Goal: Task Accomplishment & Management: Manage account settings

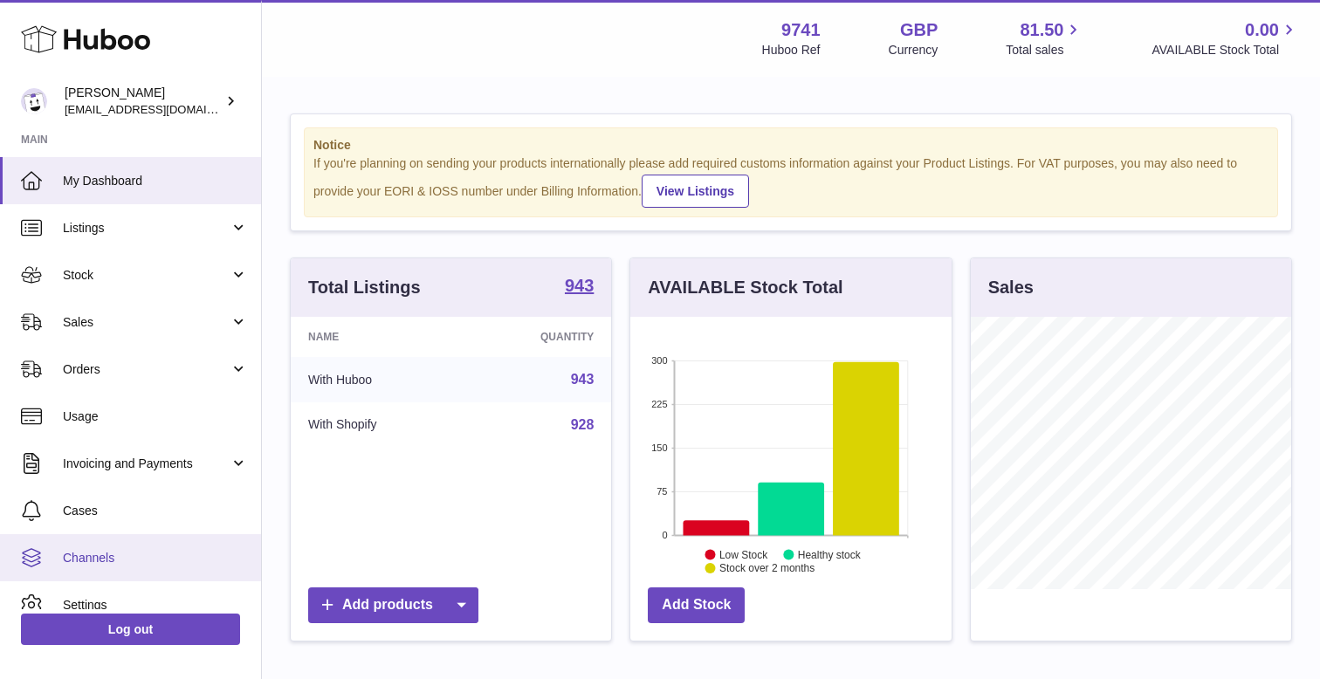
scroll to position [31, 0]
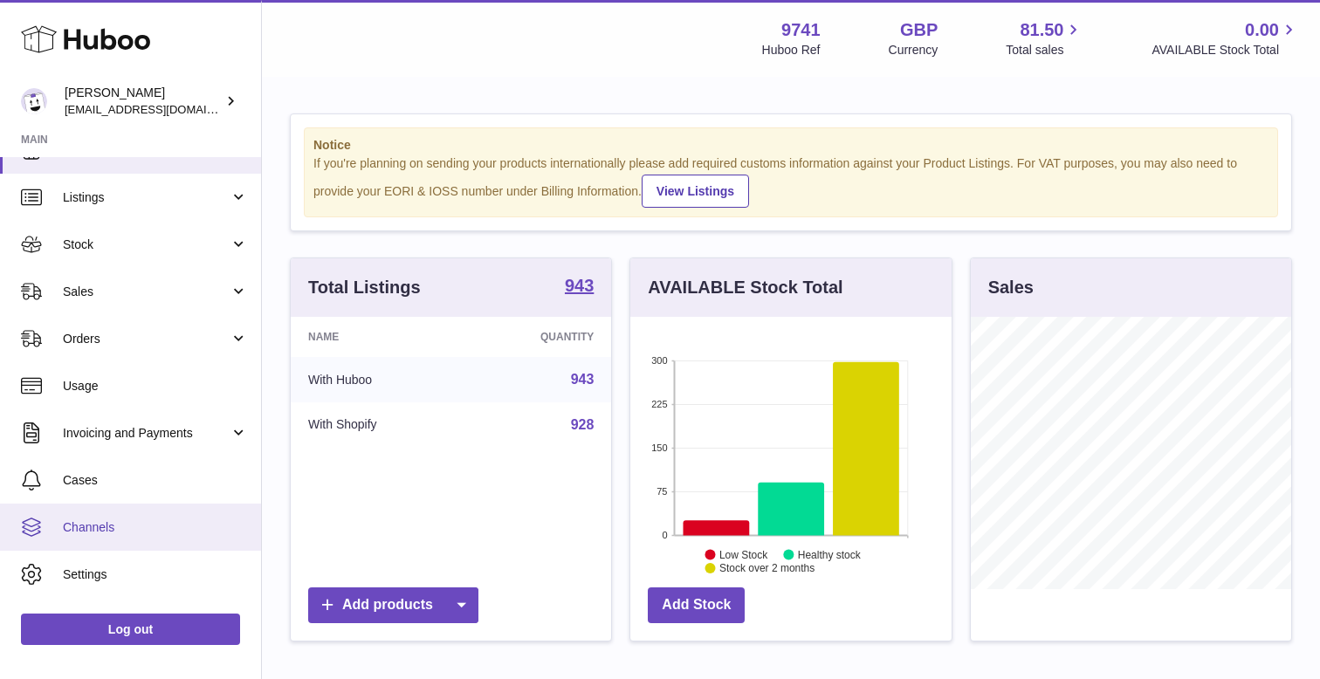
click at [129, 532] on span "Channels" at bounding box center [155, 527] width 185 height 17
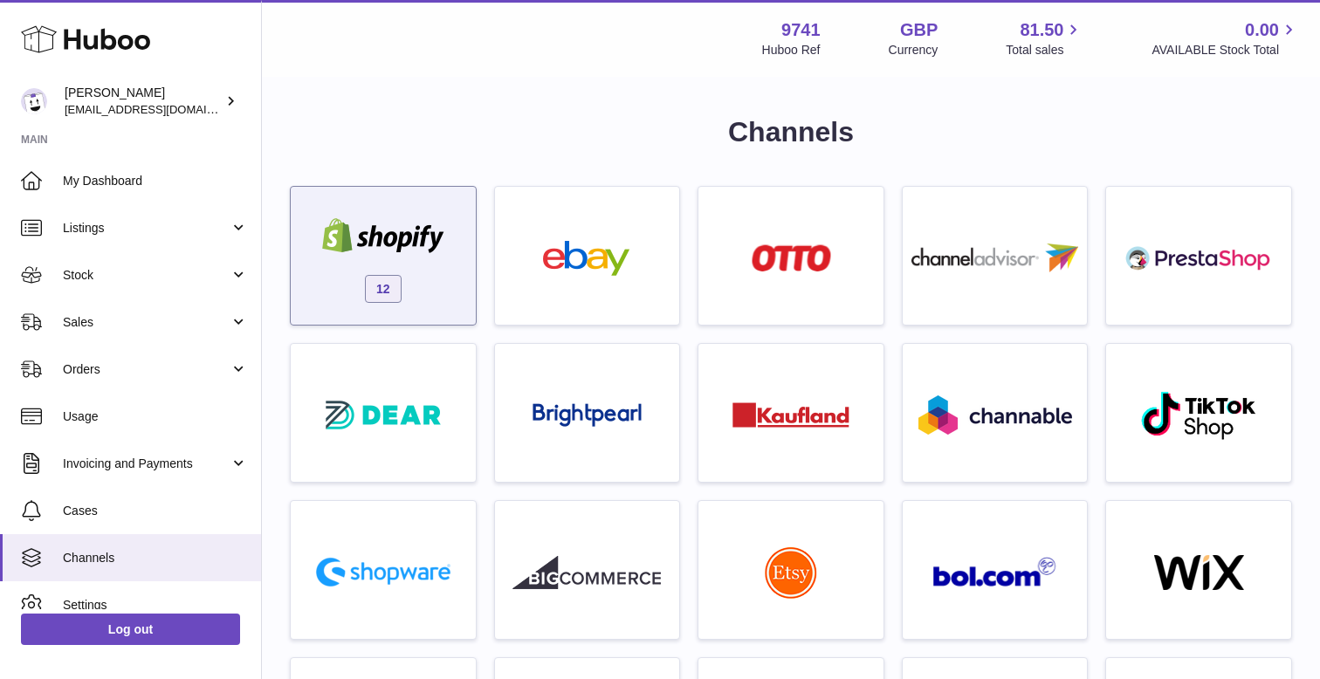
click at [415, 253] on div at bounding box center [383, 237] width 148 height 39
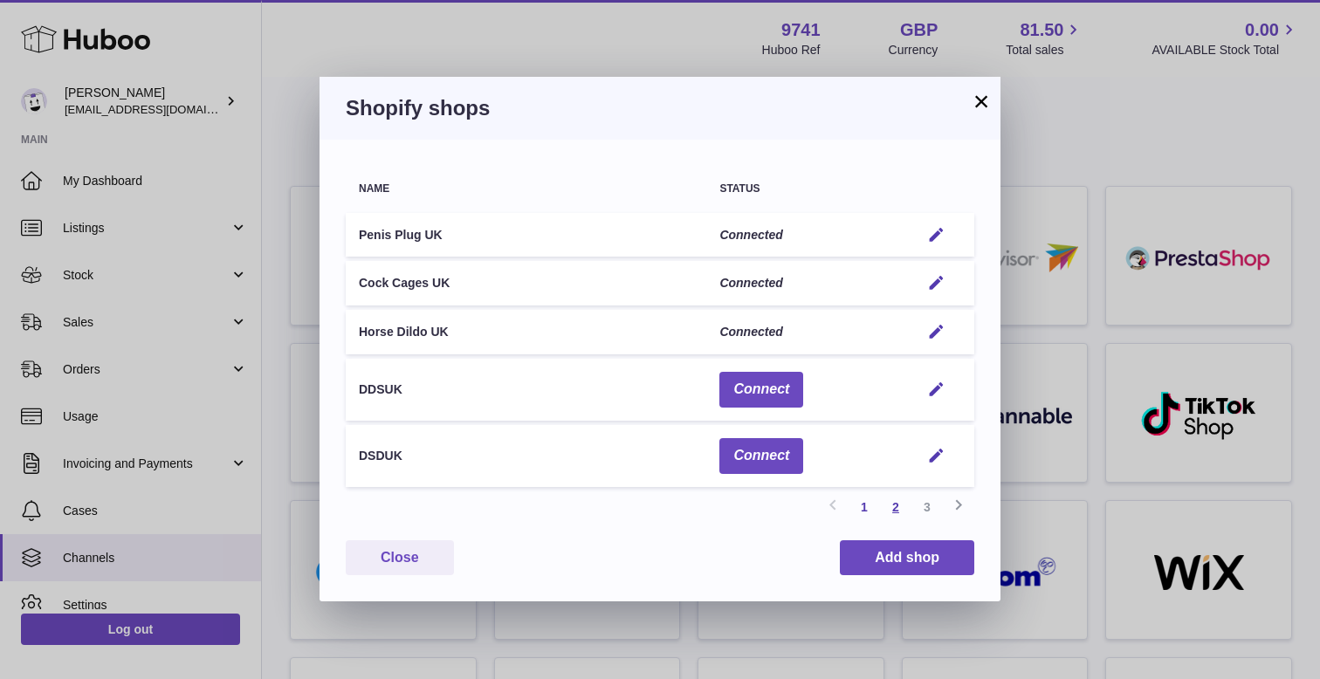
click at [888, 511] on link "2" at bounding box center [895, 506] width 31 height 31
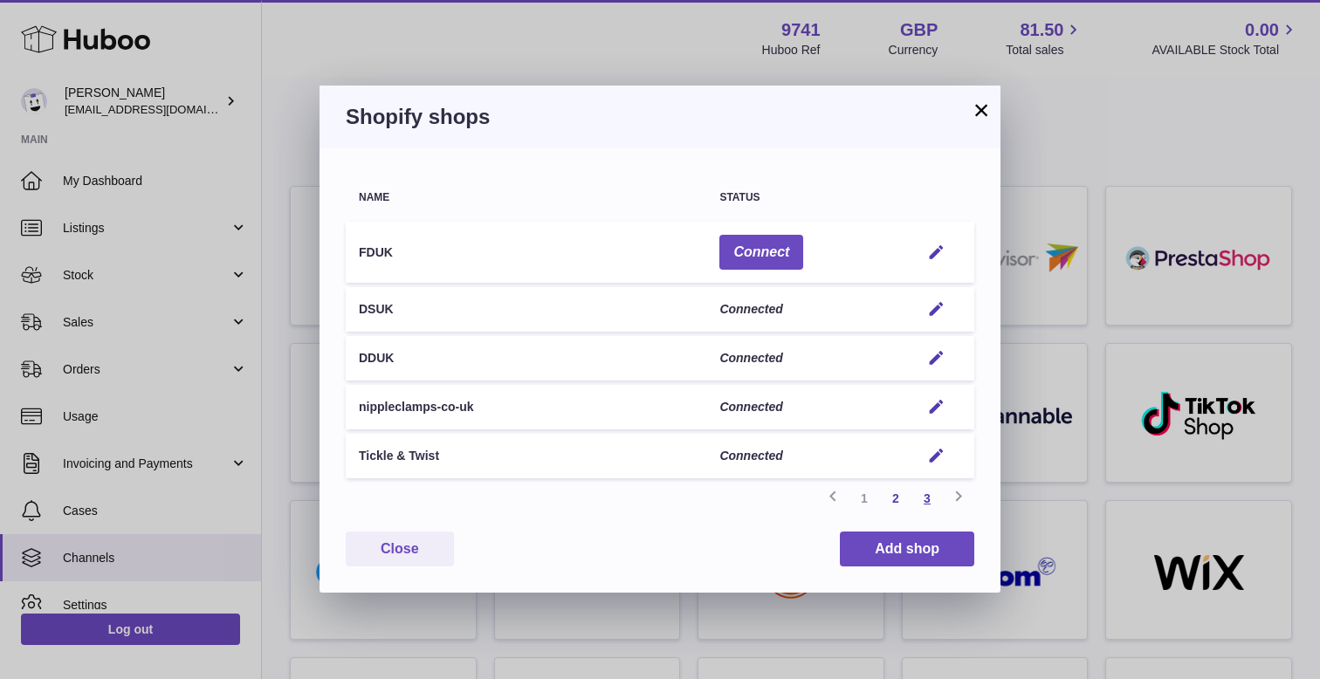
click at [927, 500] on link "3" at bounding box center [926, 498] width 31 height 31
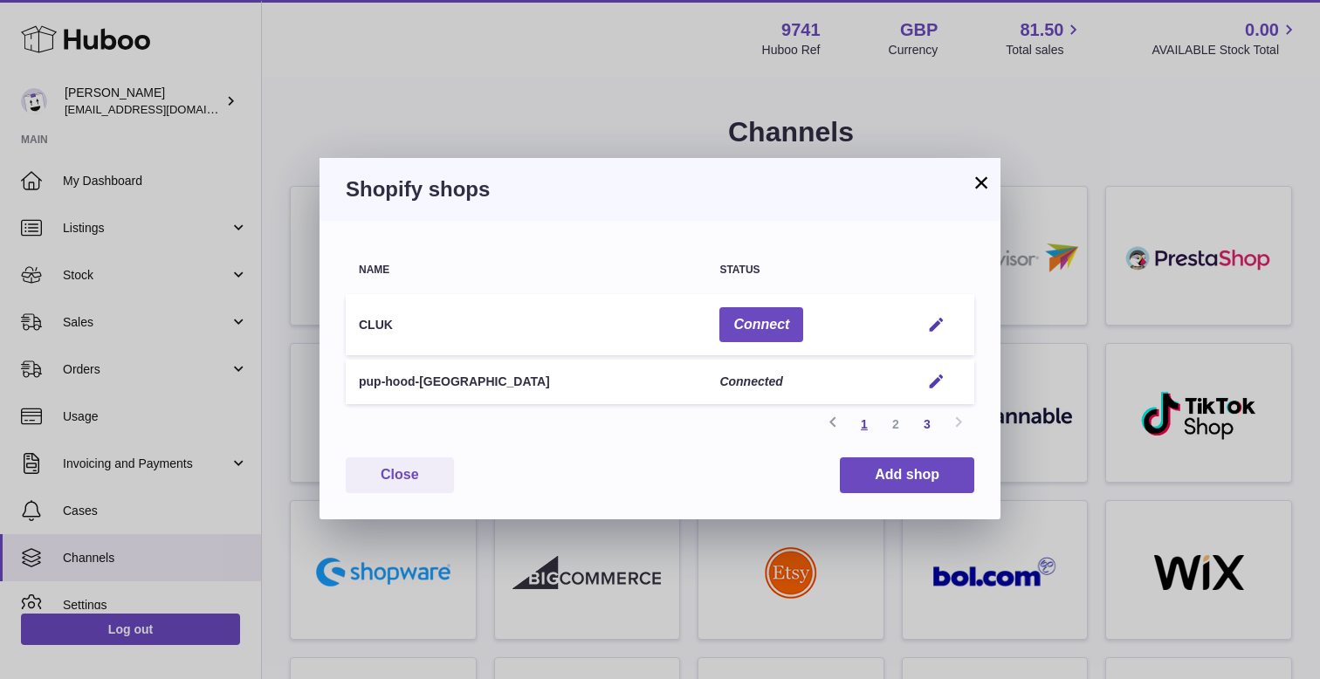
click at [868, 424] on link "1" at bounding box center [863, 423] width 31 height 31
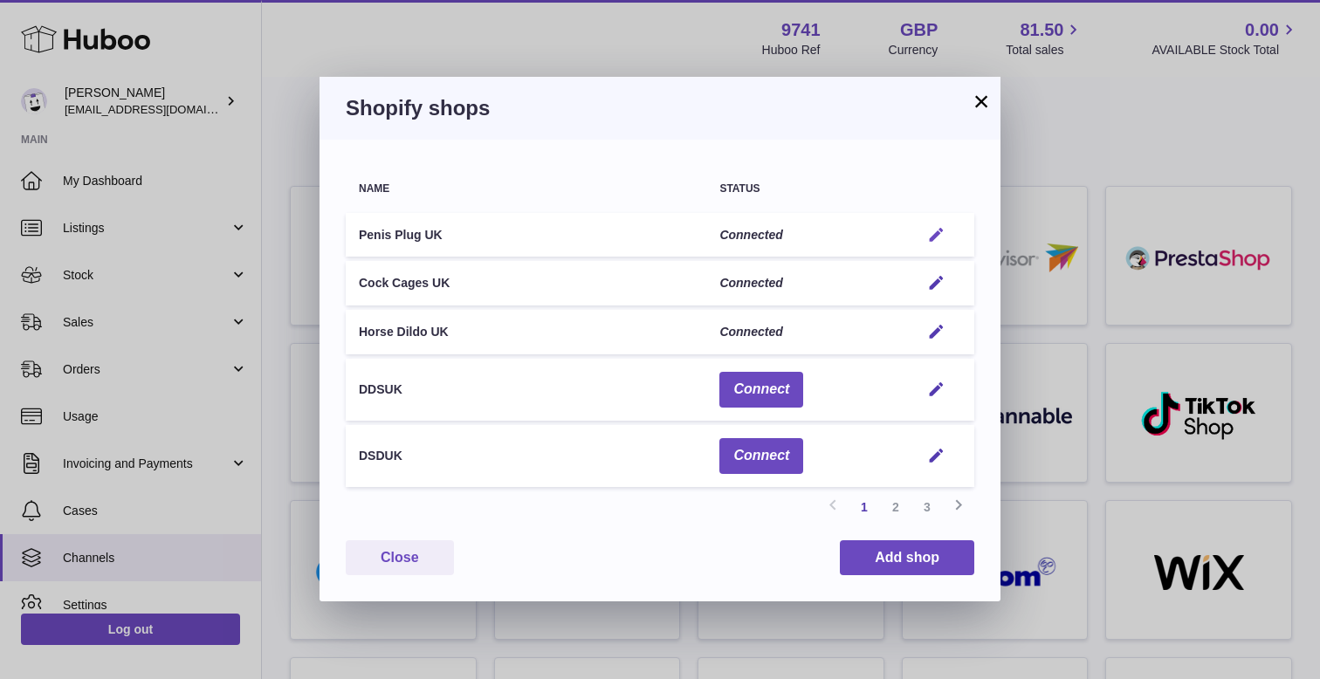
click at [940, 234] on em "button" at bounding box center [936, 235] width 18 height 18
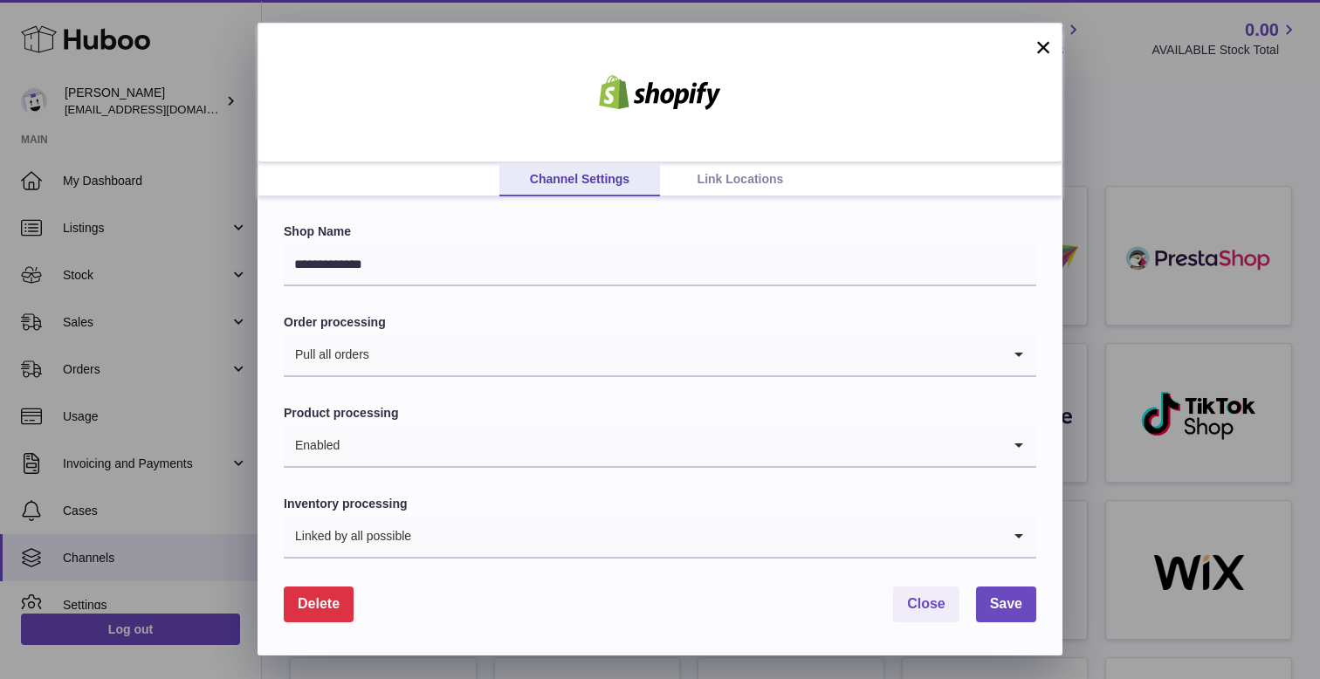
click at [721, 181] on link "Link Locations" at bounding box center [740, 179] width 161 height 33
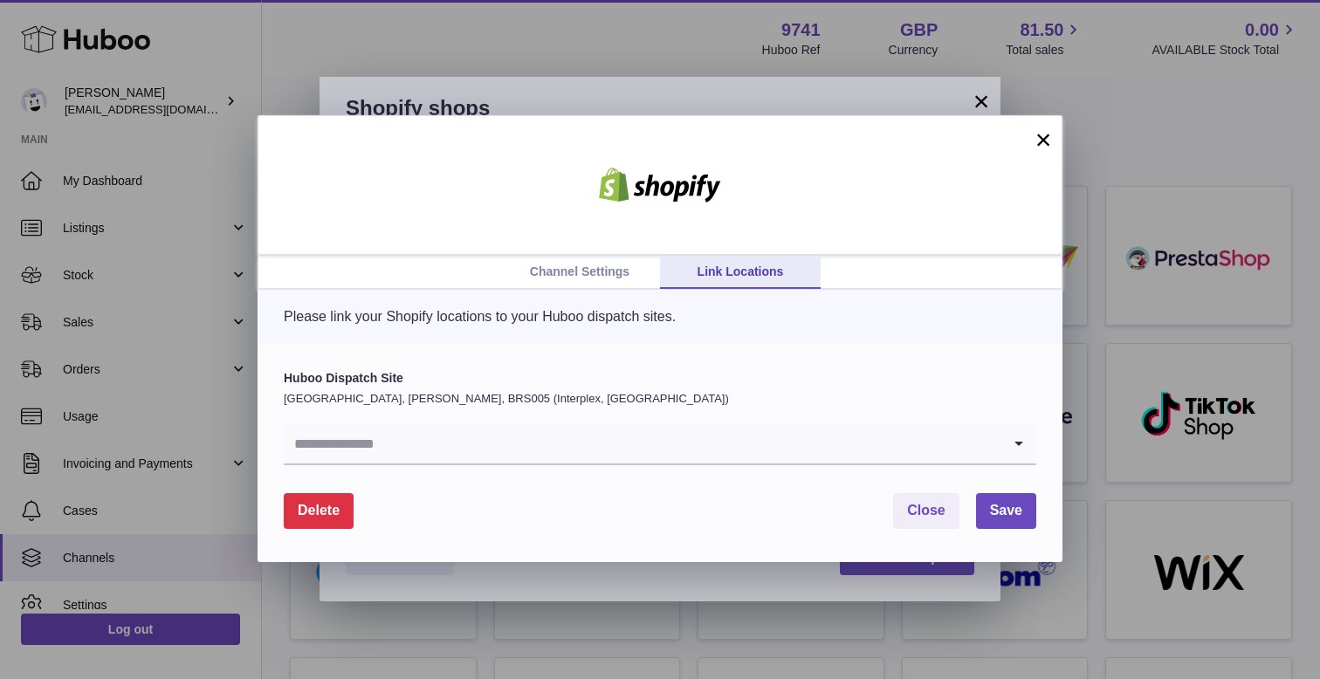
click at [400, 448] on input "Search for option" at bounding box center [642, 443] width 717 height 40
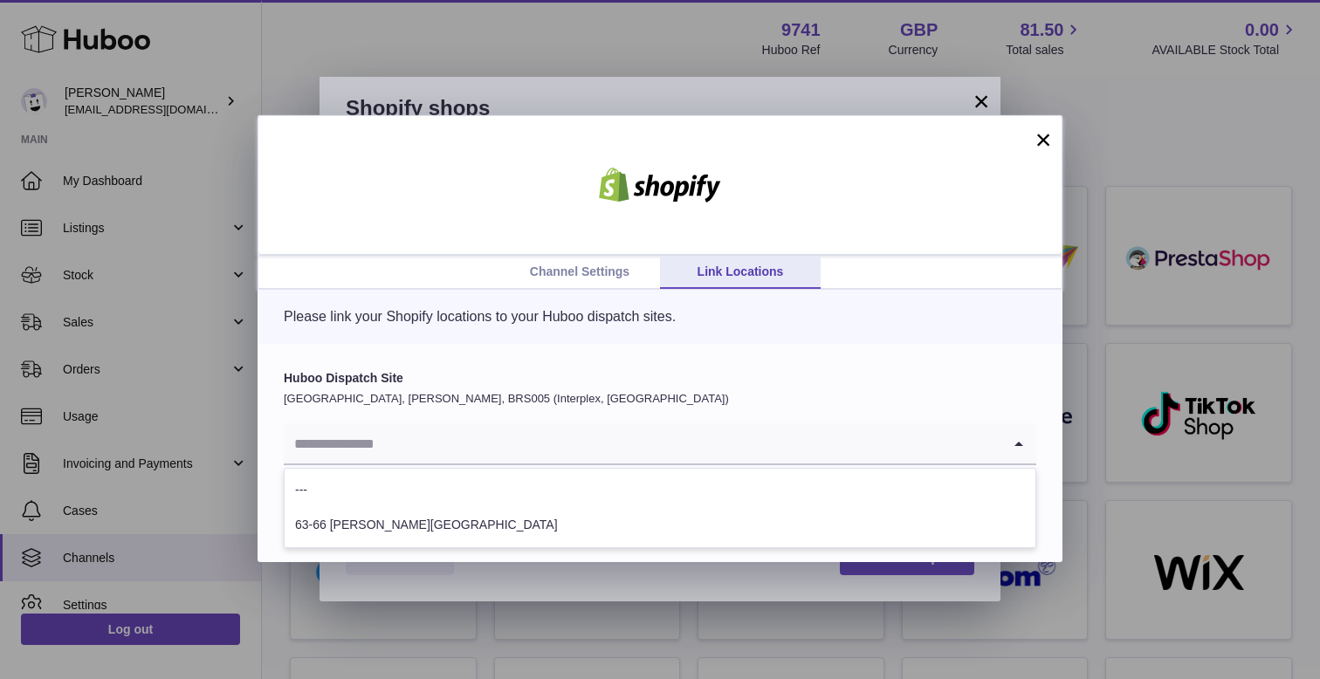
click at [404, 391] on p "United Kingdom, Bradley Stoke, BRS005 (Interplex, UK)" at bounding box center [660, 399] width 752 height 16
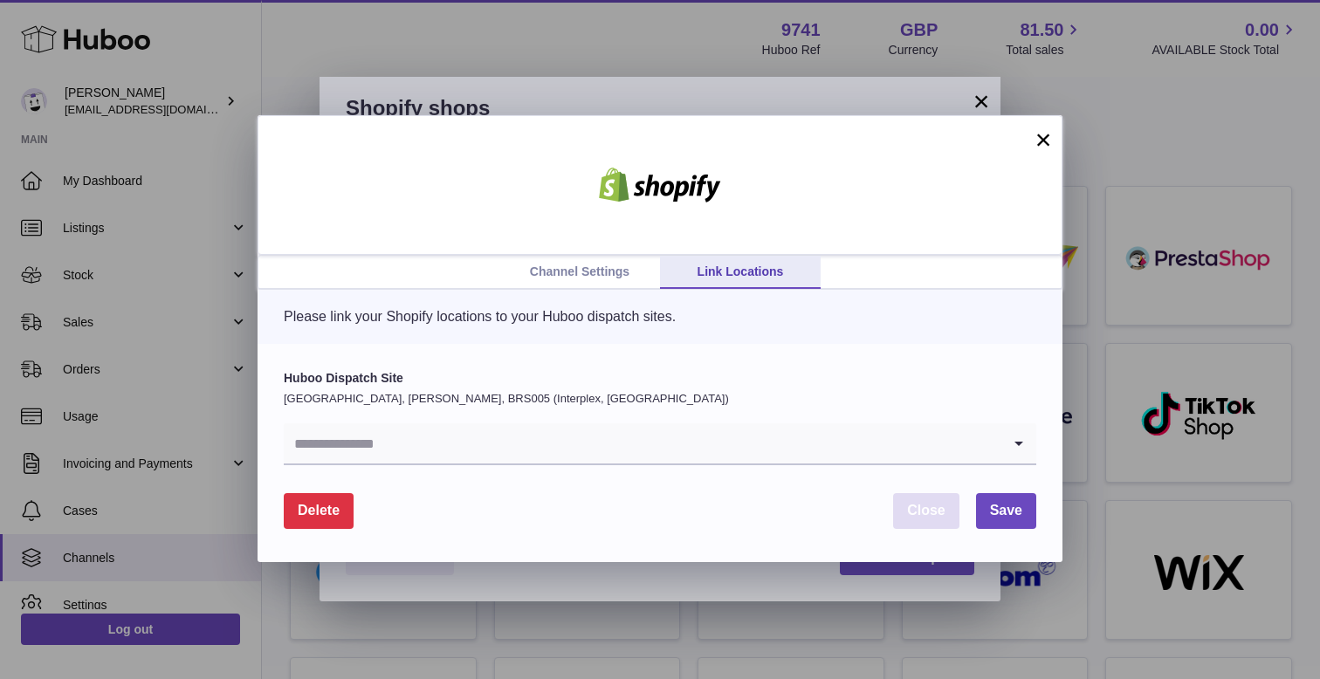
click at [927, 505] on span "Close" at bounding box center [926, 510] width 38 height 15
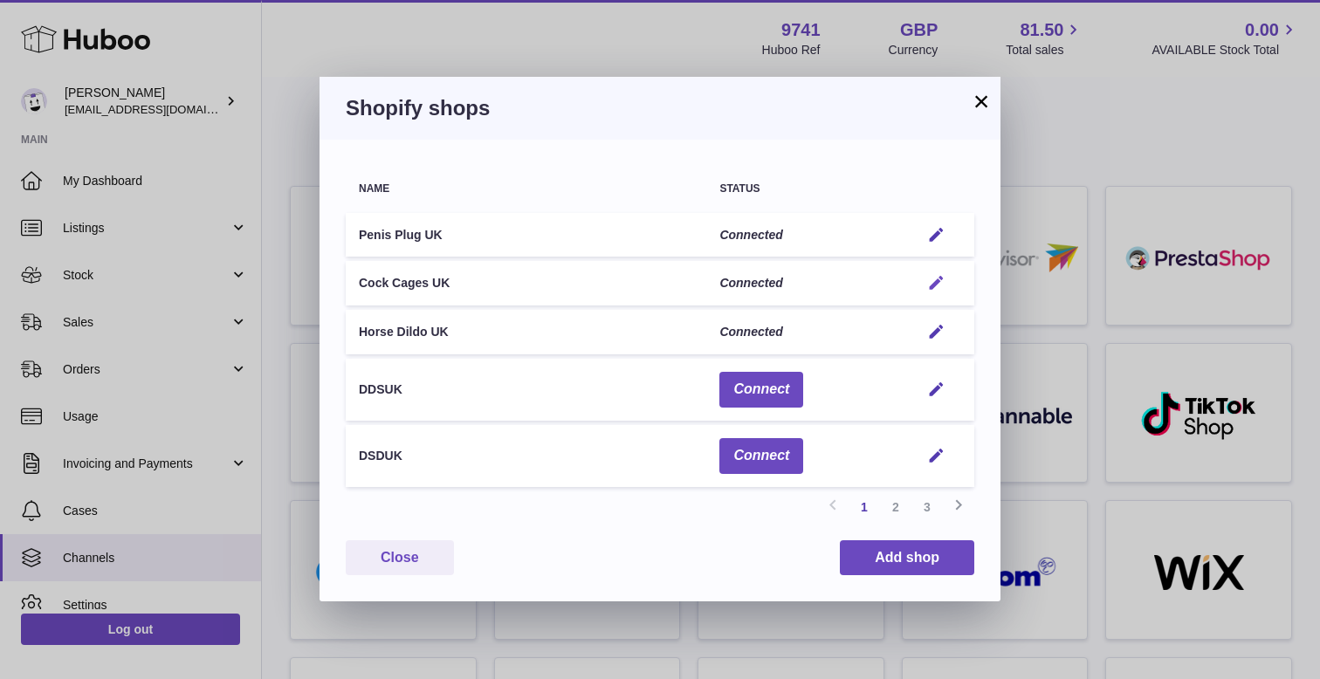
click at [934, 278] on em "button" at bounding box center [936, 283] width 18 height 18
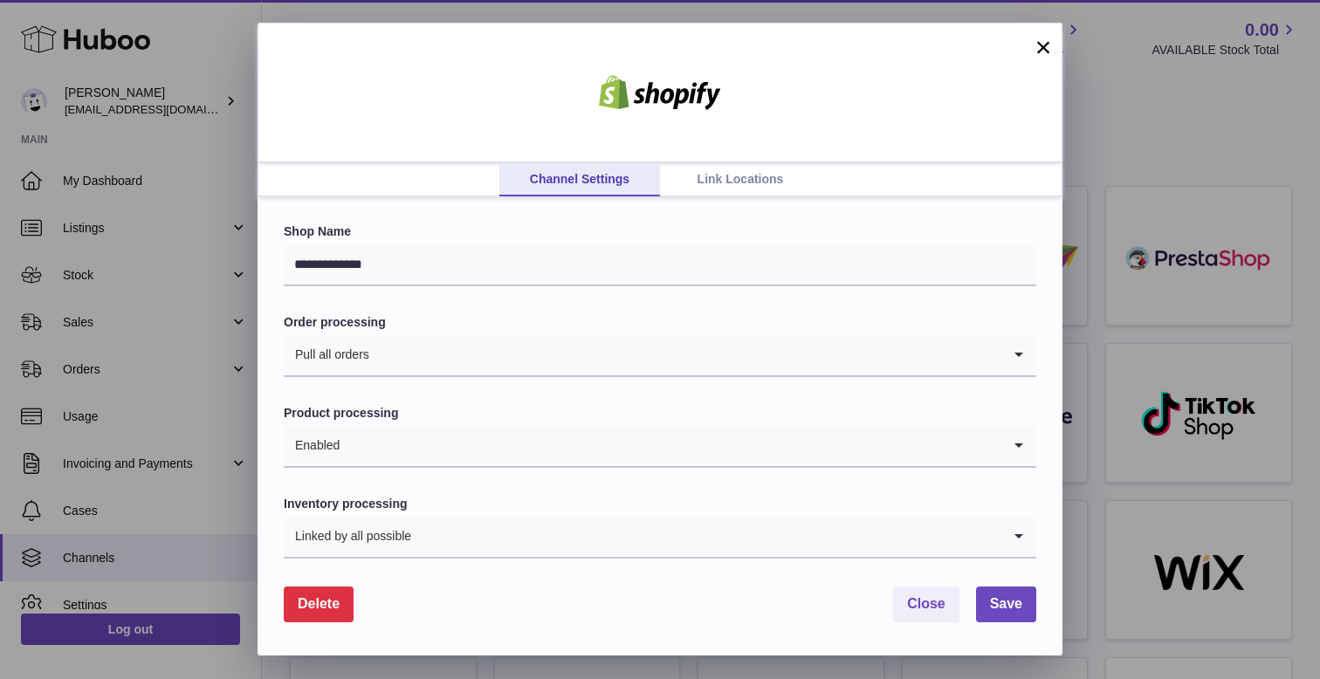
click at [719, 191] on link "Link Locations" at bounding box center [740, 179] width 161 height 33
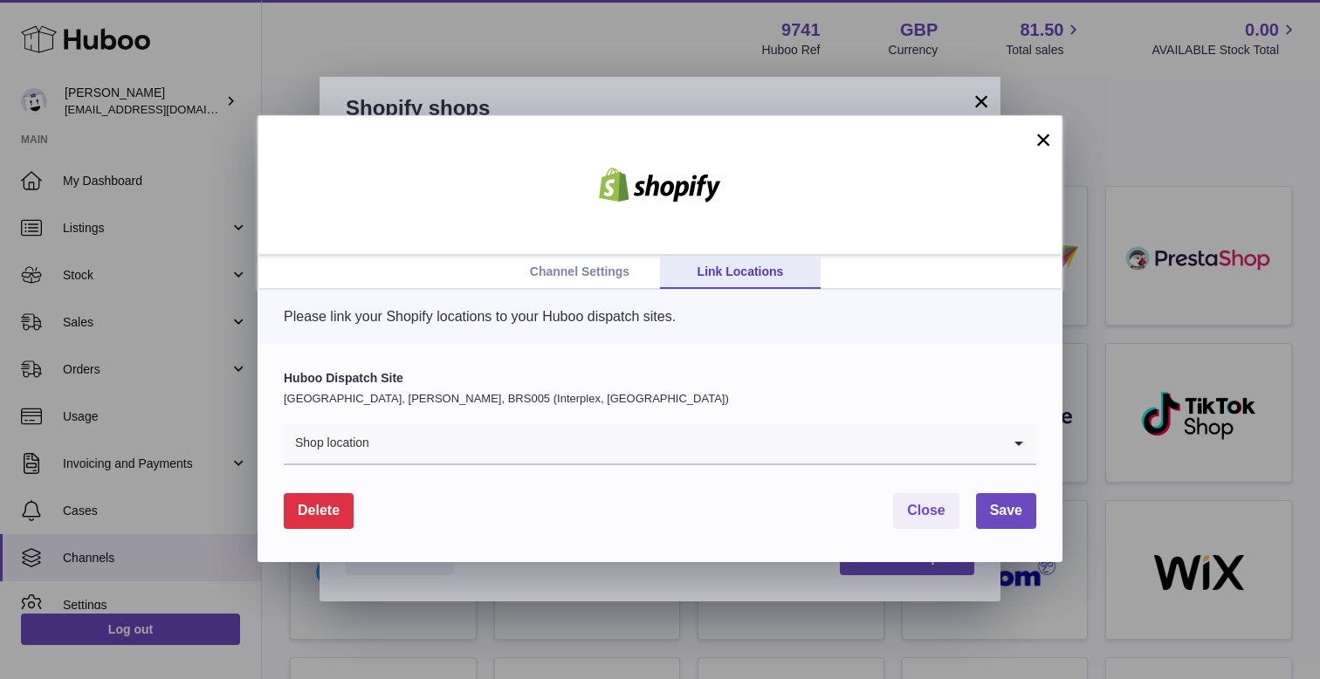
click at [977, 450] on input "Search for option" at bounding box center [685, 443] width 631 height 40
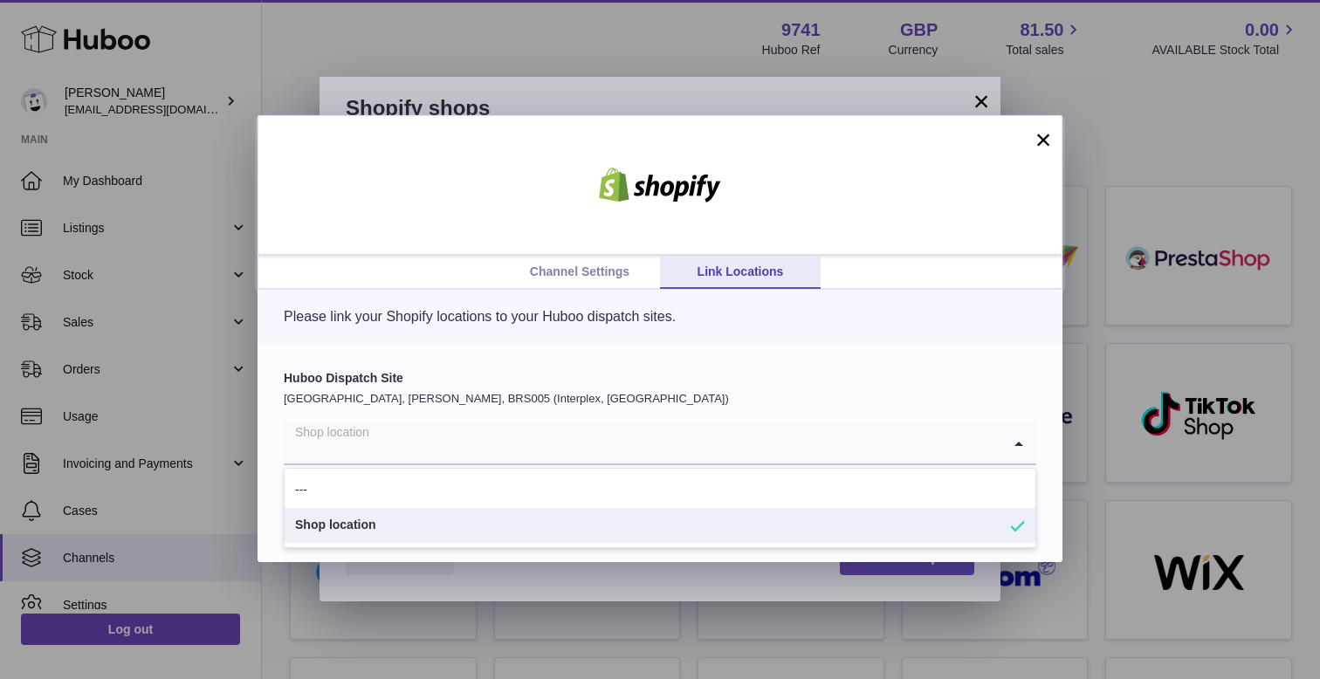
click at [834, 379] on label "Huboo Dispatch Site" at bounding box center [660, 378] width 752 height 17
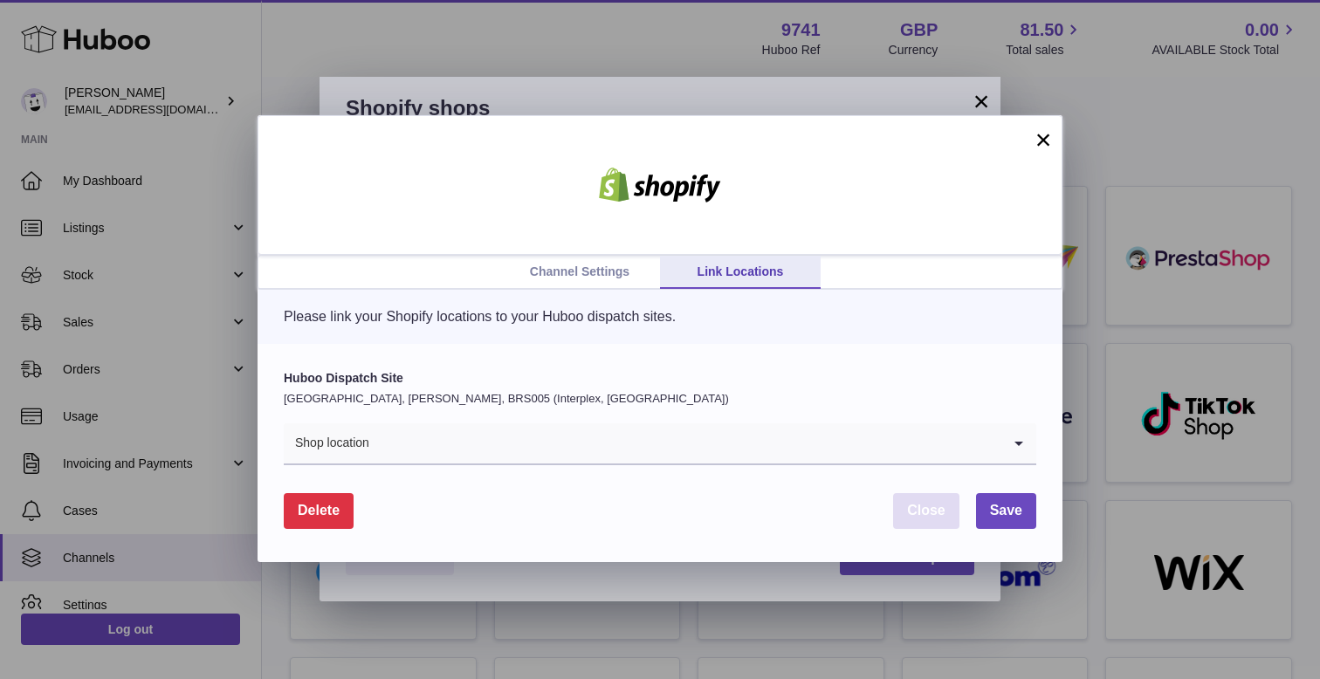
click at [911, 495] on button "Close" at bounding box center [926, 511] width 66 height 36
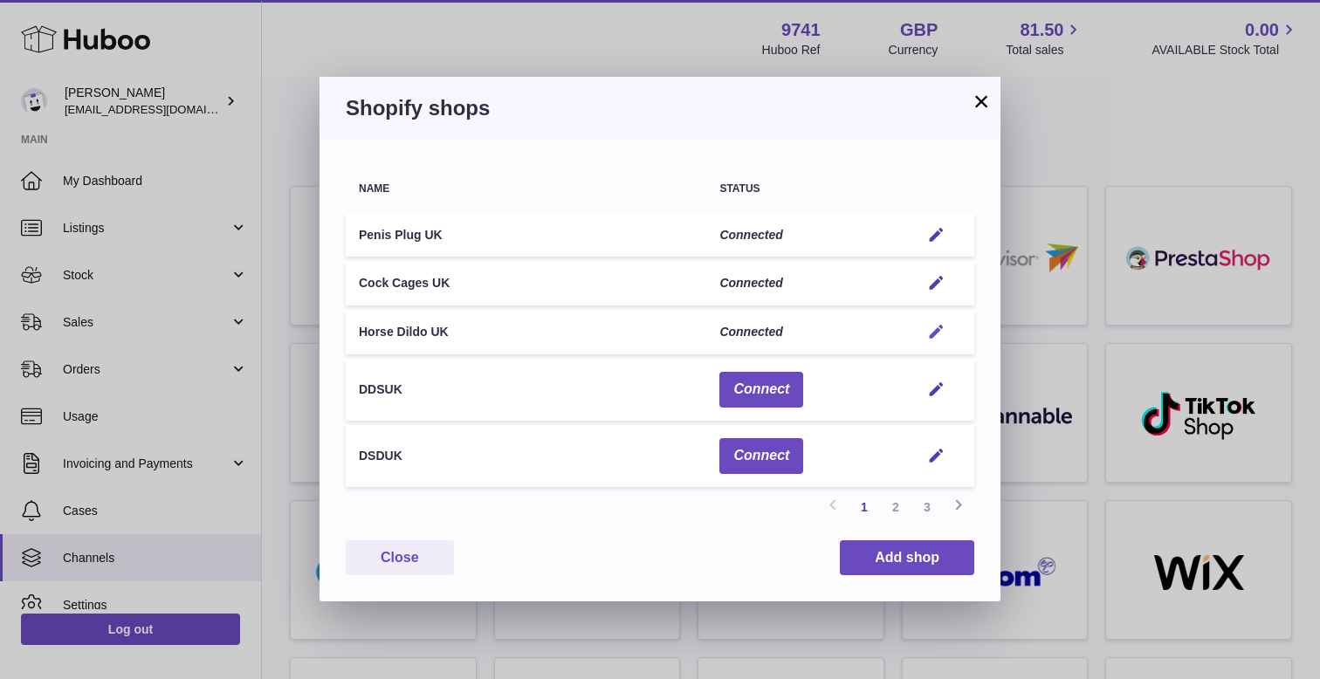
click at [936, 326] on em "button" at bounding box center [936, 332] width 18 height 18
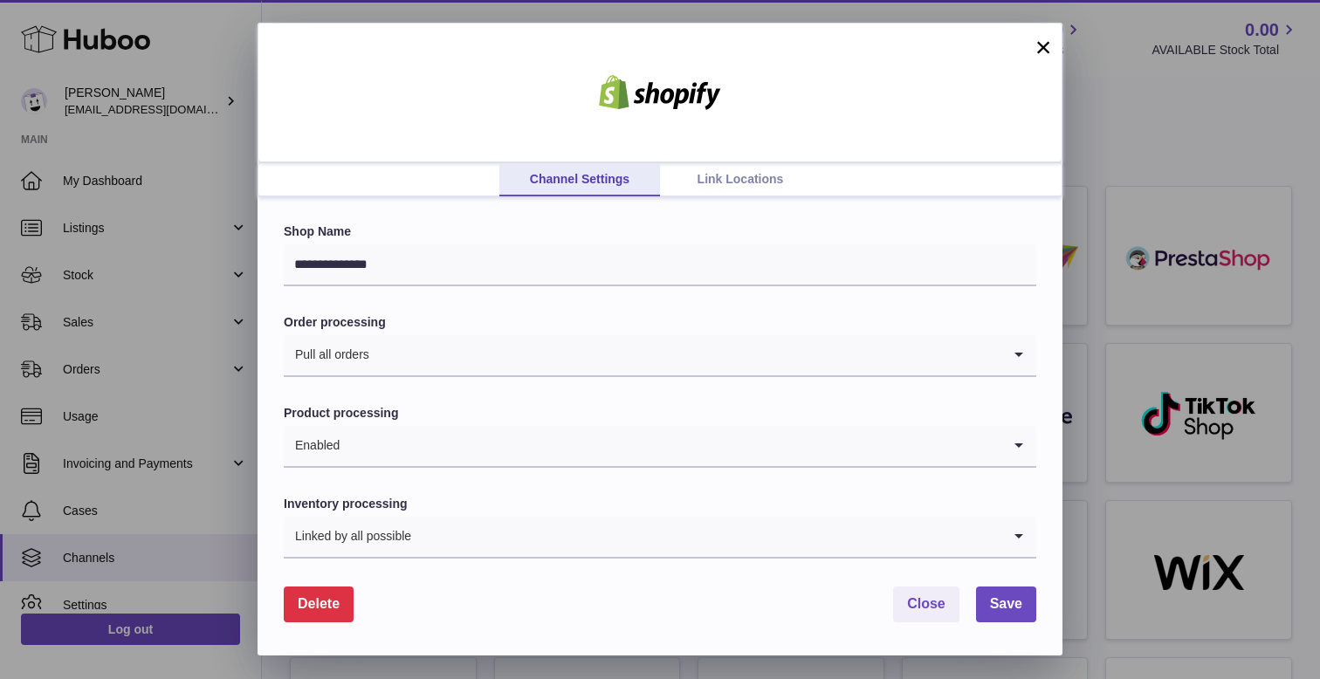
click at [751, 179] on link "Link Locations" at bounding box center [740, 179] width 161 height 33
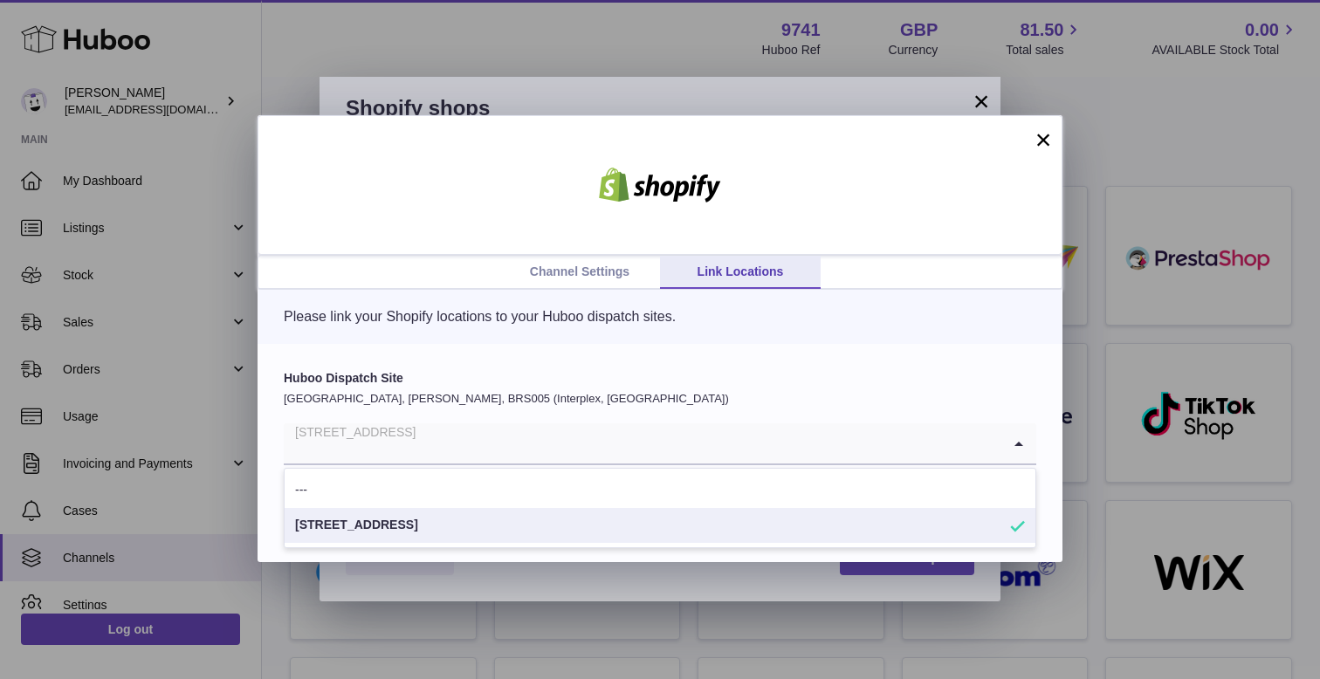
click at [614, 443] on input "Search for option" at bounding box center [642, 443] width 717 height 40
click at [637, 374] on label "Huboo Dispatch Site" at bounding box center [660, 378] width 752 height 17
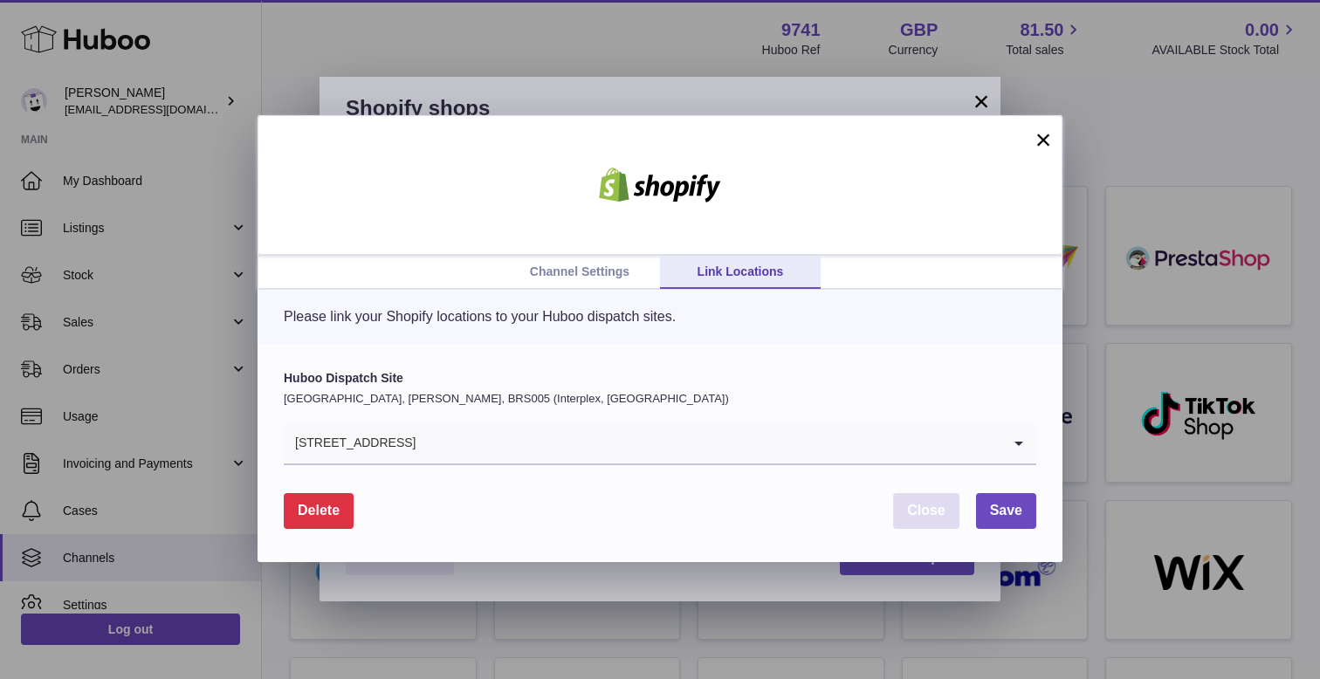
click at [926, 501] on button "Close" at bounding box center [926, 511] width 66 height 36
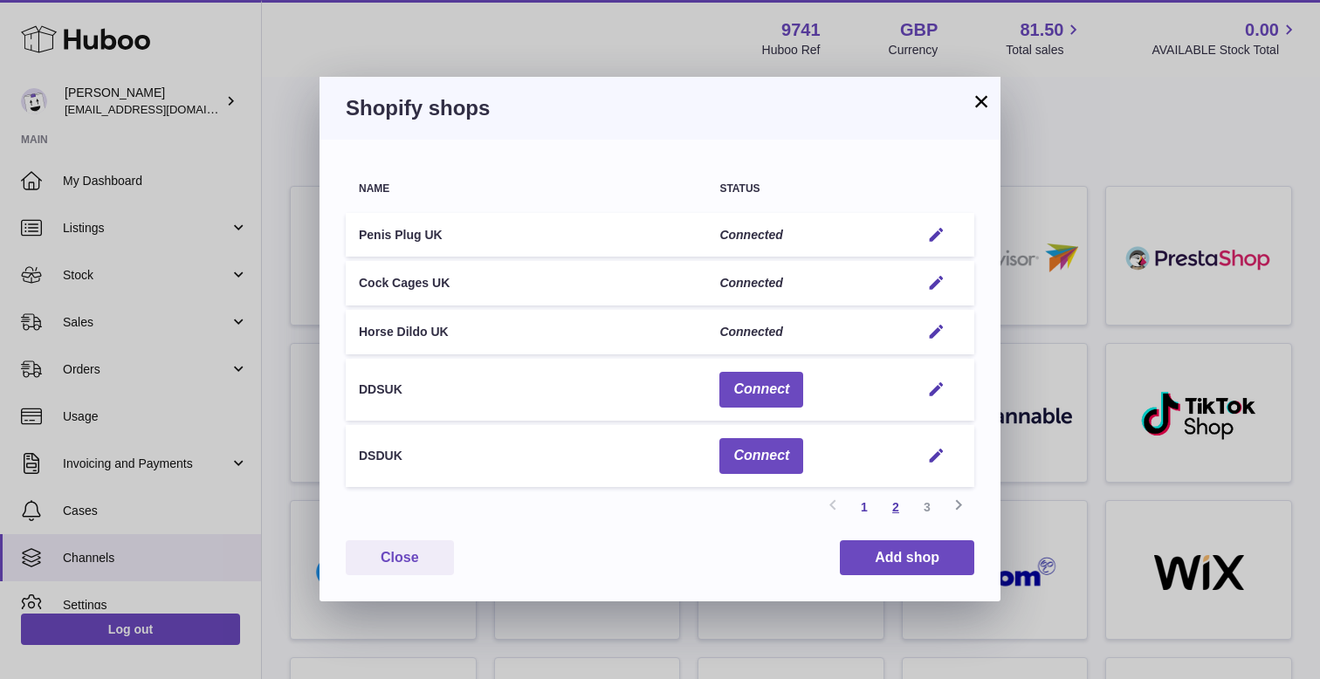
click at [890, 504] on link "2" at bounding box center [895, 506] width 31 height 31
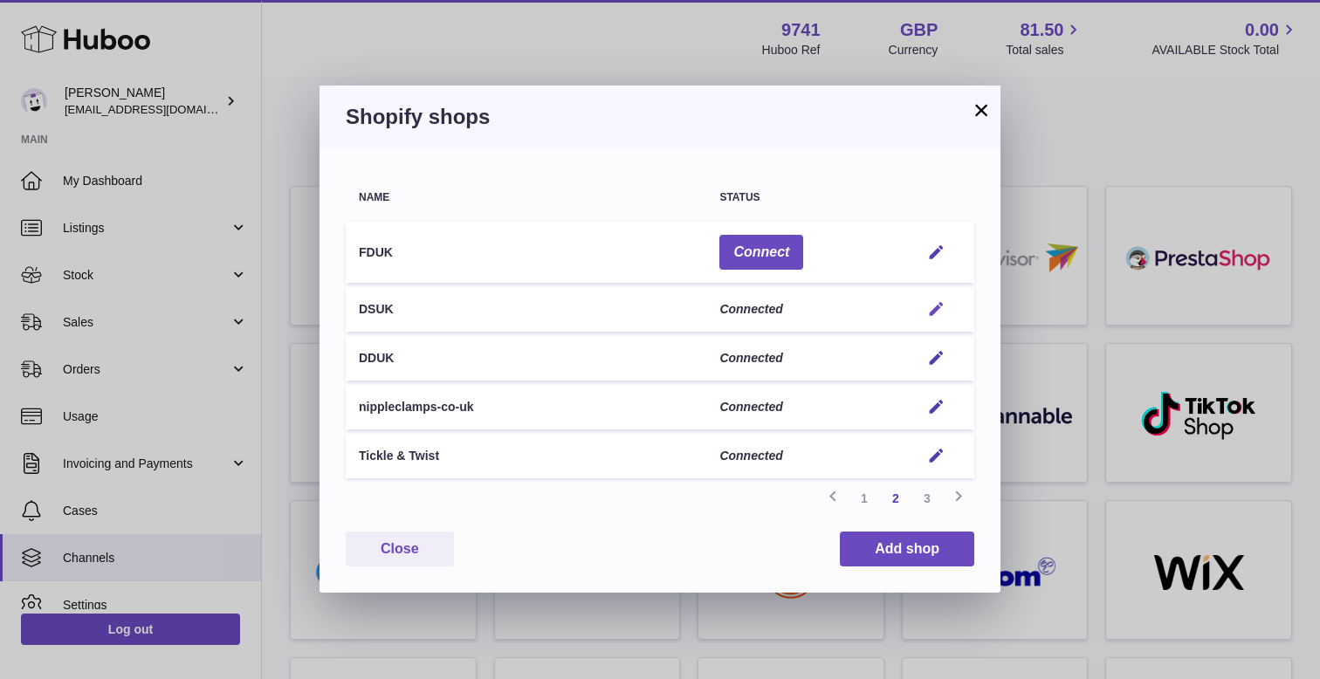
click at [940, 308] on em "button" at bounding box center [936, 309] width 18 height 18
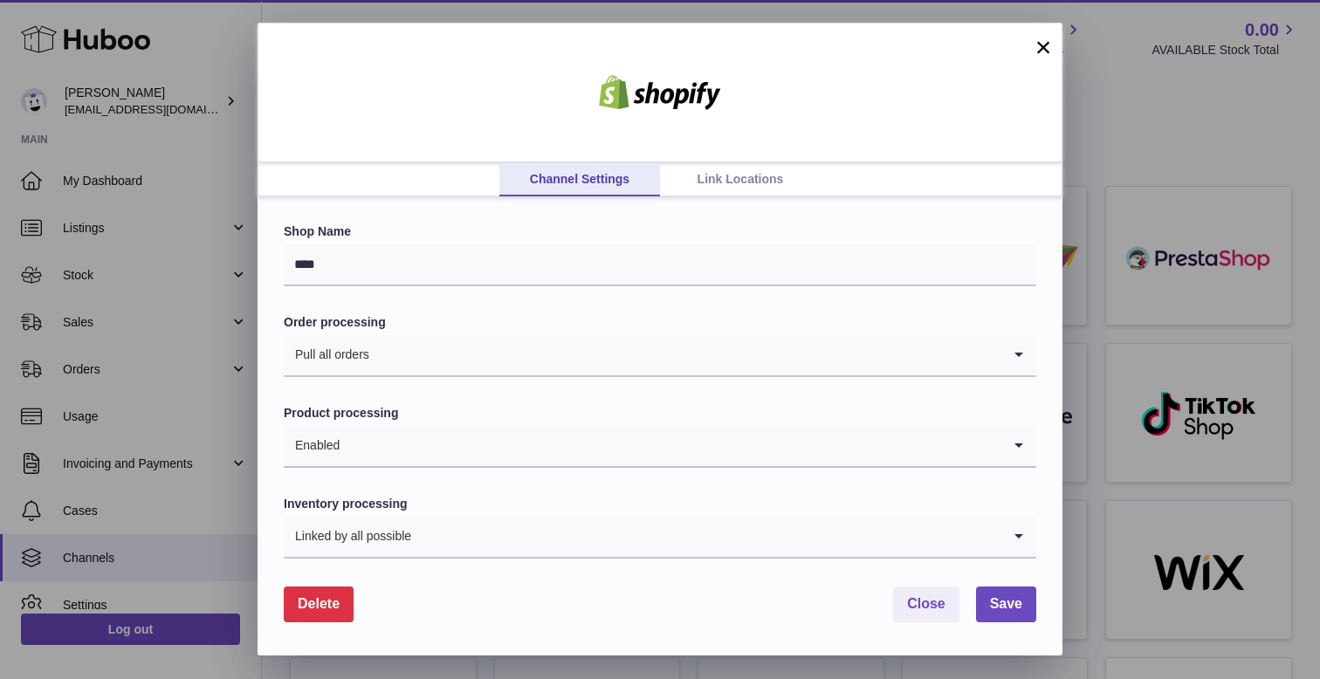
click at [763, 168] on link "Link Locations" at bounding box center [740, 179] width 161 height 33
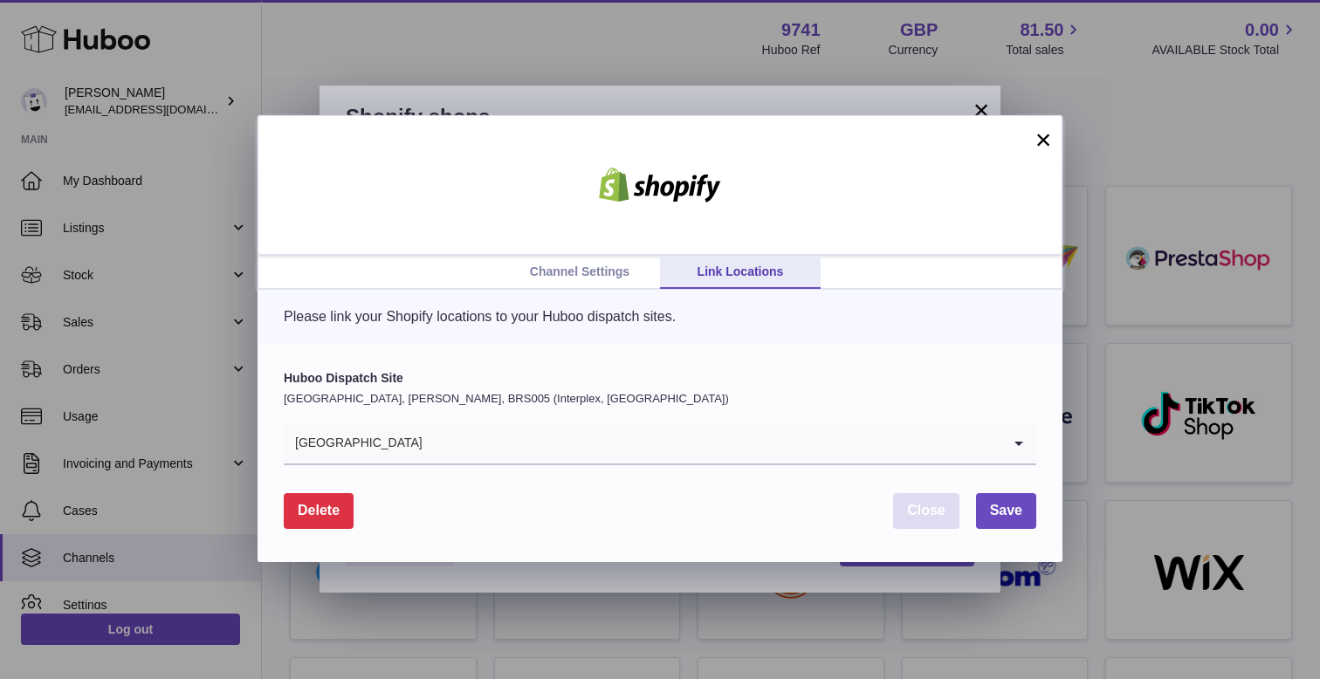
click at [926, 511] on span "Close" at bounding box center [926, 510] width 38 height 15
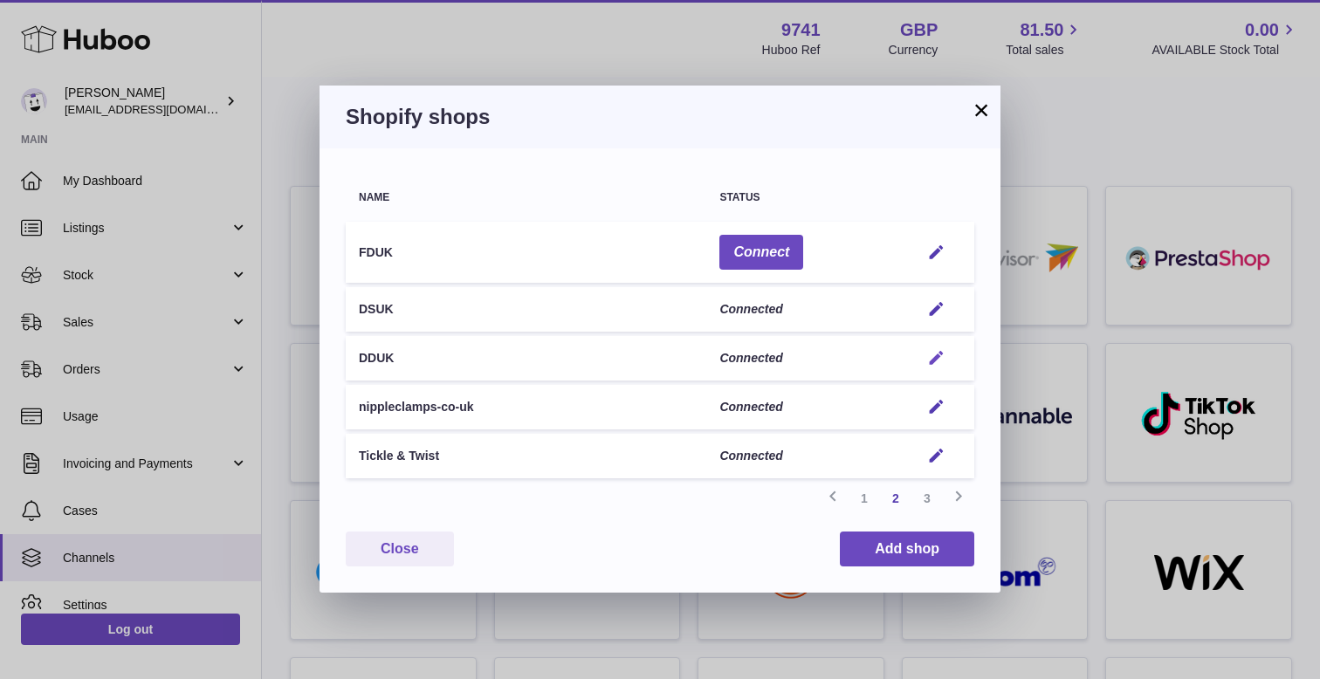
click at [939, 353] on em "button" at bounding box center [936, 358] width 18 height 18
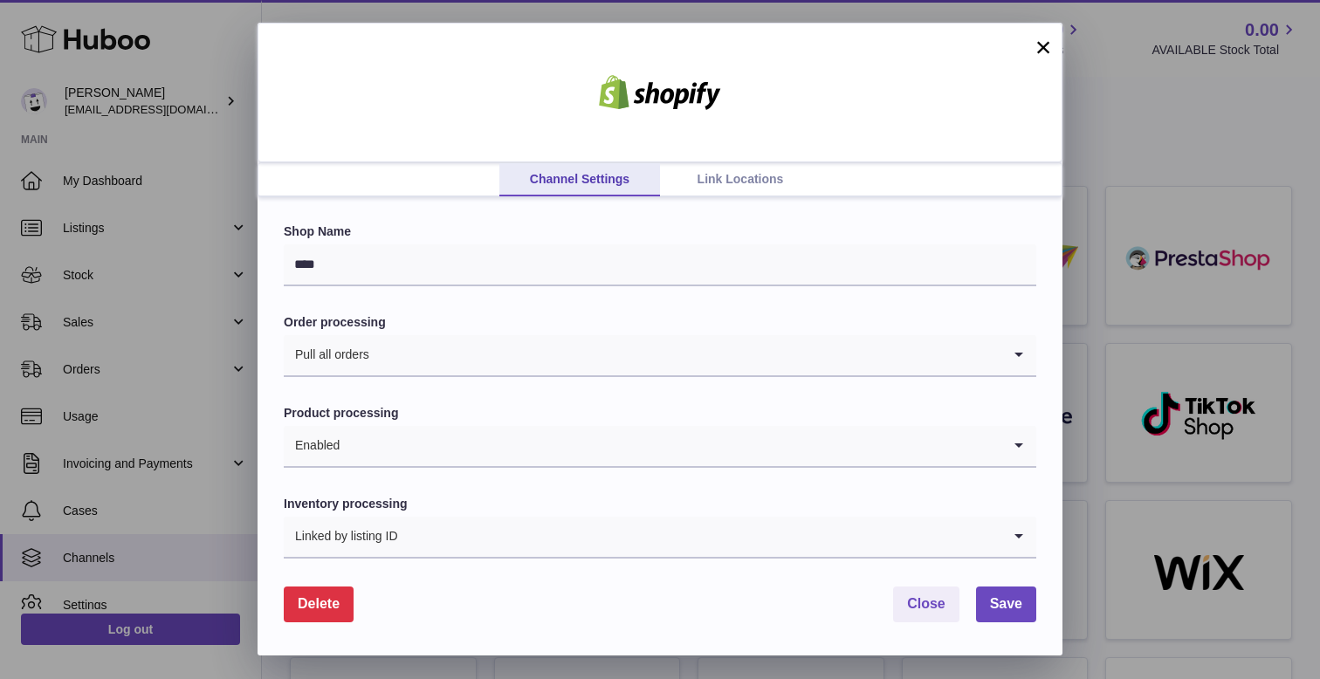
click at [701, 176] on link "Link Locations" at bounding box center [740, 179] width 161 height 33
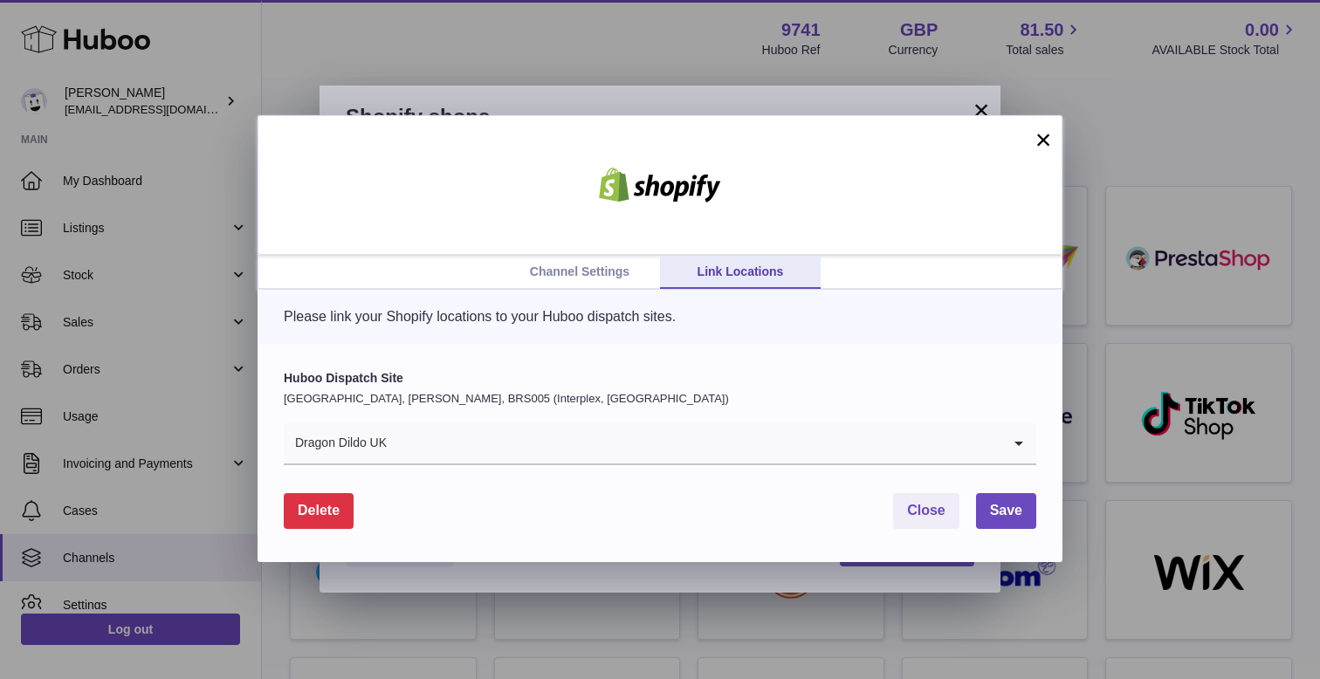
click at [500, 456] on input "Search for option" at bounding box center [695, 443] width 614 height 40
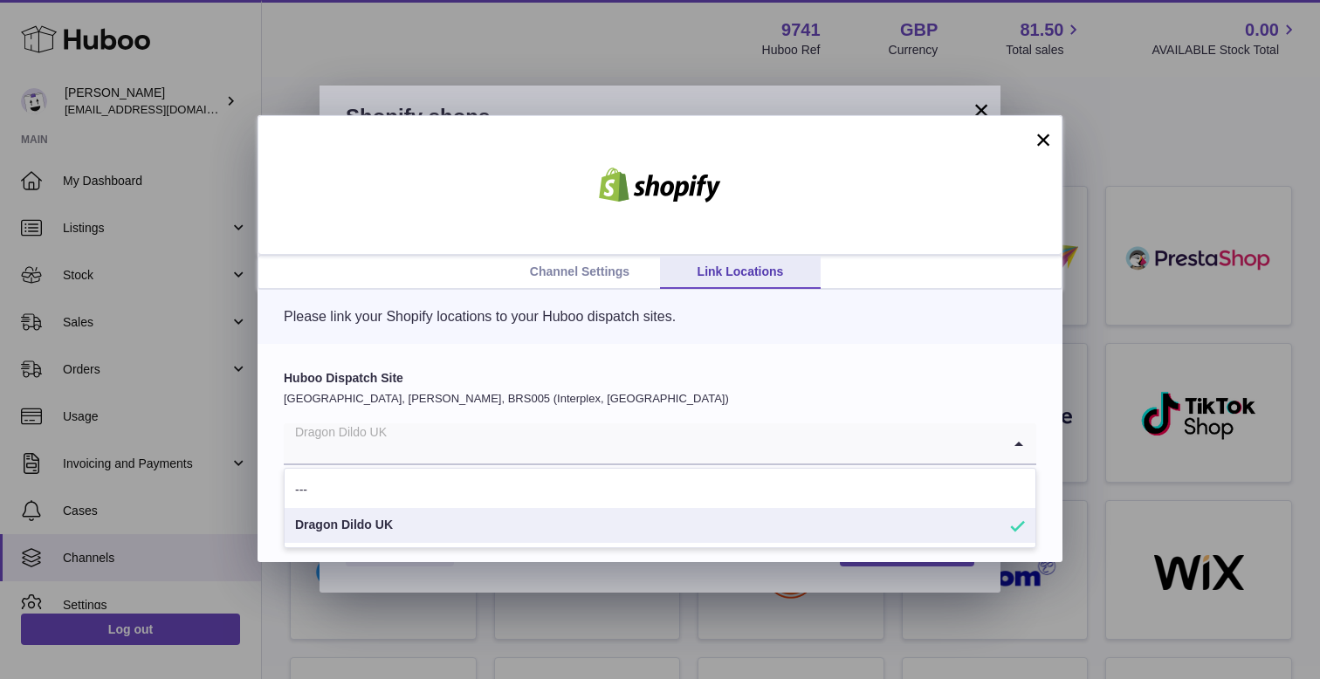
click at [490, 367] on div "Huboo Dispatch Site United Kingdom, Bradley Stoke, BRS005 (Interplex, UK) Drago…" at bounding box center [659, 453] width 805 height 218
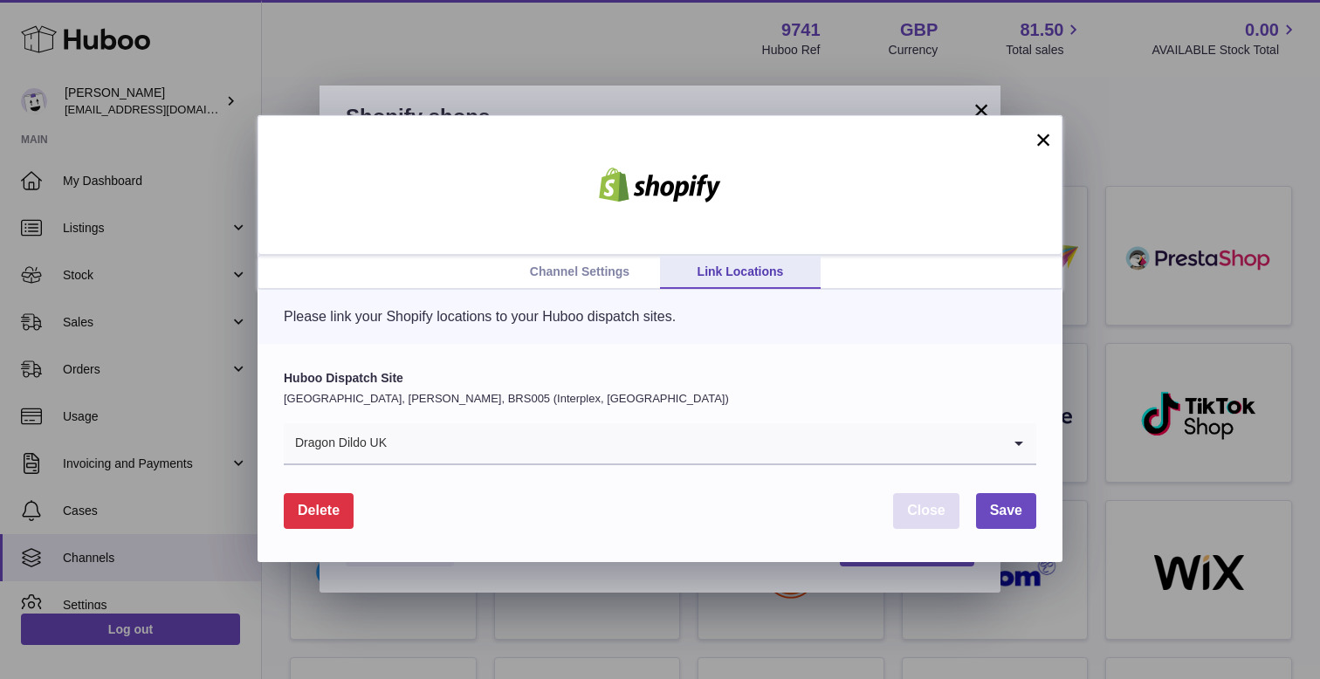
click at [905, 525] on button "Close" at bounding box center [926, 511] width 66 height 36
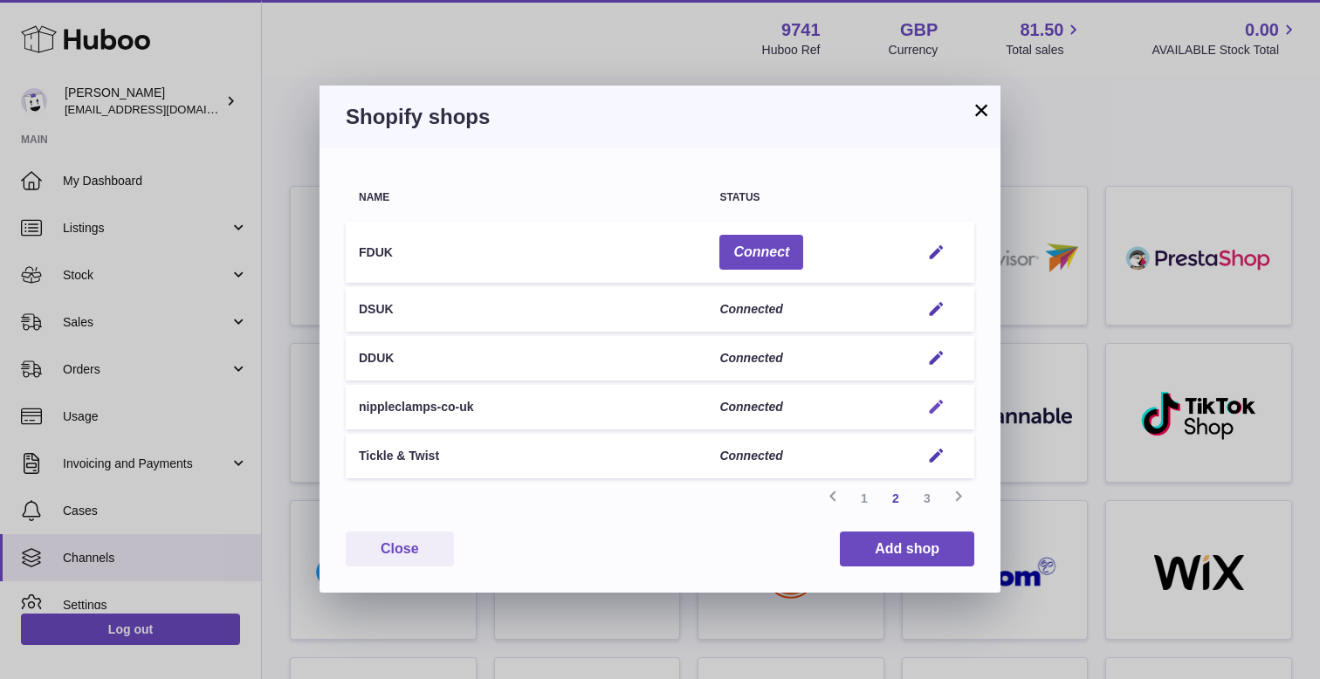
click at [936, 411] on em "button" at bounding box center [936, 407] width 18 height 18
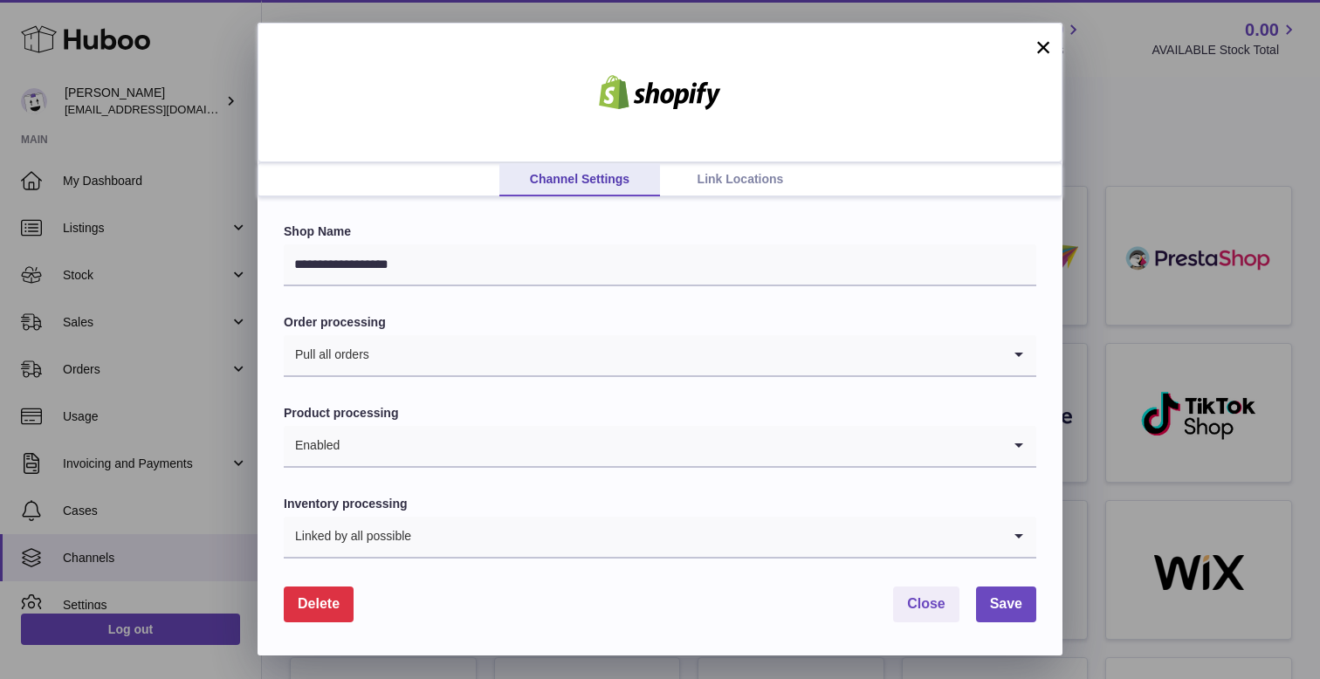
click at [708, 173] on link "Link Locations" at bounding box center [740, 179] width 161 height 33
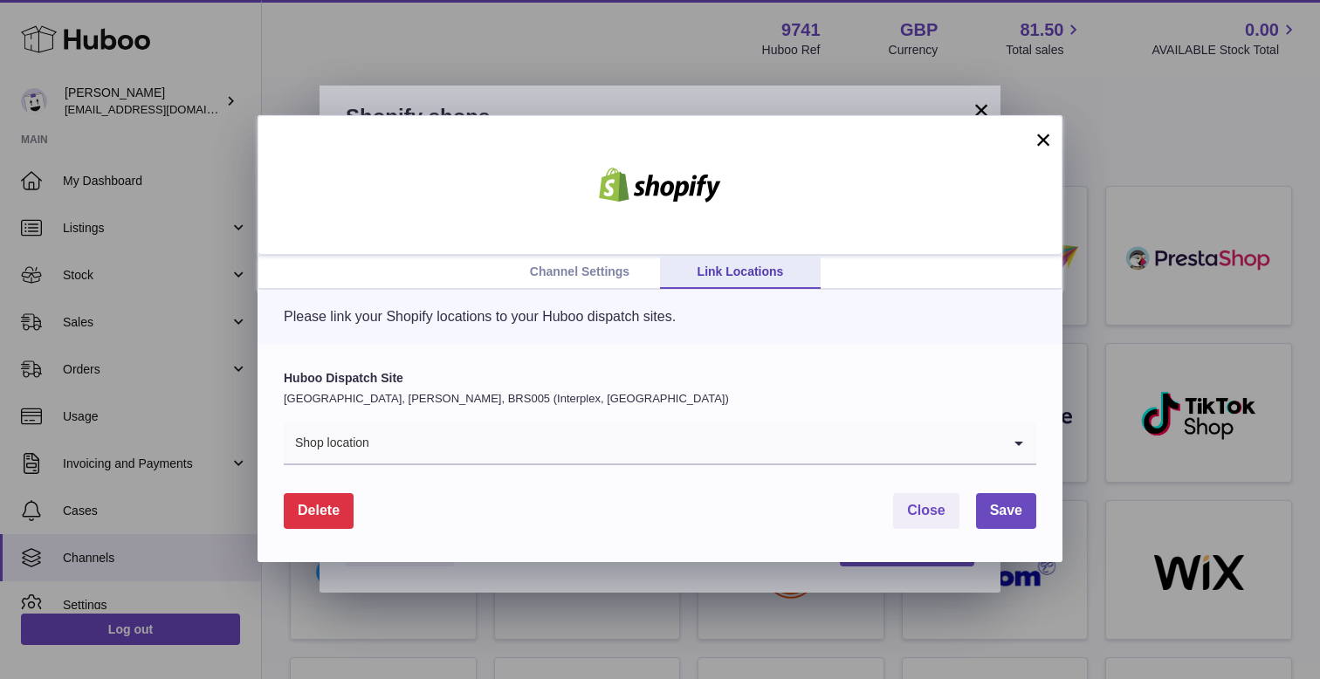
click at [465, 441] on input "Search for option" at bounding box center [685, 443] width 631 height 40
click at [947, 216] on div at bounding box center [659, 185] width 805 height 140
click at [931, 515] on span "Close" at bounding box center [926, 510] width 38 height 15
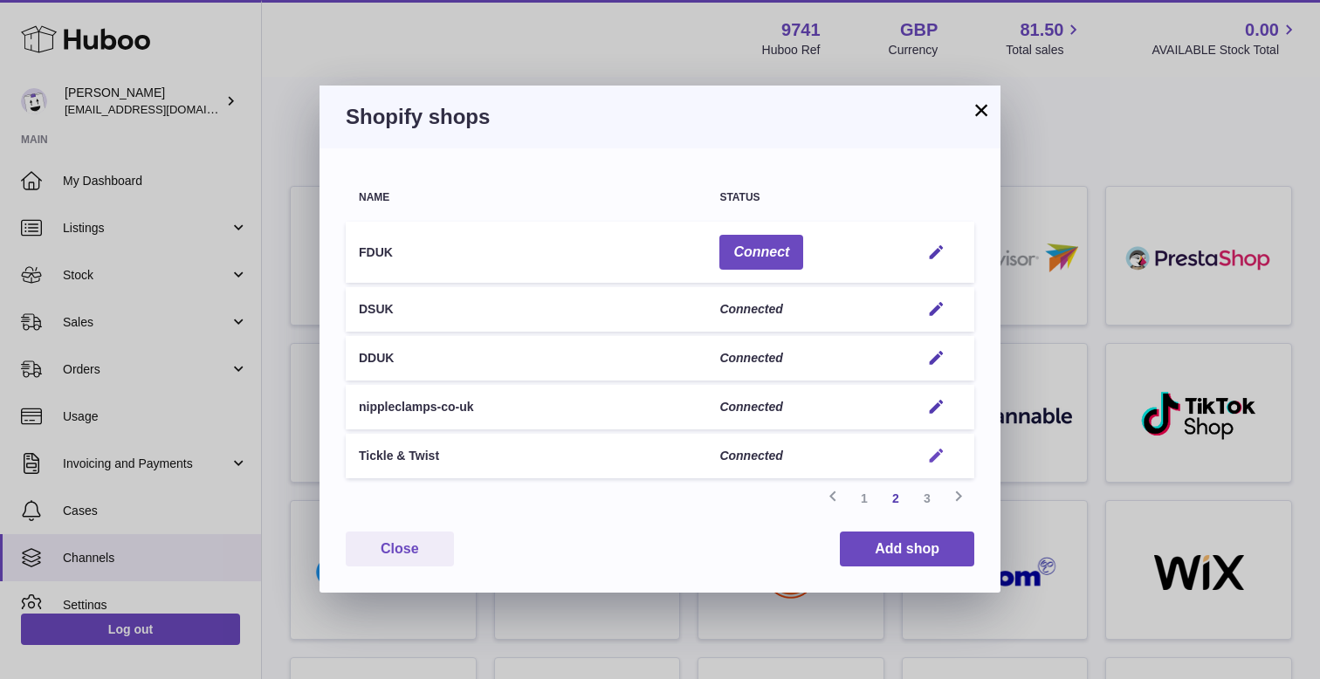
click at [936, 452] on em "button" at bounding box center [936, 456] width 18 height 18
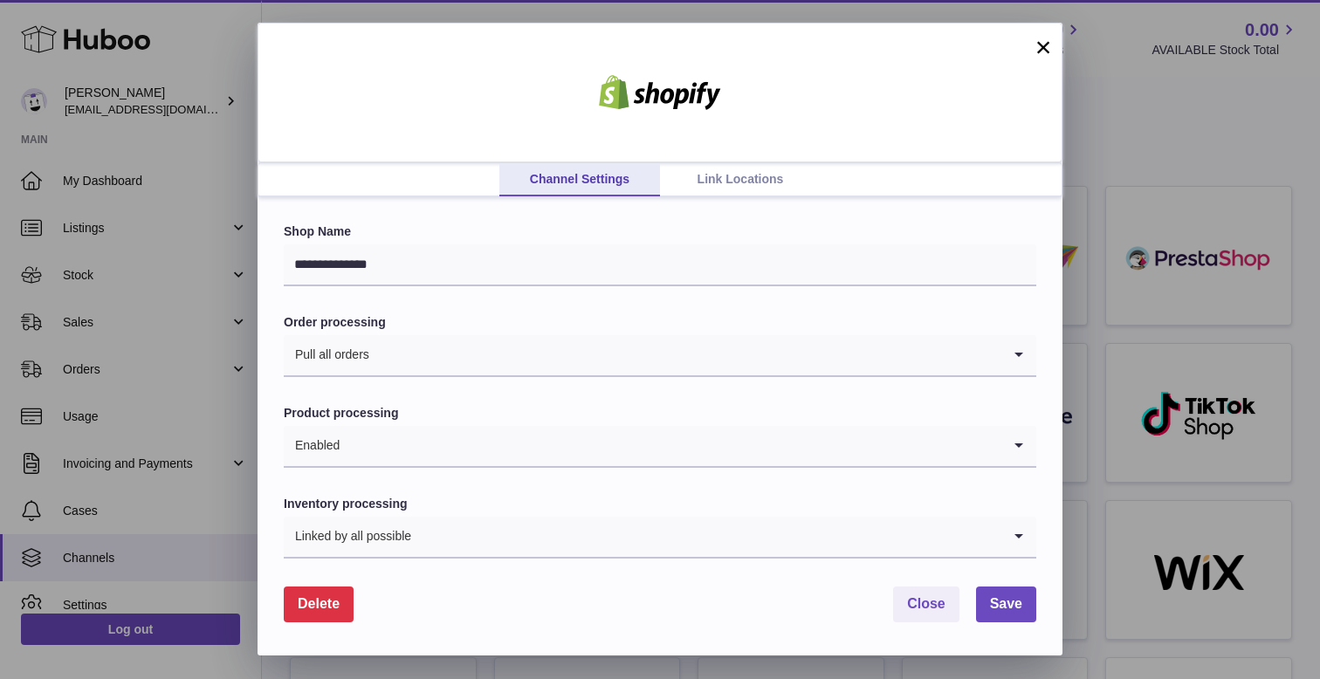
click at [722, 178] on link "Link Locations" at bounding box center [740, 179] width 161 height 33
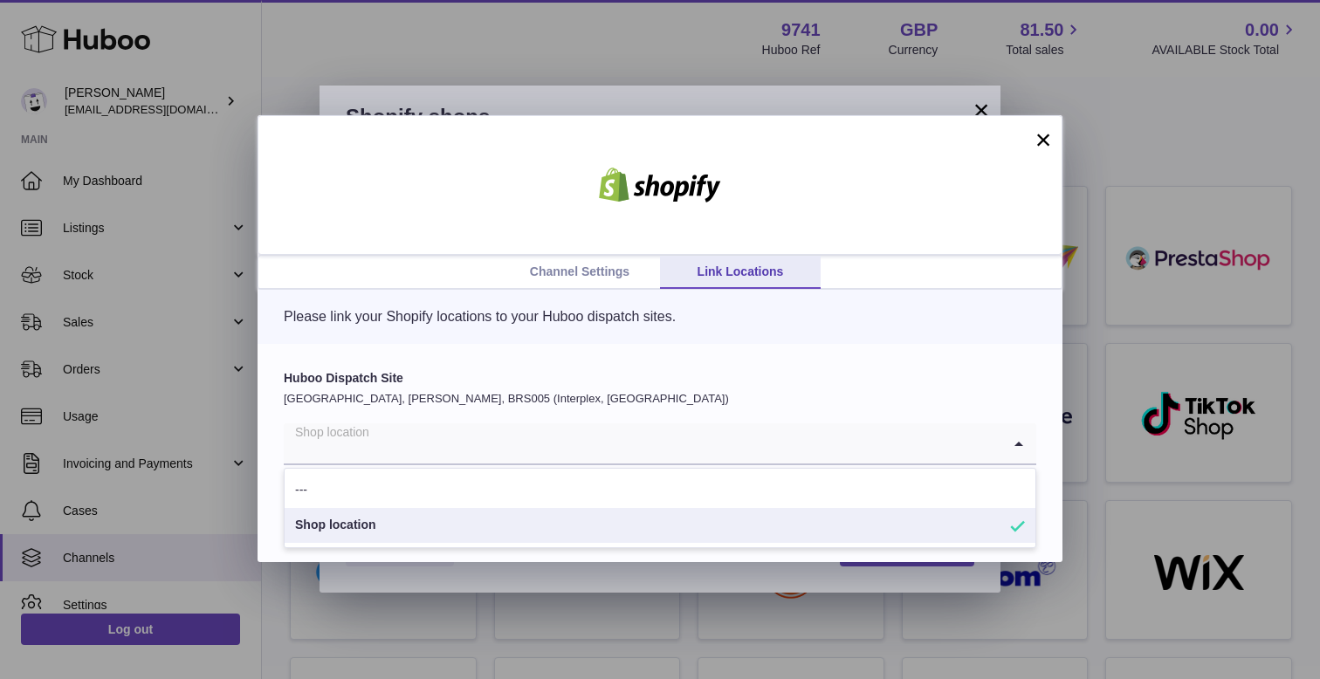
click at [497, 435] on input "Search for option" at bounding box center [642, 443] width 717 height 40
click at [970, 325] on p "Please link your Shopify locations to your Huboo dispatch sites." at bounding box center [660, 316] width 752 height 19
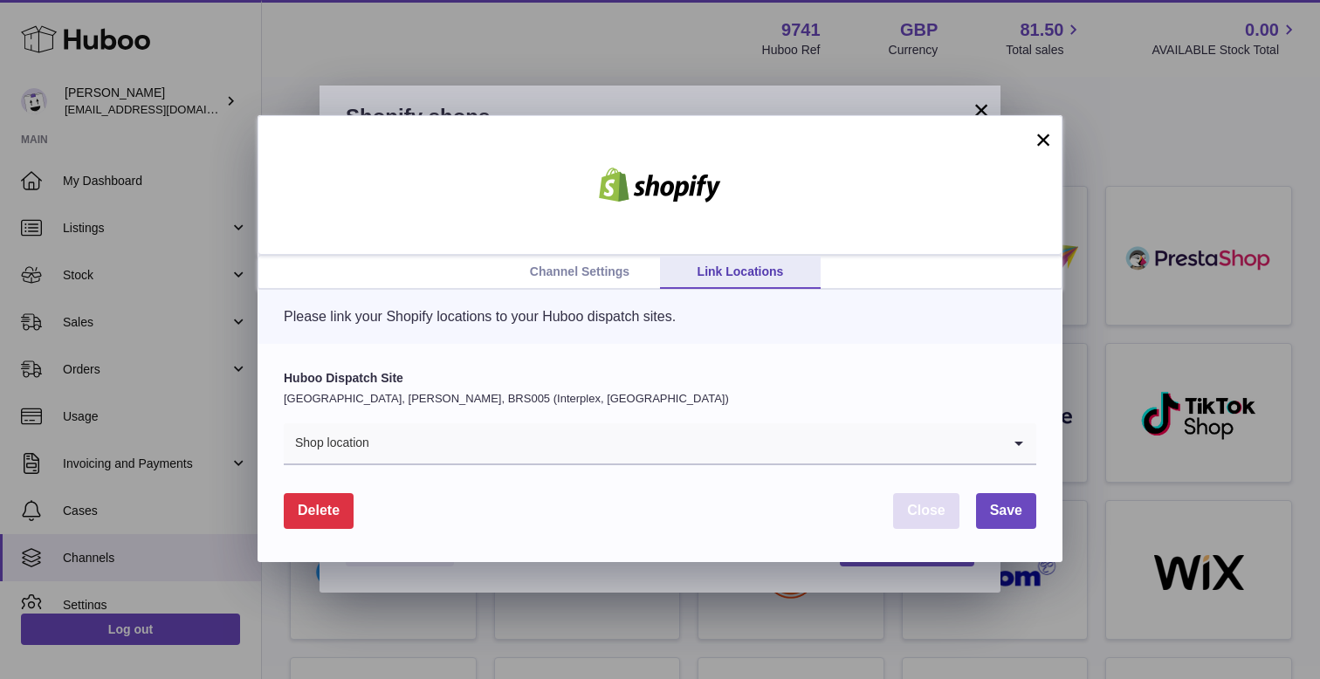
click at [923, 509] on span "Close" at bounding box center [926, 510] width 38 height 15
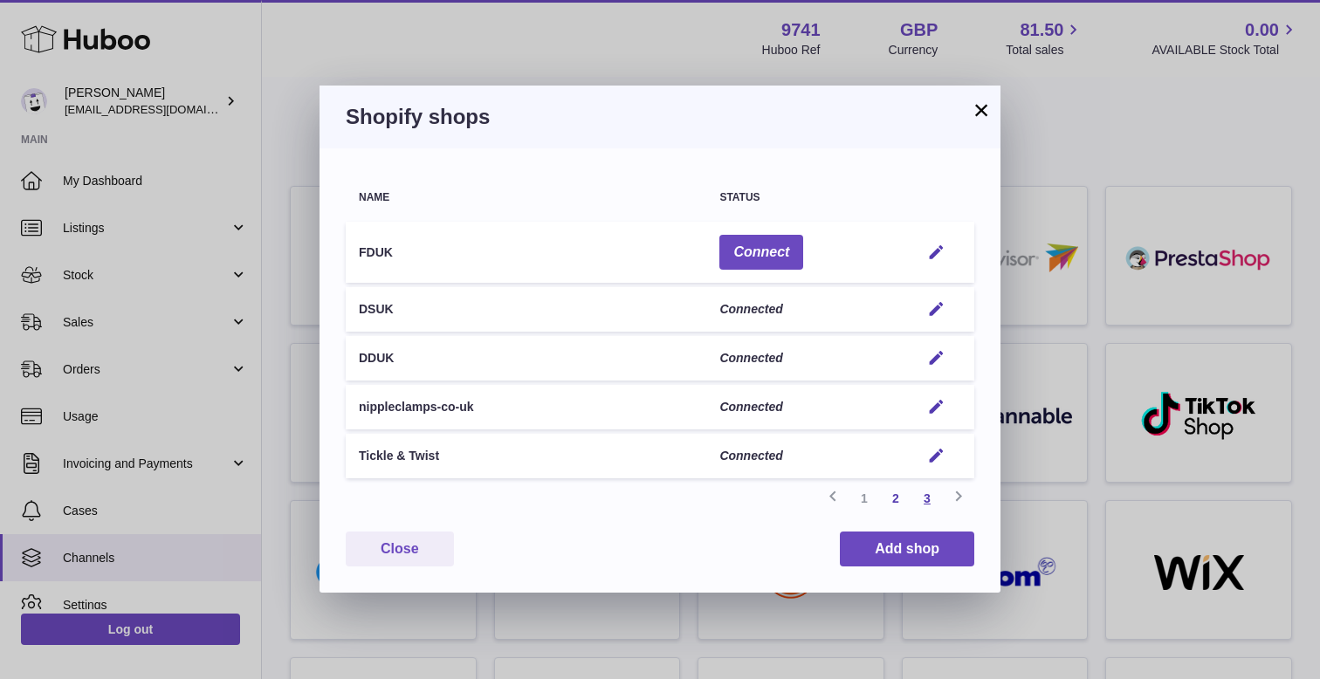
click at [929, 503] on link "3" at bounding box center [926, 498] width 31 height 31
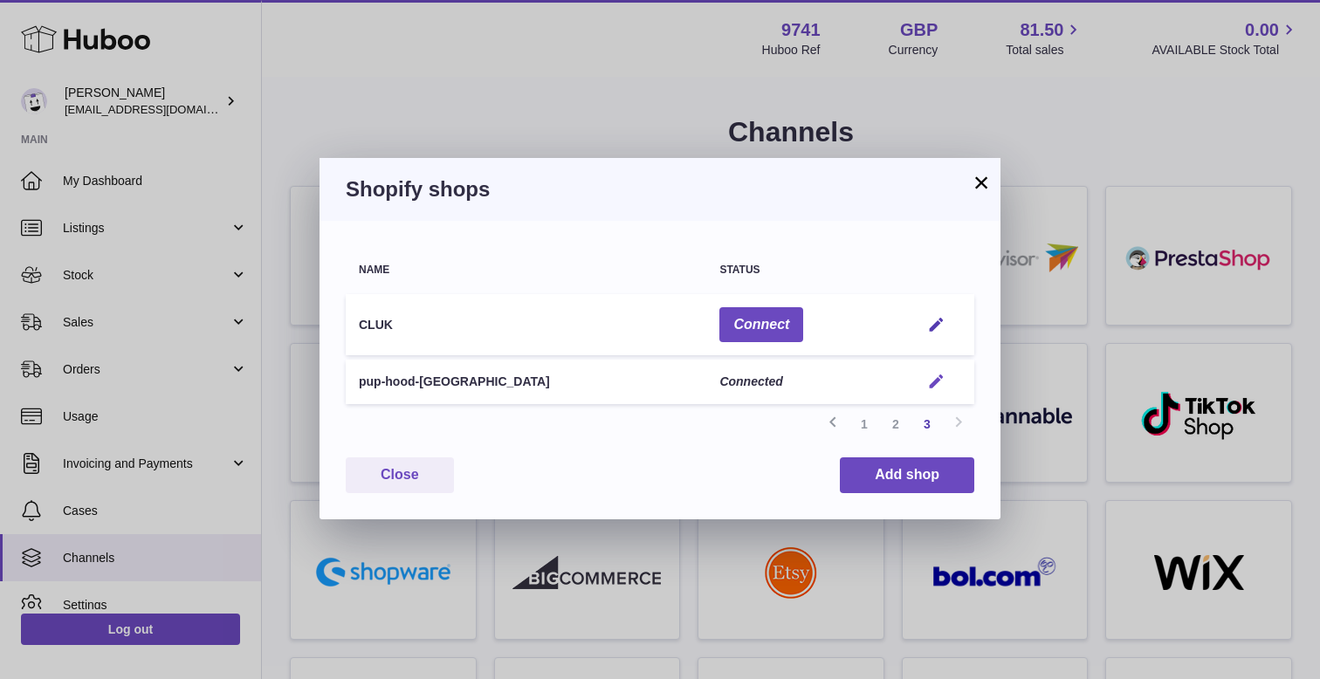
click at [939, 386] on em "button" at bounding box center [936, 382] width 18 height 18
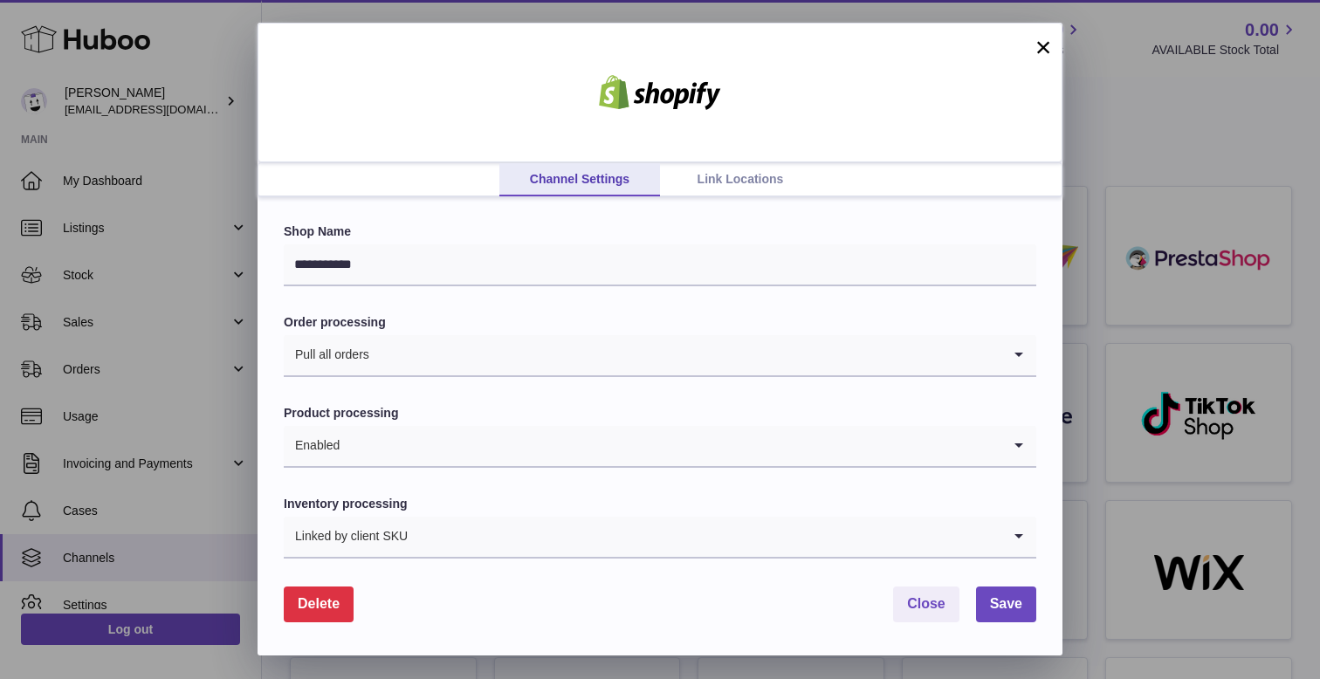
click at [734, 175] on link "Link Locations" at bounding box center [740, 179] width 161 height 33
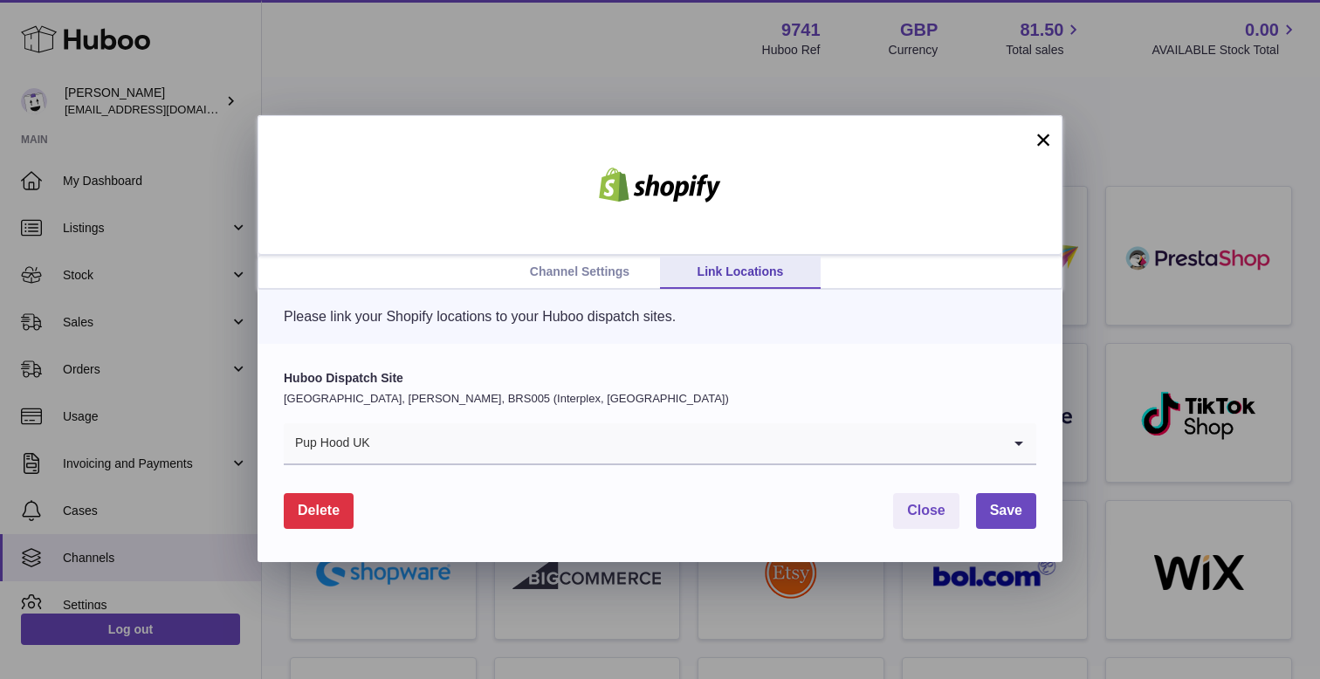
click at [488, 439] on input "Search for option" at bounding box center [686, 443] width 630 height 40
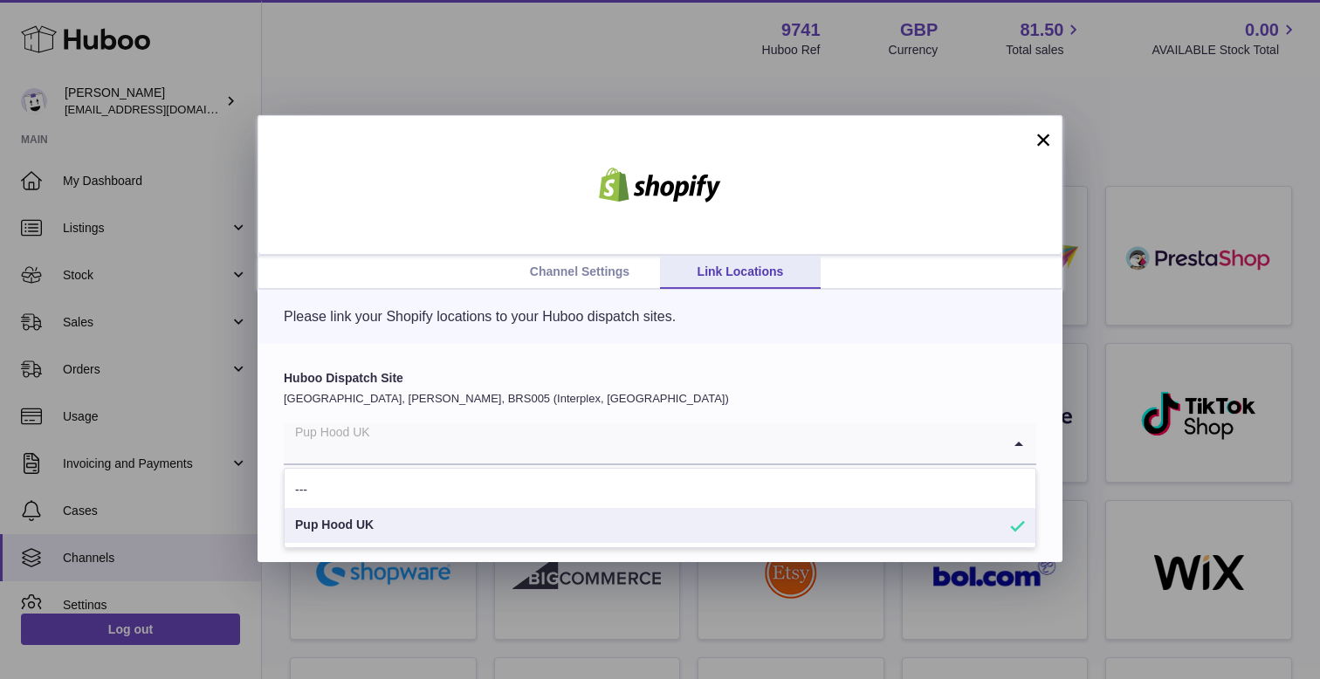
click at [493, 331] on div "Please link your Shopify locations to your Huboo dispatch sites." at bounding box center [659, 317] width 805 height 54
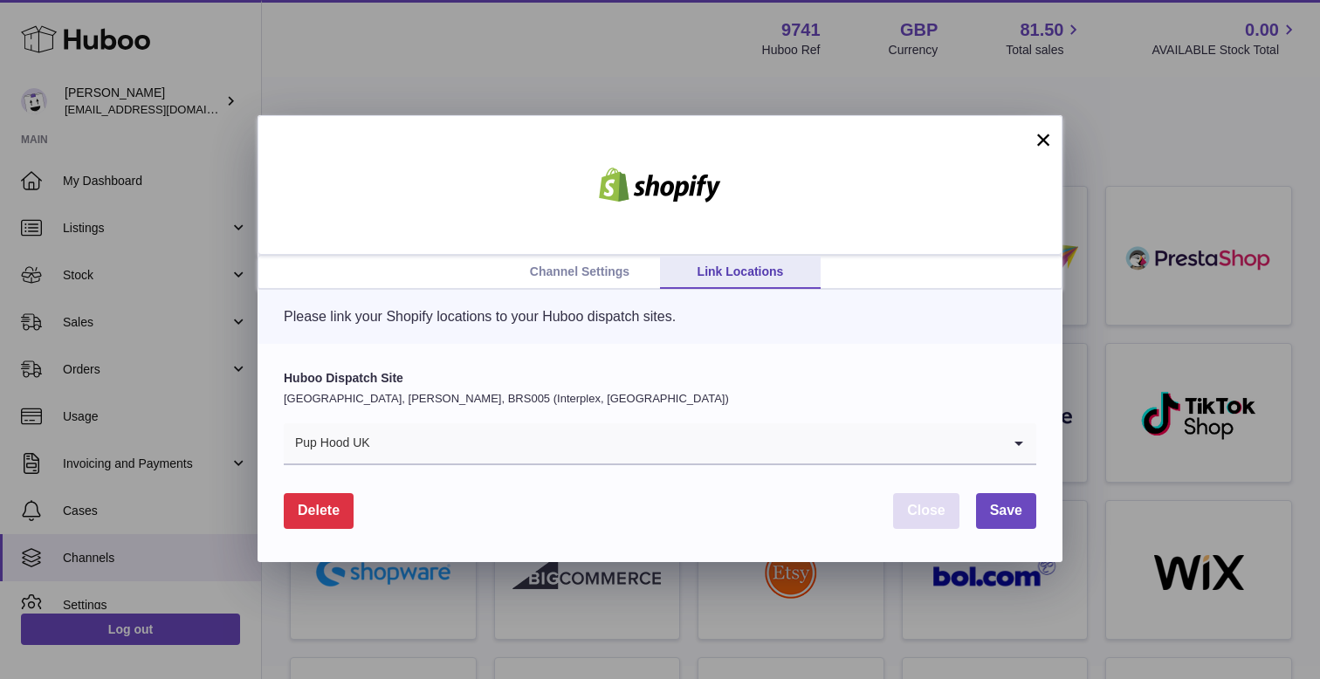
click at [930, 514] on span "Close" at bounding box center [926, 510] width 38 height 15
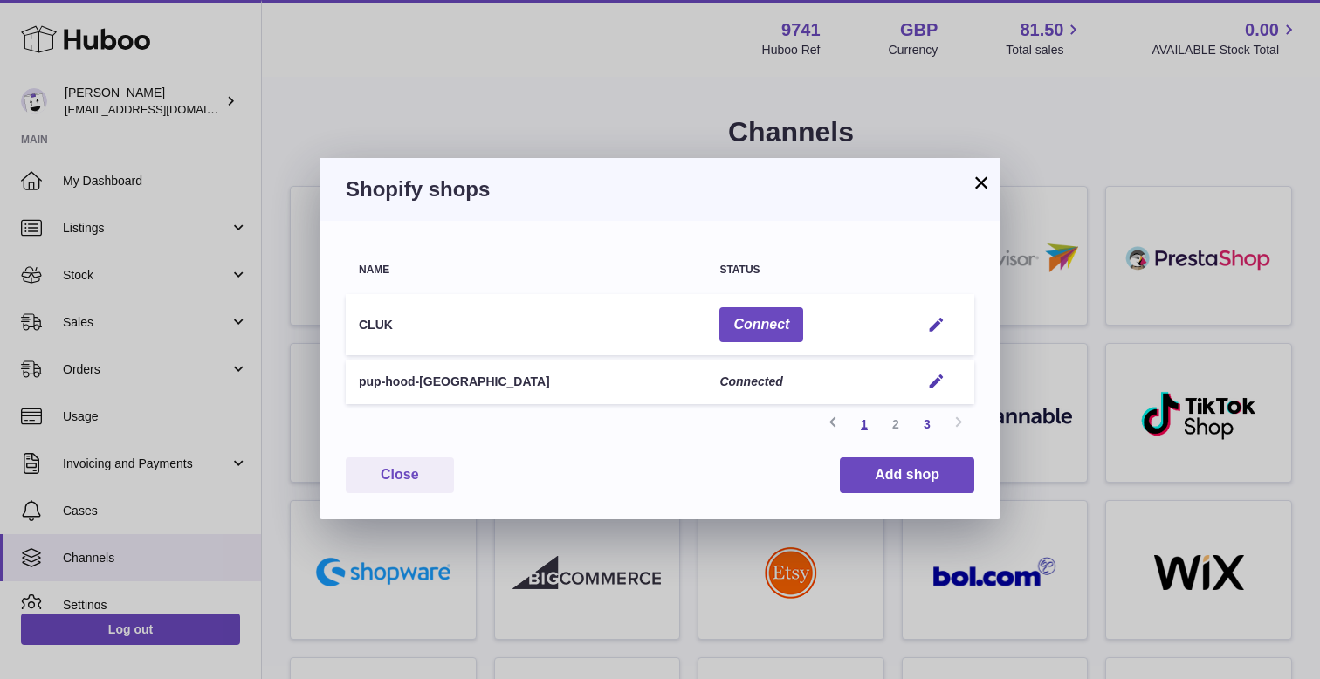
click at [865, 420] on link "1" at bounding box center [863, 423] width 31 height 31
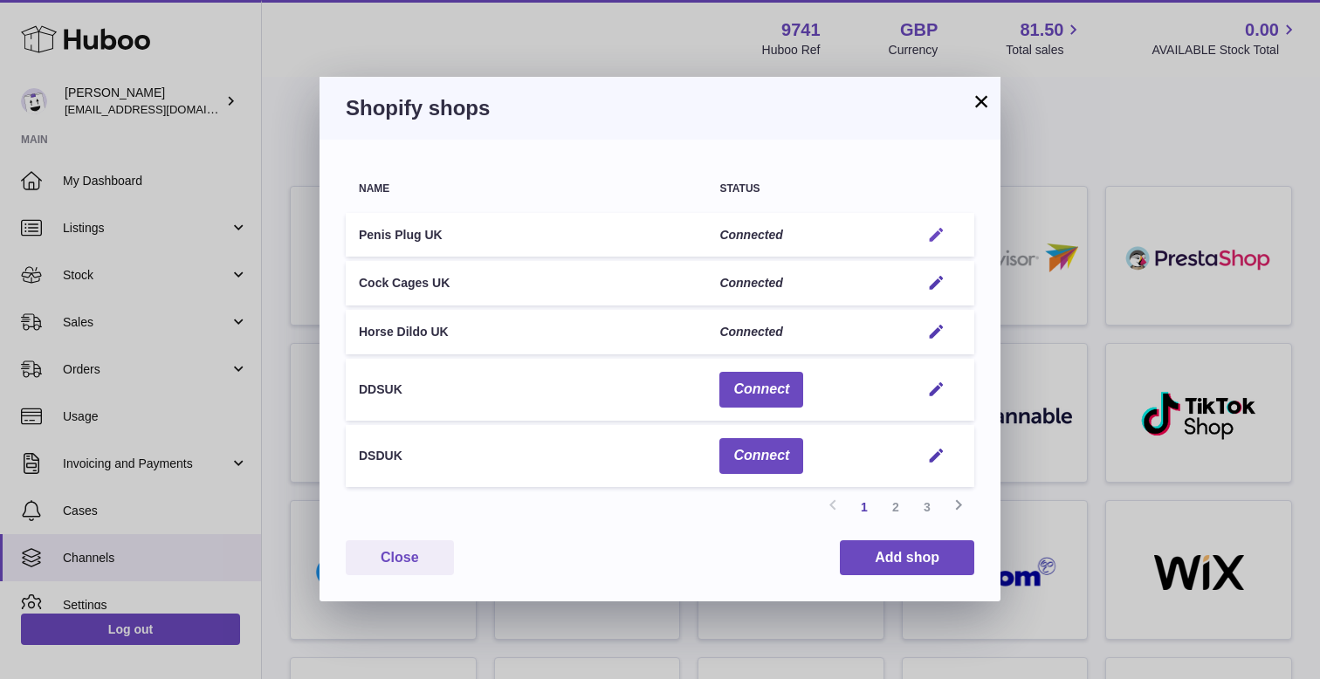
click at [935, 236] on em "button" at bounding box center [936, 235] width 18 height 18
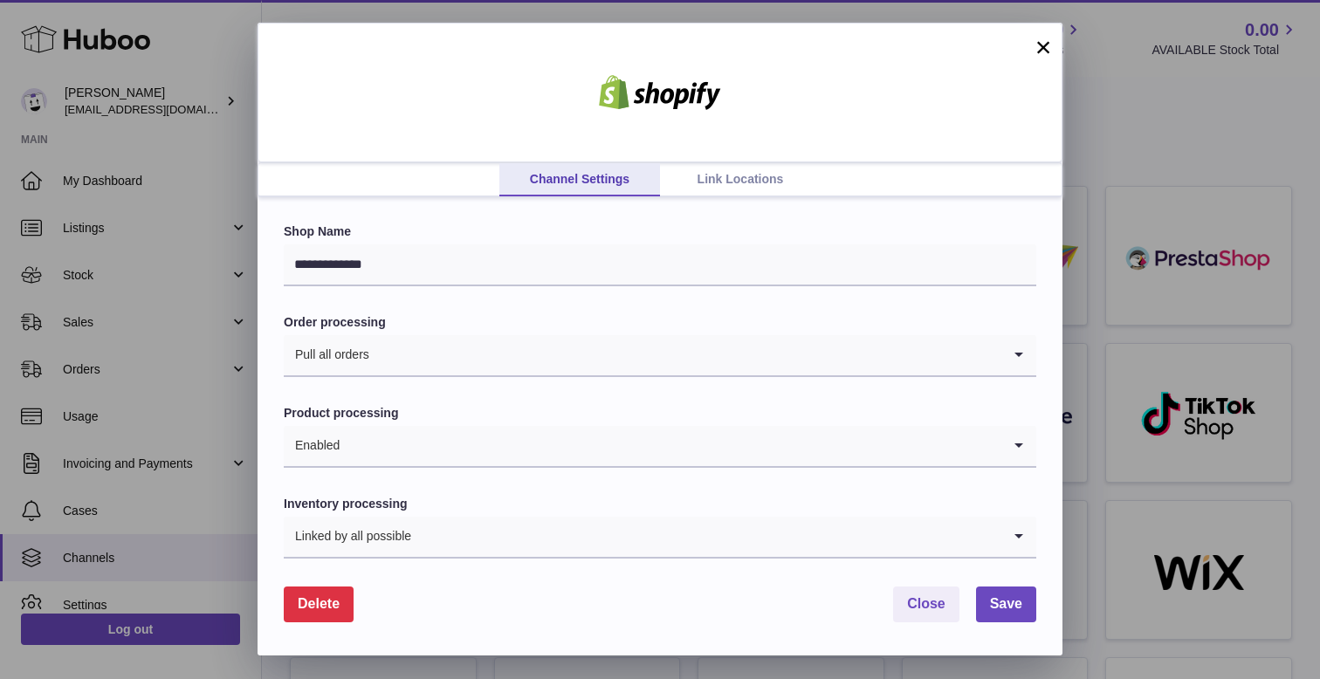
click at [730, 172] on link "Link Locations" at bounding box center [740, 179] width 161 height 33
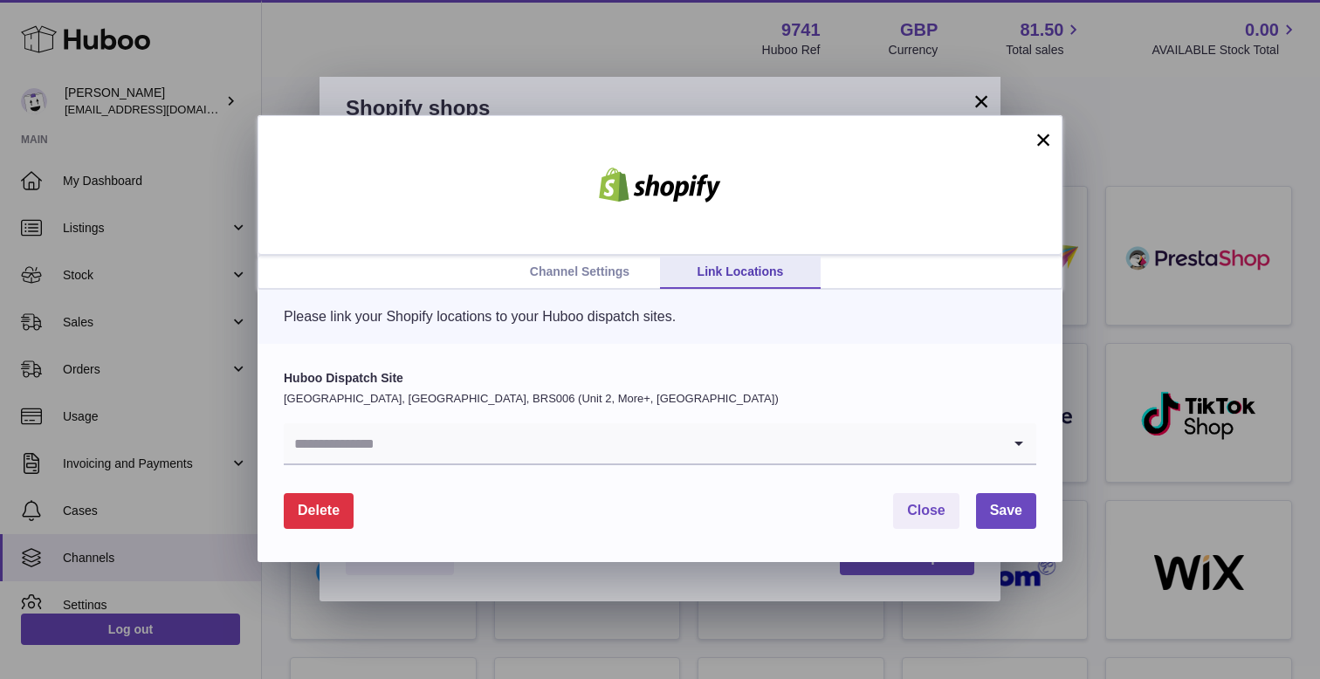
click at [450, 427] on input "Search for option" at bounding box center [642, 443] width 717 height 40
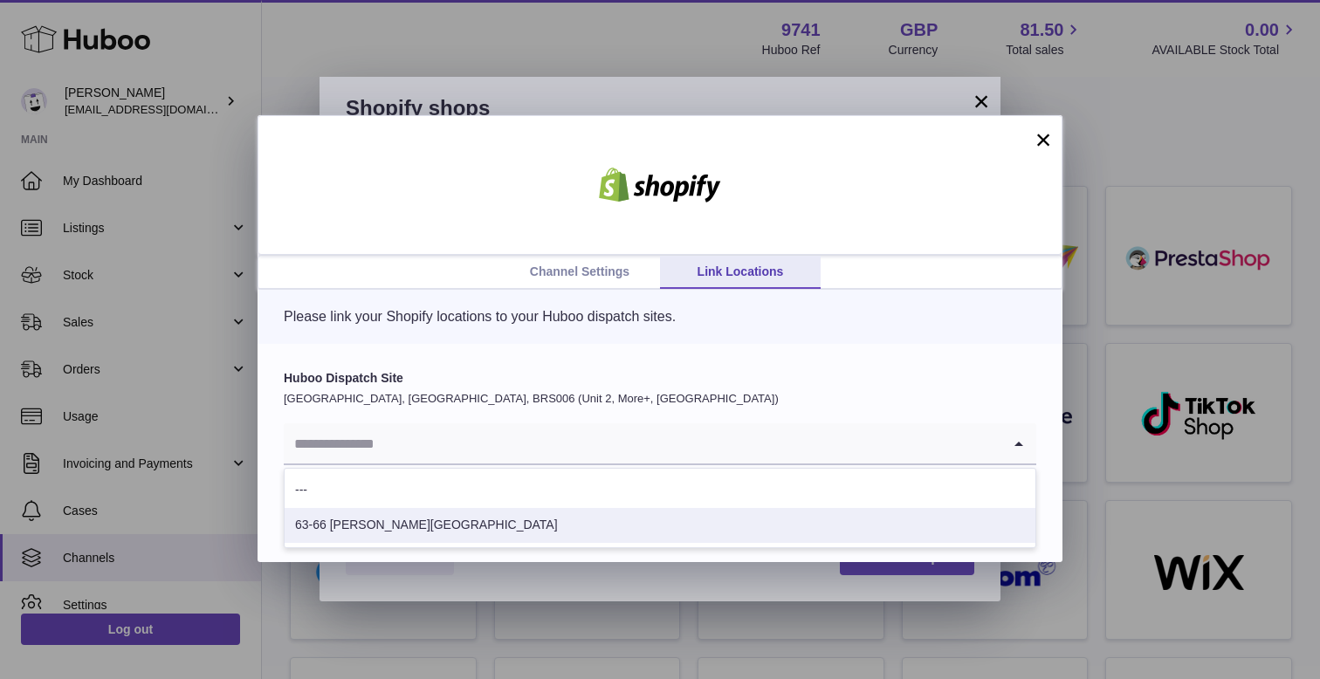
click at [434, 531] on li "63-66 Hatton Garden" at bounding box center [660, 525] width 751 height 35
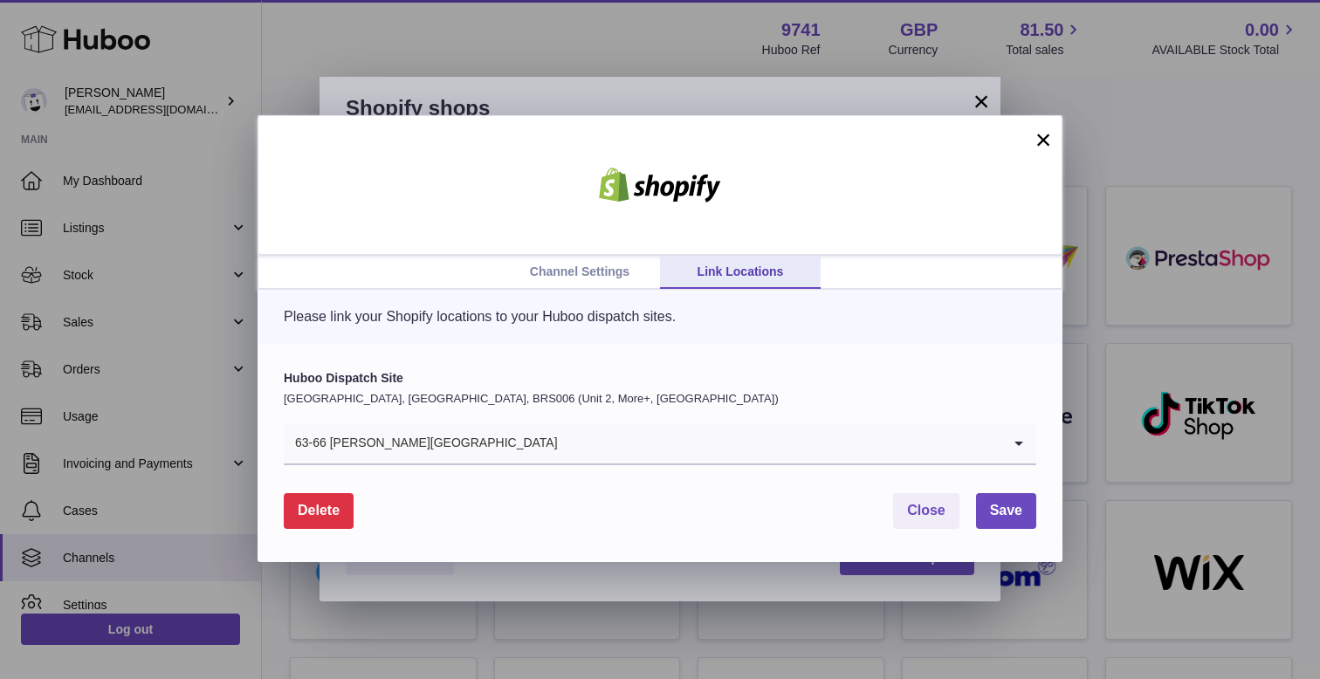
click at [1046, 134] on button "×" at bounding box center [1043, 139] width 21 height 21
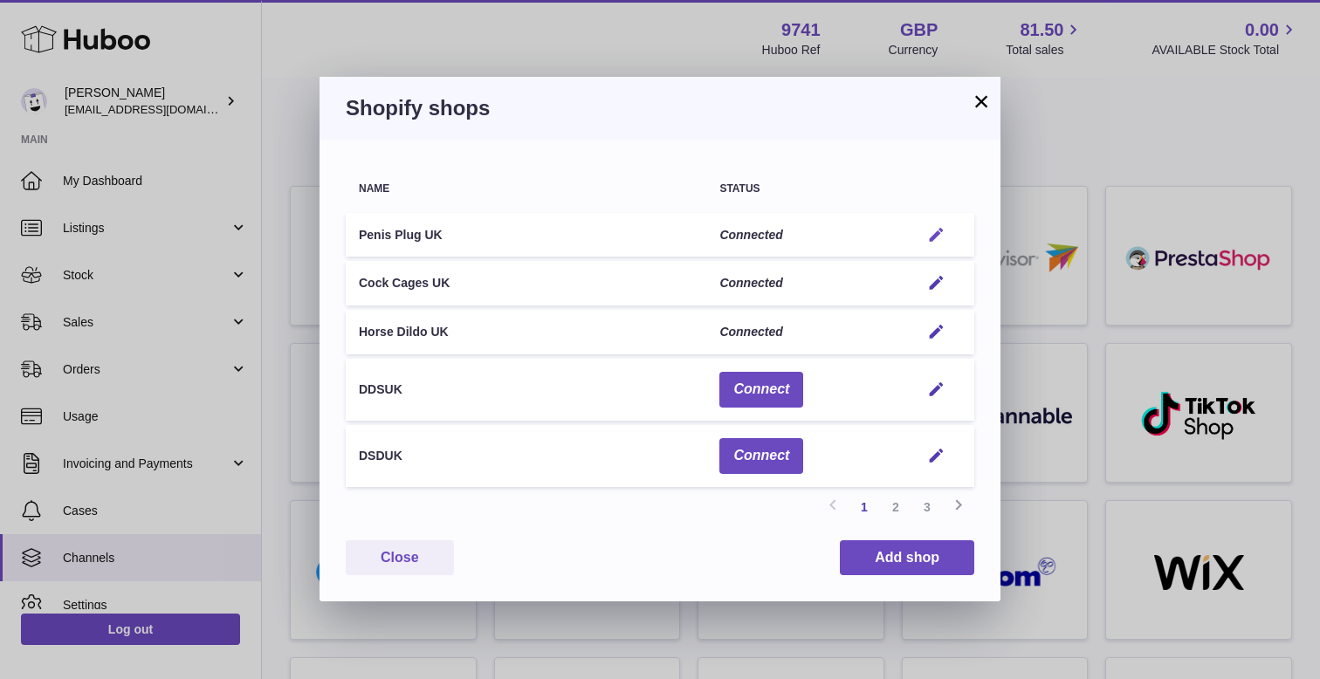
click at [935, 229] on em "button" at bounding box center [936, 235] width 18 height 18
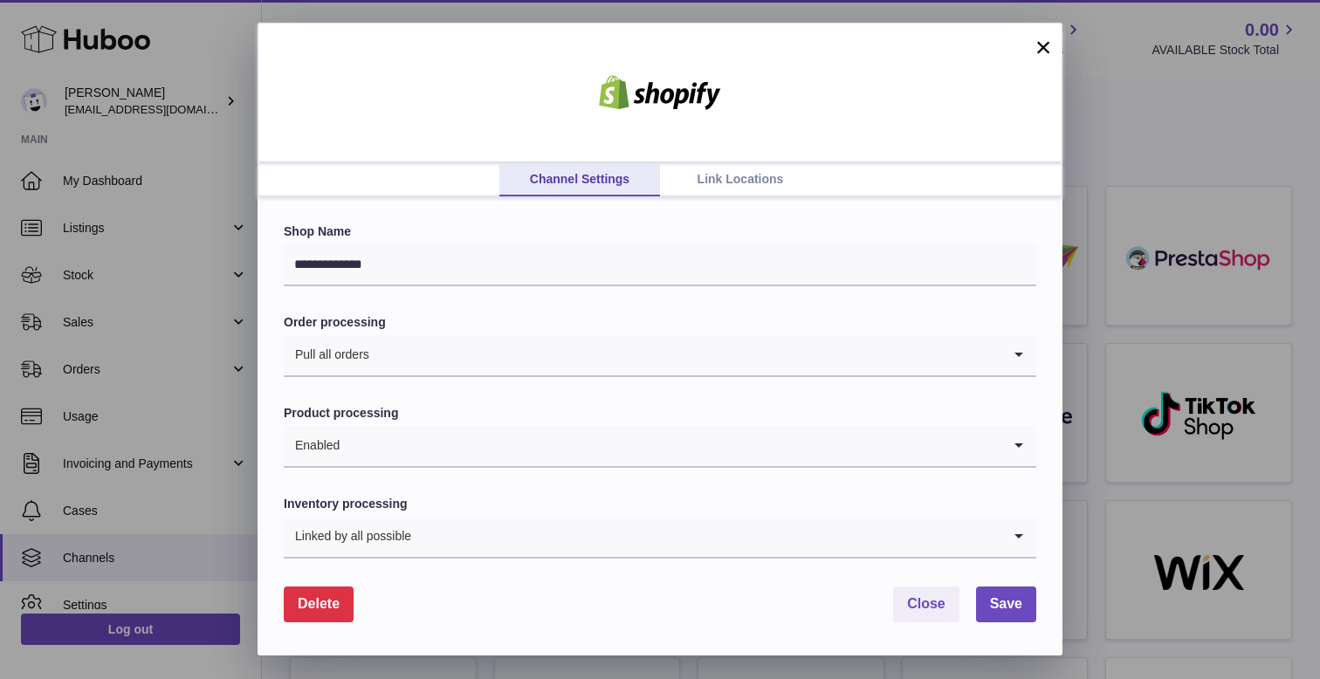
click at [738, 175] on link "Link Locations" at bounding box center [740, 179] width 161 height 33
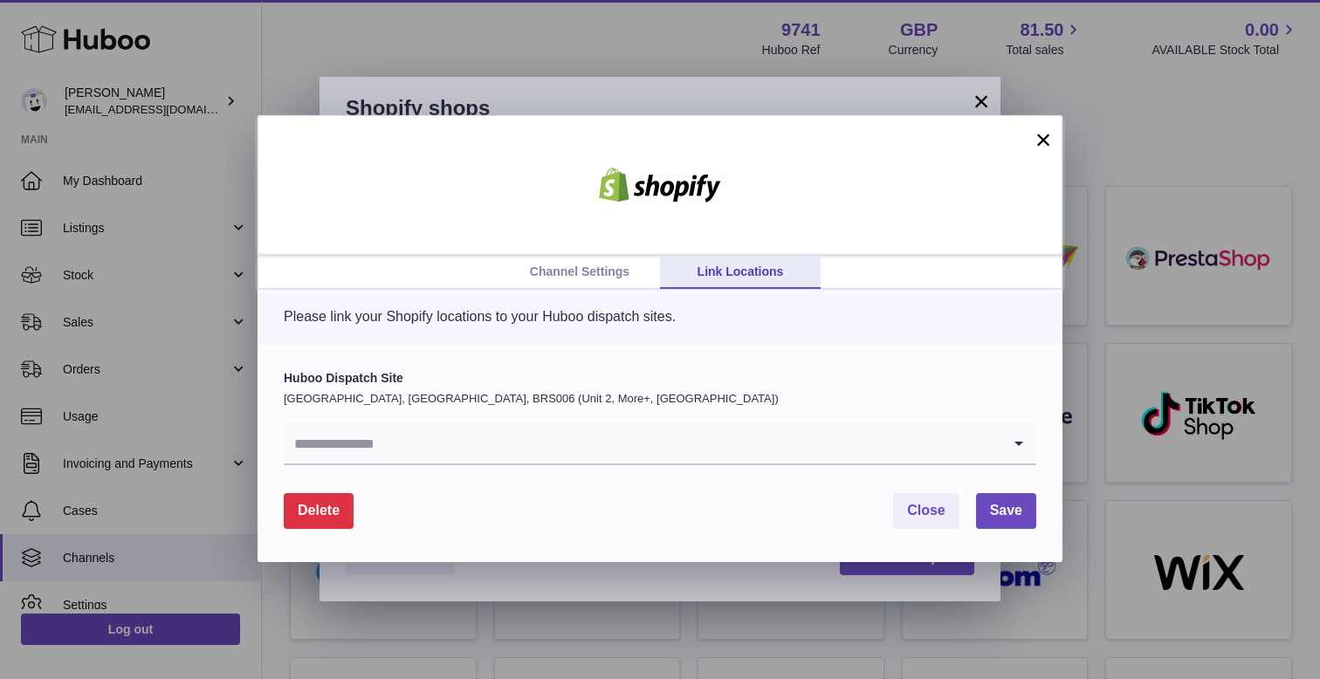
click at [1046, 134] on button "×" at bounding box center [1043, 139] width 21 height 21
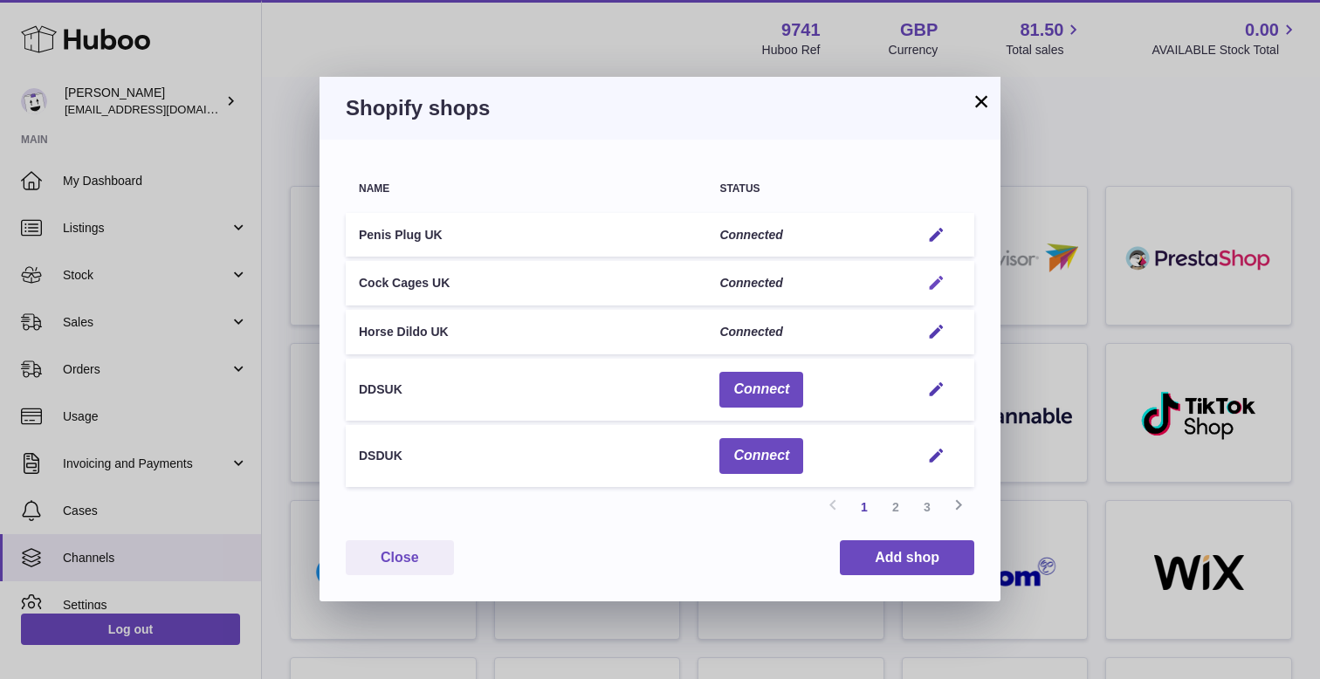
click at [936, 285] on em "button" at bounding box center [936, 283] width 18 height 18
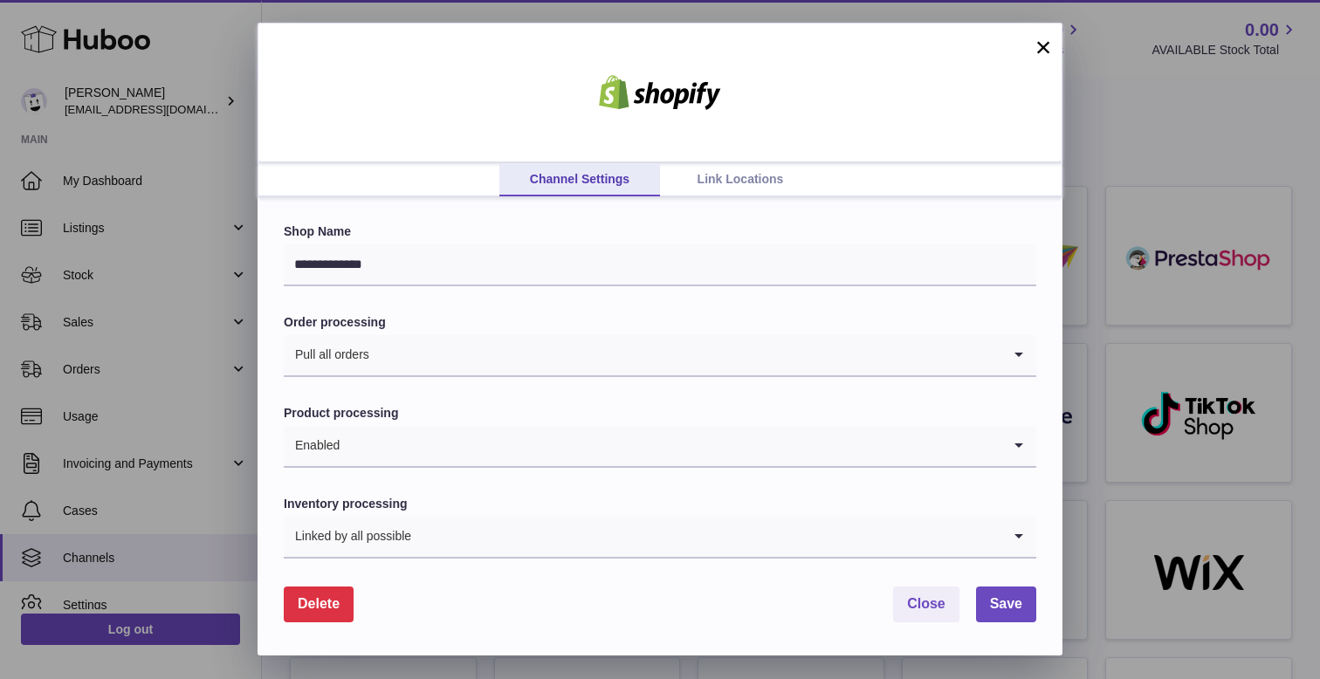
click at [781, 174] on link "Link Locations" at bounding box center [740, 179] width 161 height 33
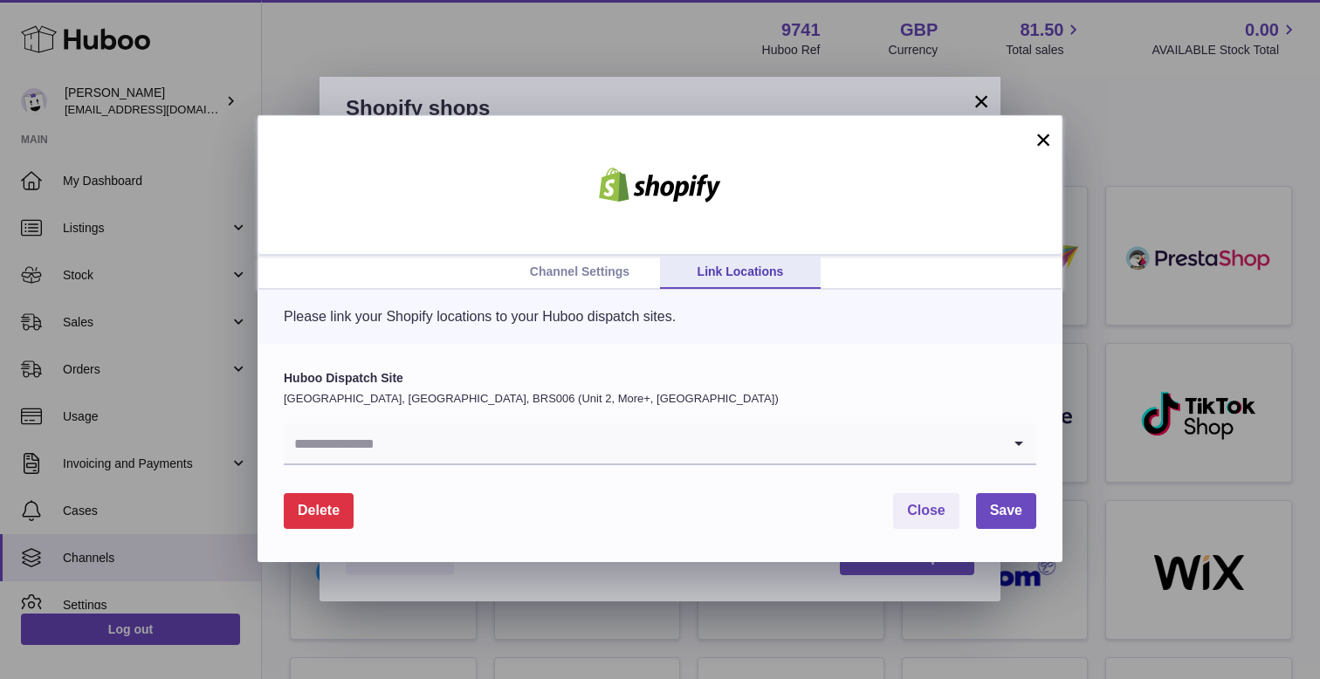
click at [429, 448] on input "Search for option" at bounding box center [642, 443] width 717 height 40
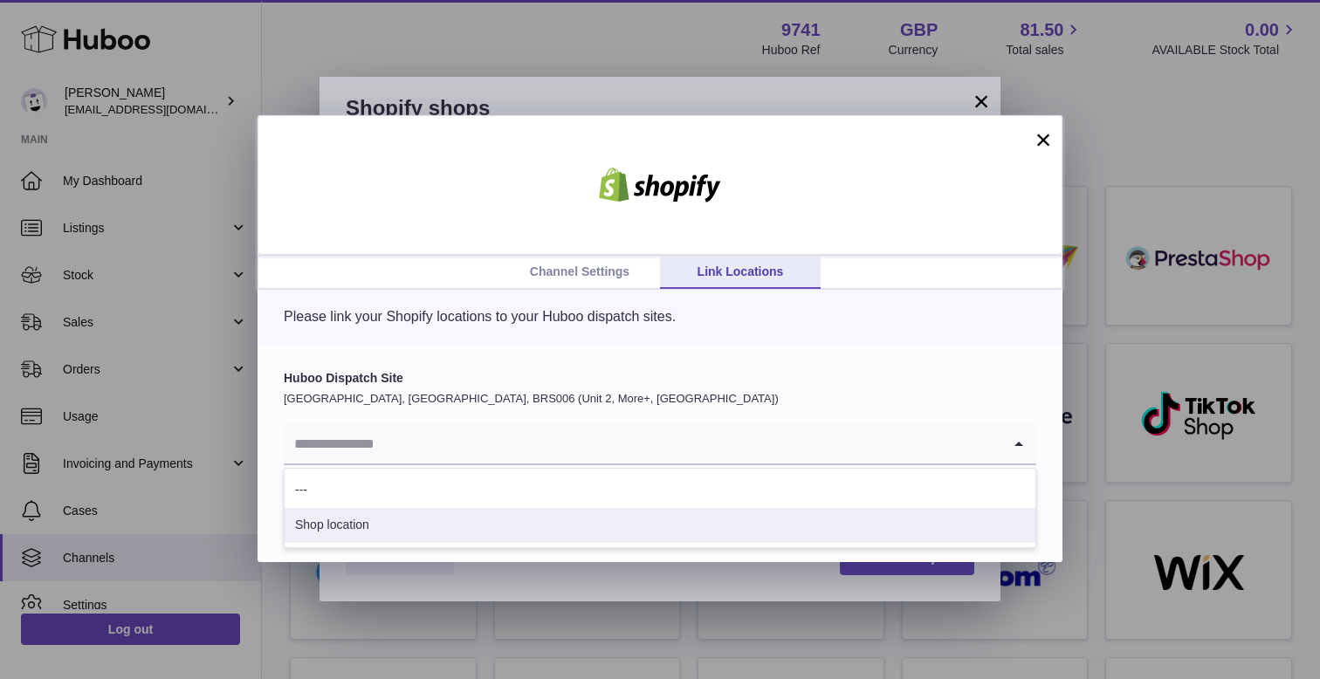
click at [394, 519] on li "Shop location" at bounding box center [660, 525] width 751 height 35
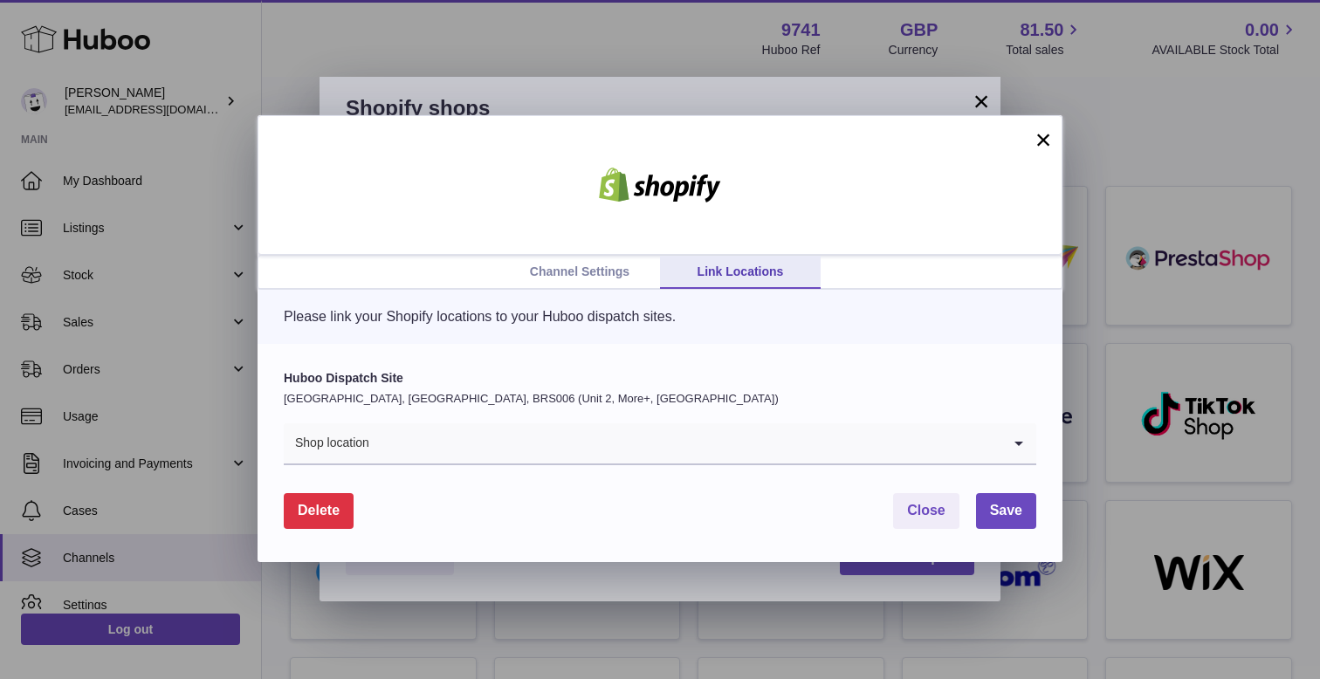
click at [1038, 525] on div "Huboo Dispatch Site United Kingdom, Severn Beach, BRS006 (Unit 2, More+, UK) Sh…" at bounding box center [659, 453] width 805 height 218
click at [1018, 518] on span "Save" at bounding box center [1006, 510] width 32 height 15
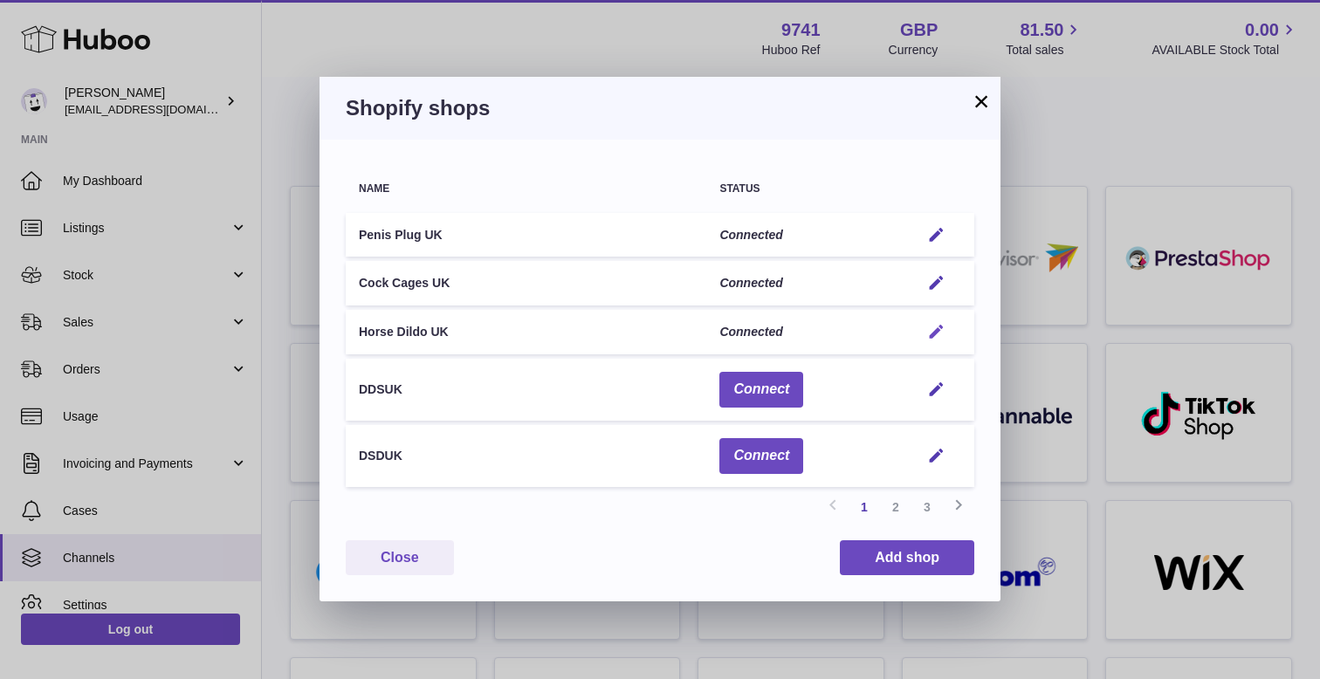
click at [936, 333] on em "button" at bounding box center [936, 332] width 18 height 18
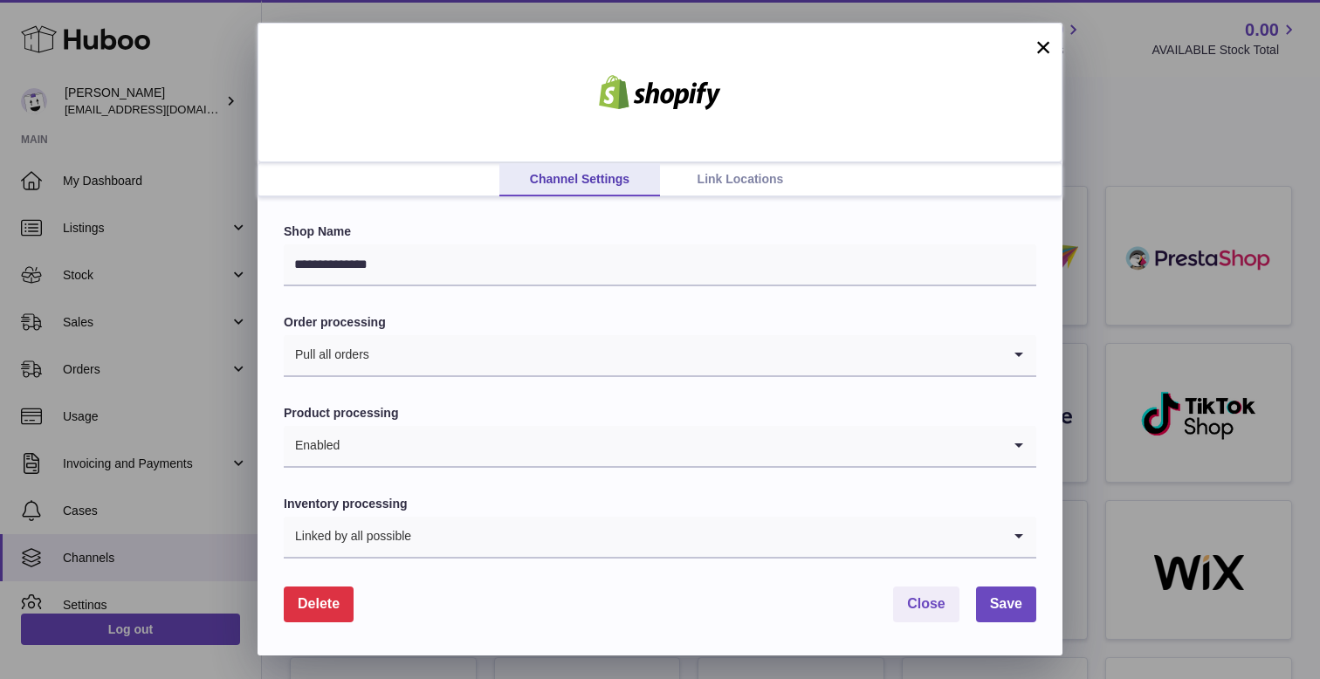
click at [718, 178] on link "Link Locations" at bounding box center [740, 179] width 161 height 33
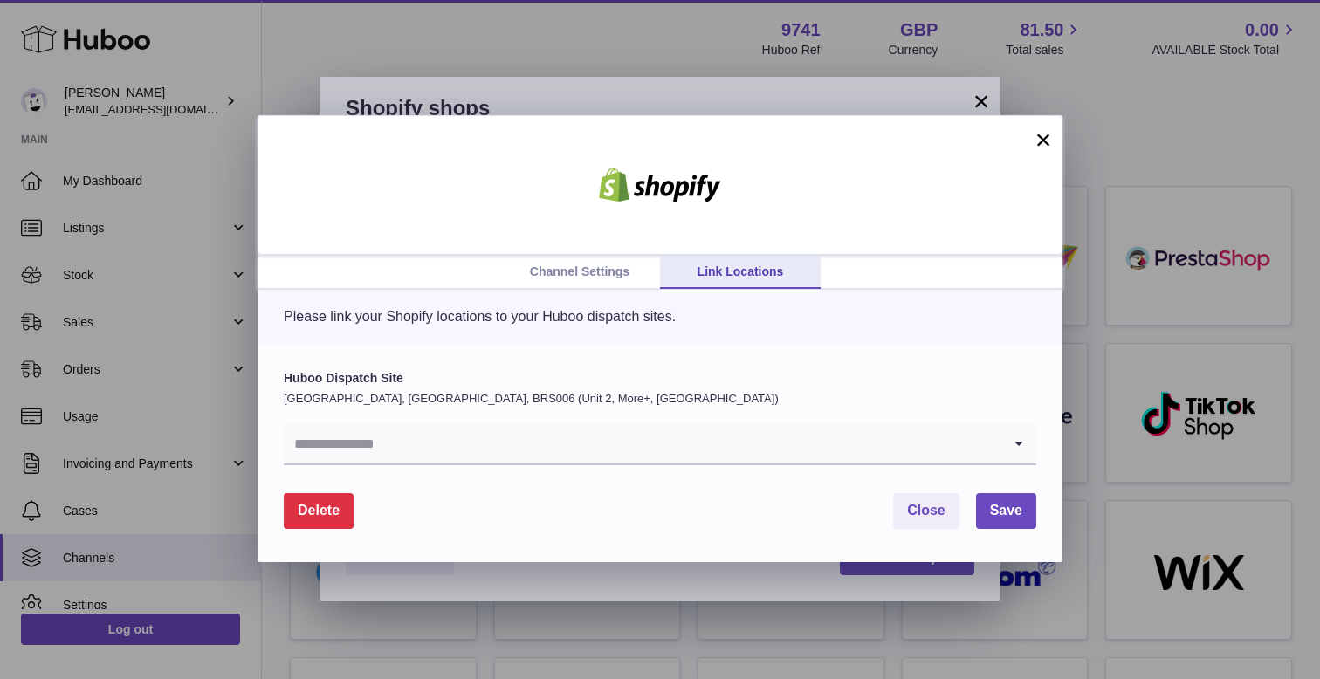
click at [592, 438] on input "Search for option" at bounding box center [642, 443] width 717 height 40
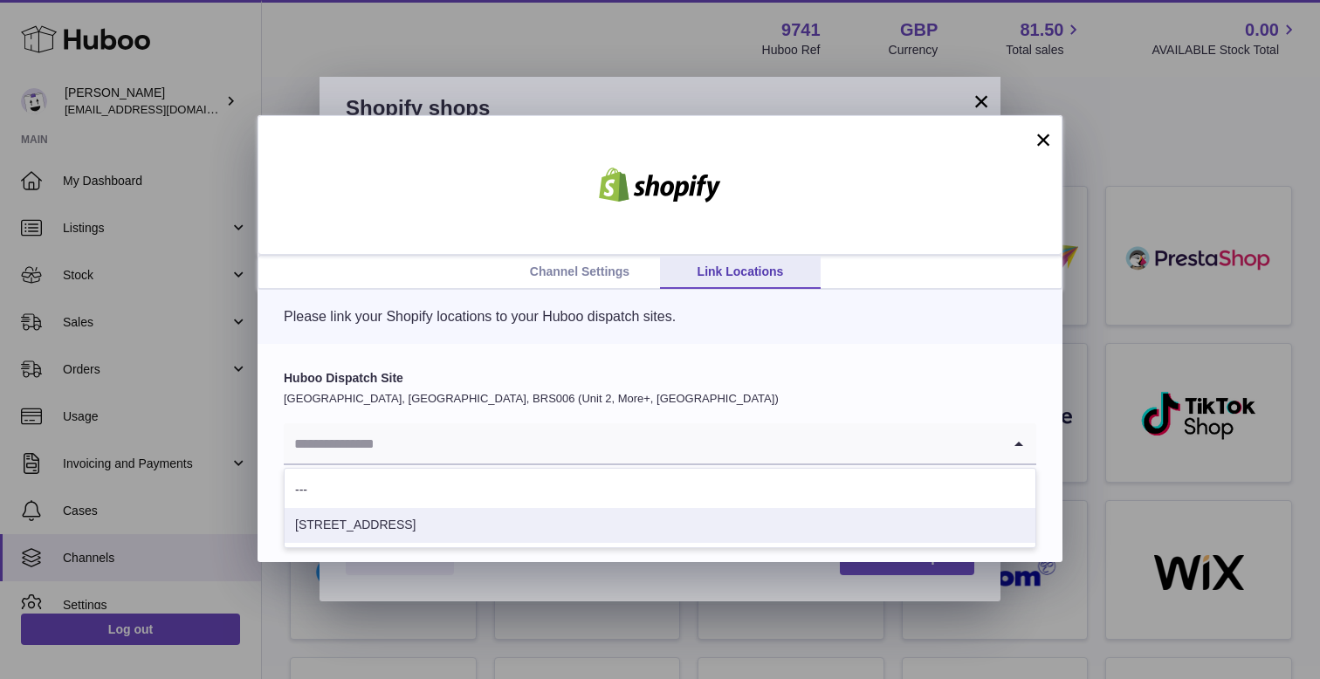
click at [486, 517] on li "167-169 Great Portland Street" at bounding box center [660, 525] width 751 height 35
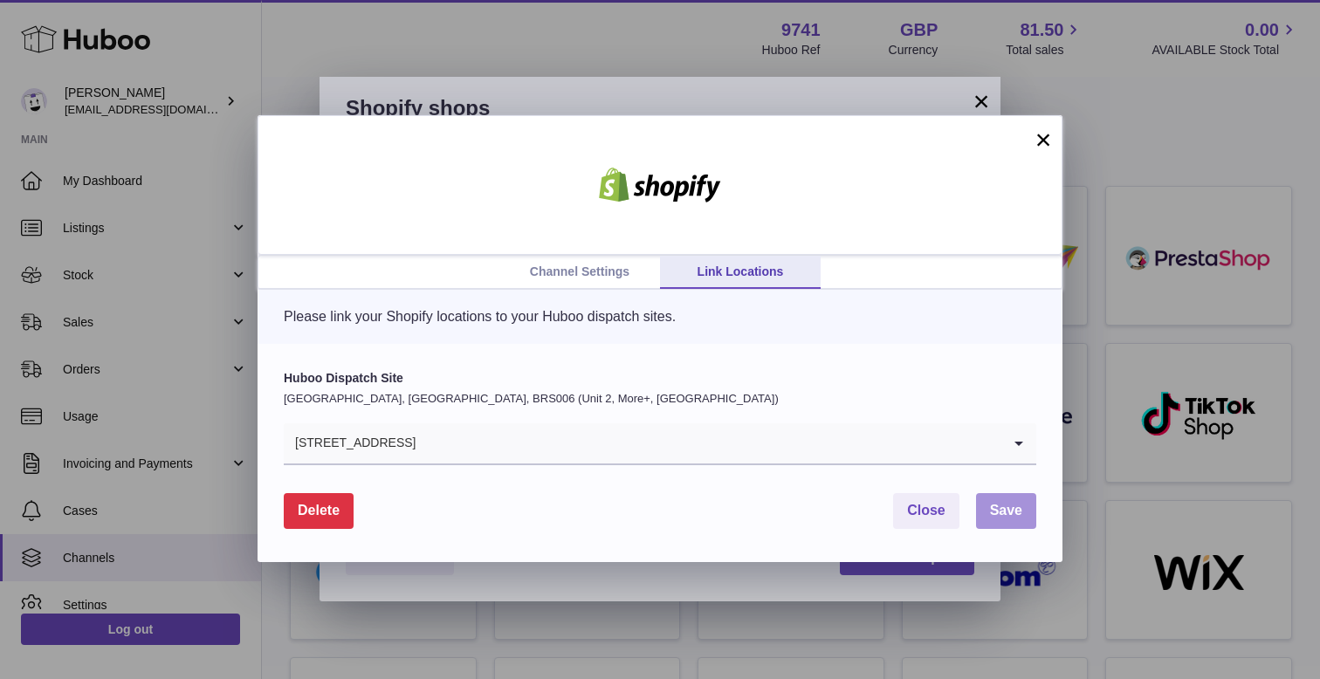
click at [1010, 518] on span "Save" at bounding box center [1006, 510] width 32 height 15
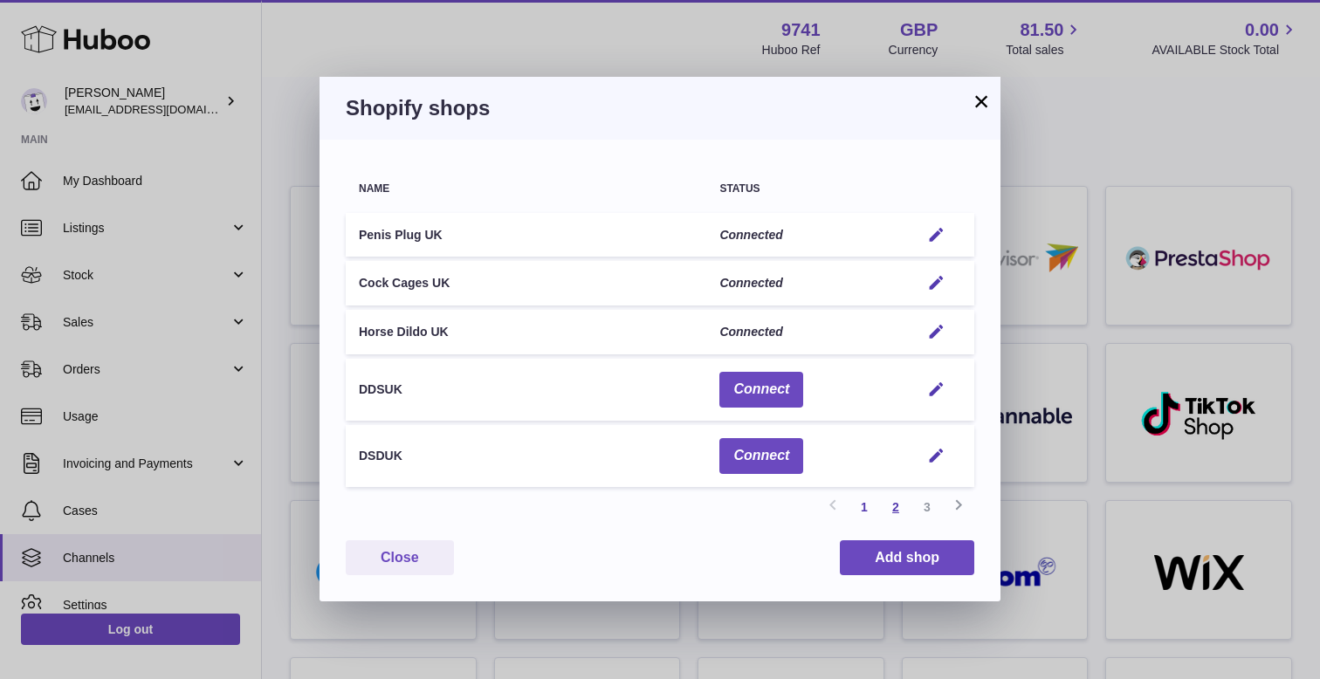
click at [897, 503] on link "2" at bounding box center [895, 506] width 31 height 31
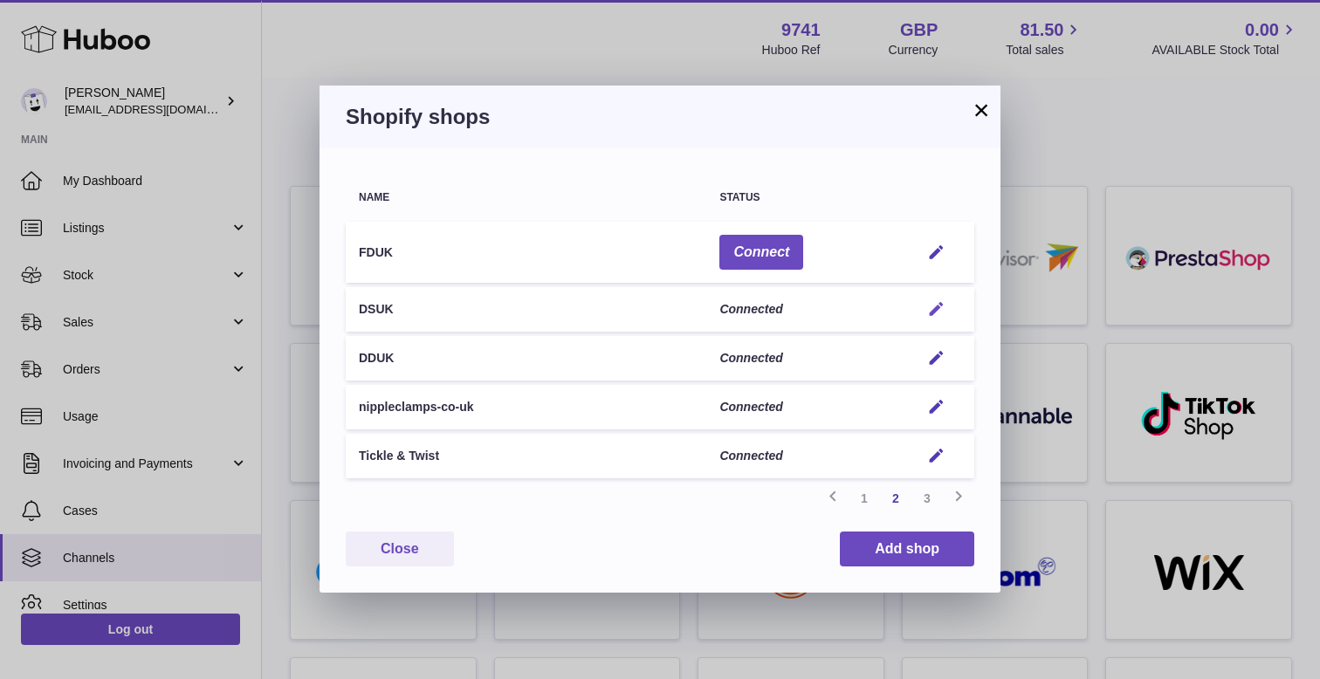
click at [943, 312] on em "button" at bounding box center [936, 309] width 18 height 18
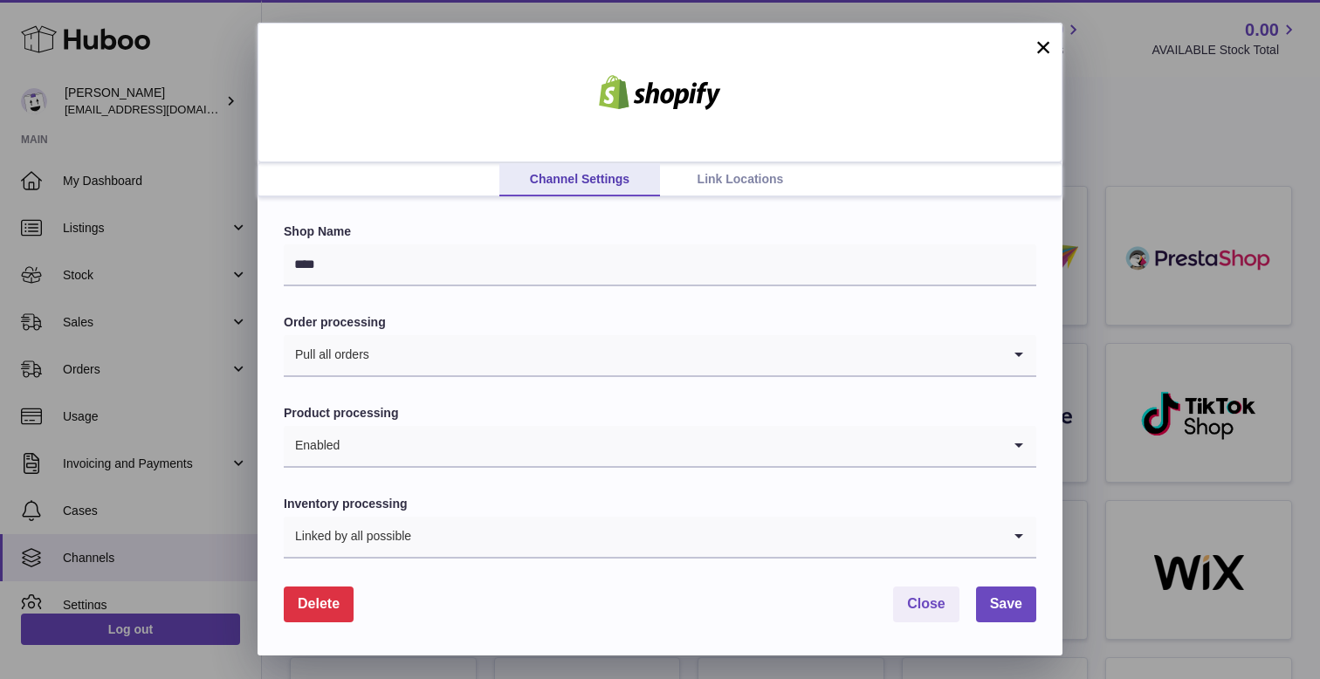
click at [708, 173] on link "Link Locations" at bounding box center [740, 179] width 161 height 33
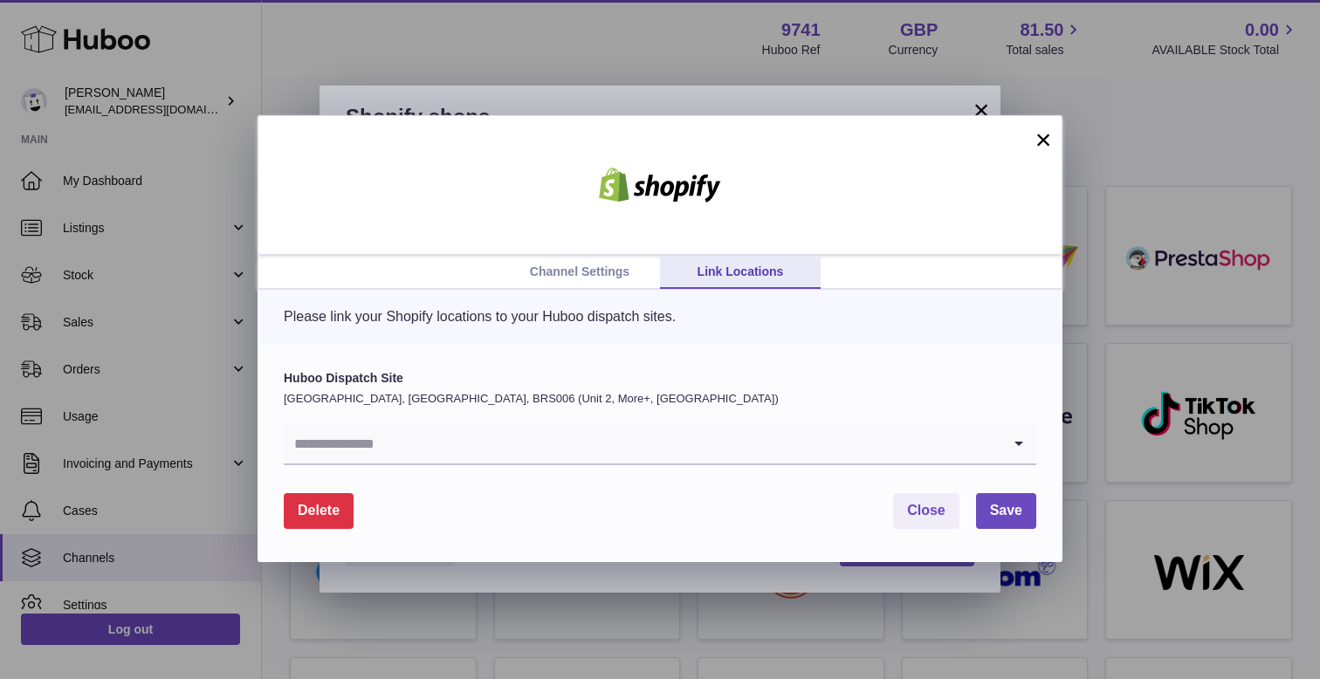
click at [425, 444] on input "Search for option" at bounding box center [642, 443] width 717 height 40
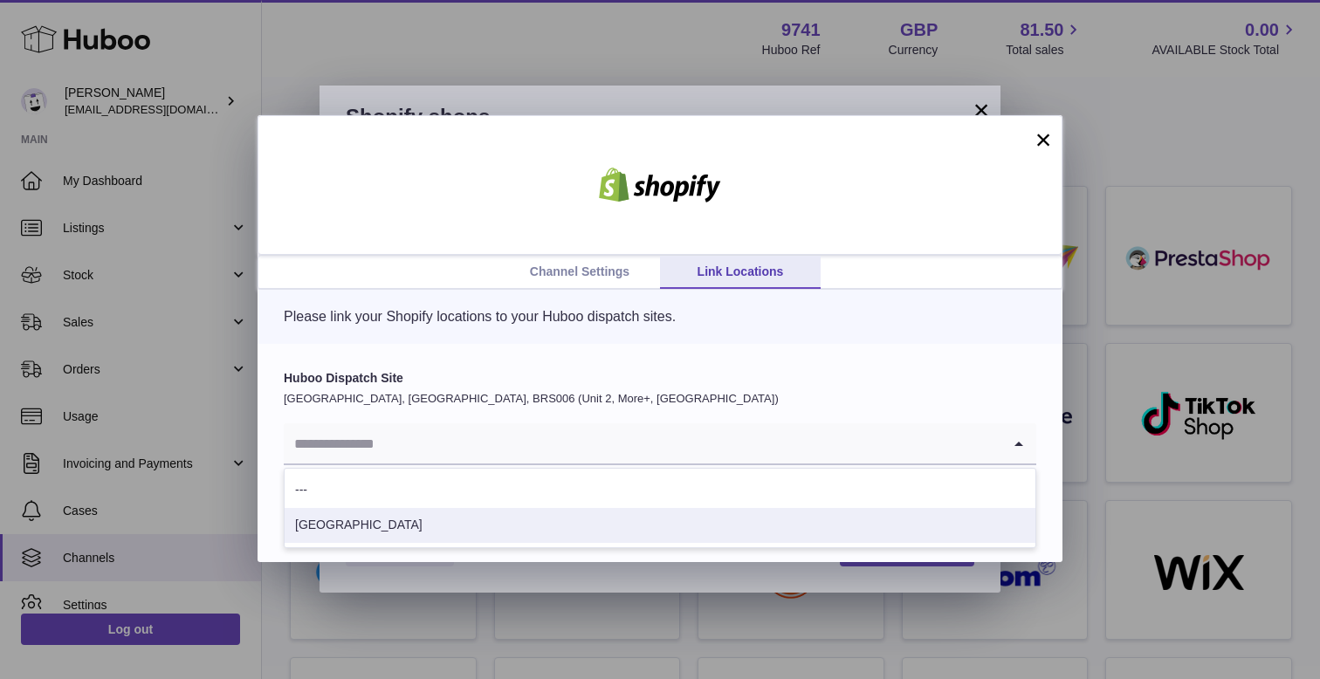
click at [361, 533] on li "London" at bounding box center [660, 525] width 751 height 35
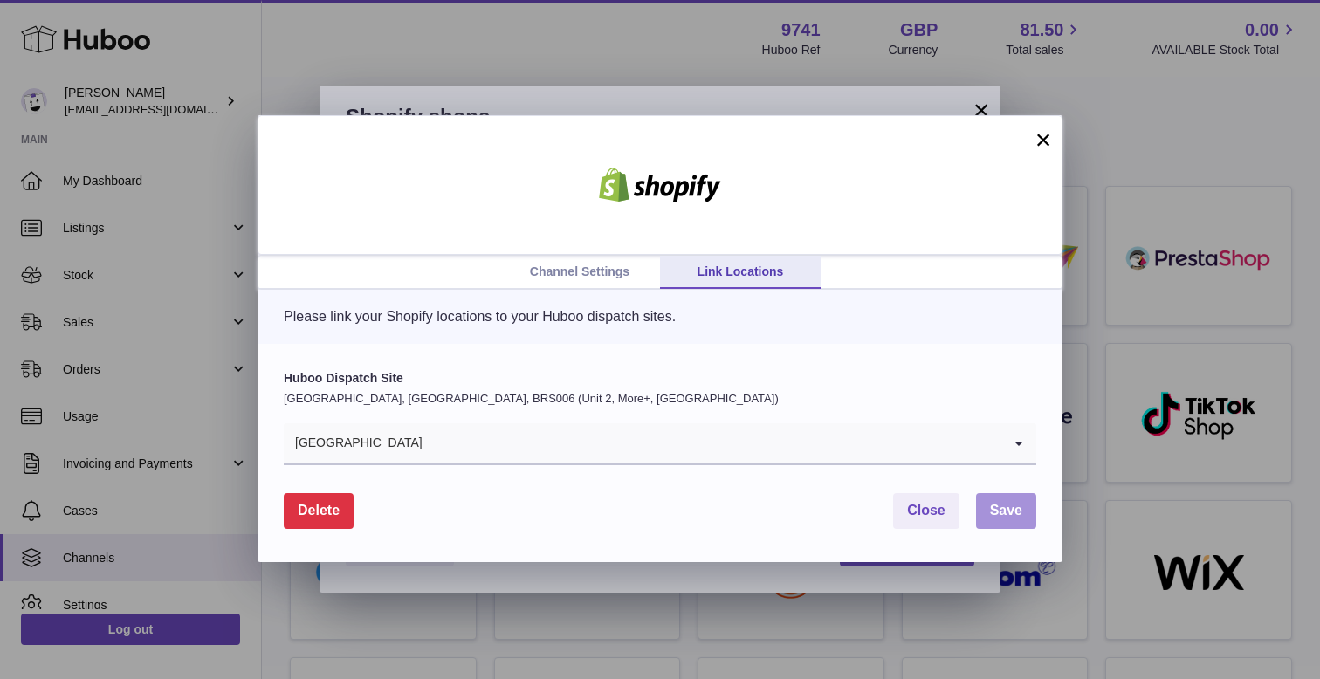
click at [999, 509] on span "Save" at bounding box center [1006, 510] width 32 height 15
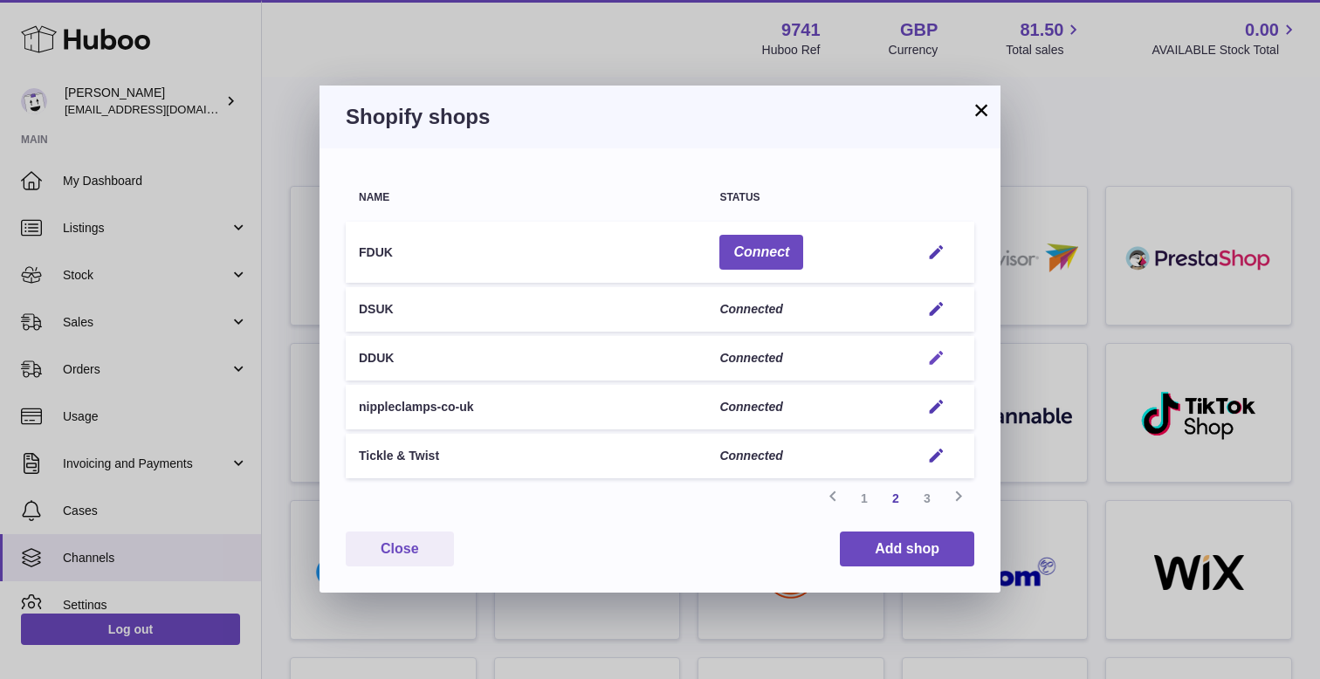
click at [933, 360] on em "button" at bounding box center [936, 358] width 18 height 18
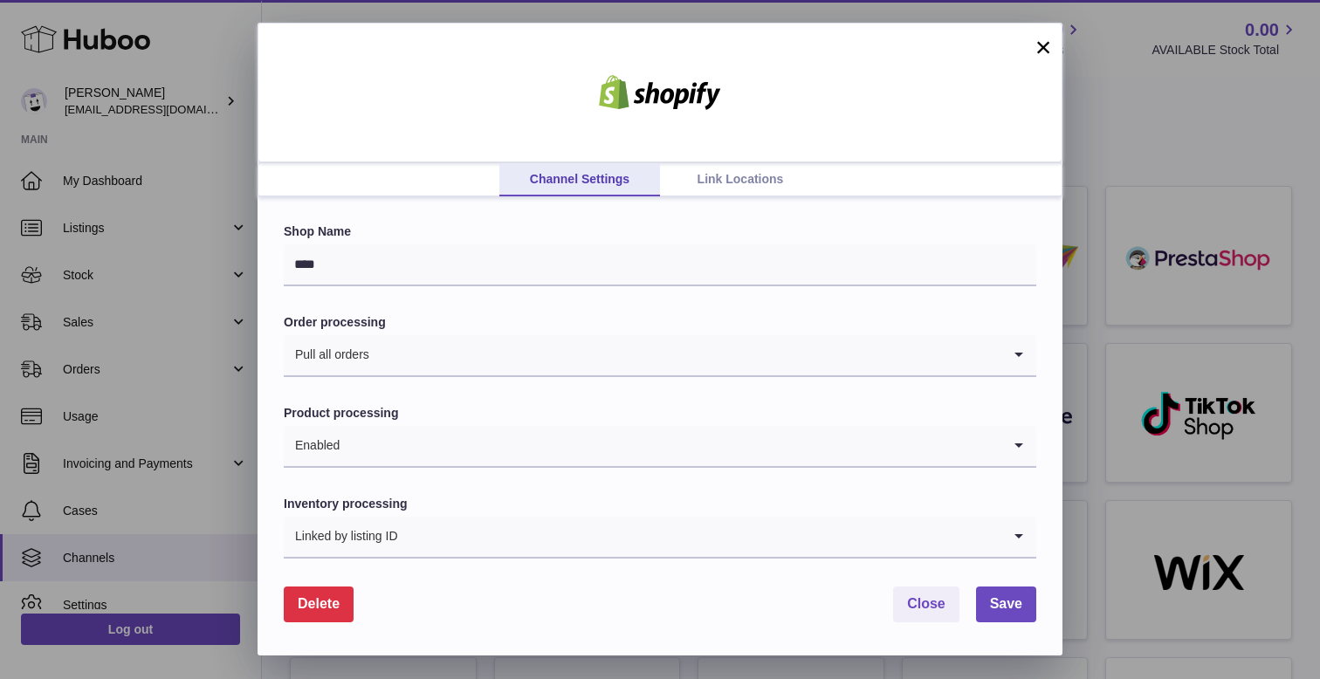
click at [744, 179] on link "Link Locations" at bounding box center [740, 179] width 161 height 33
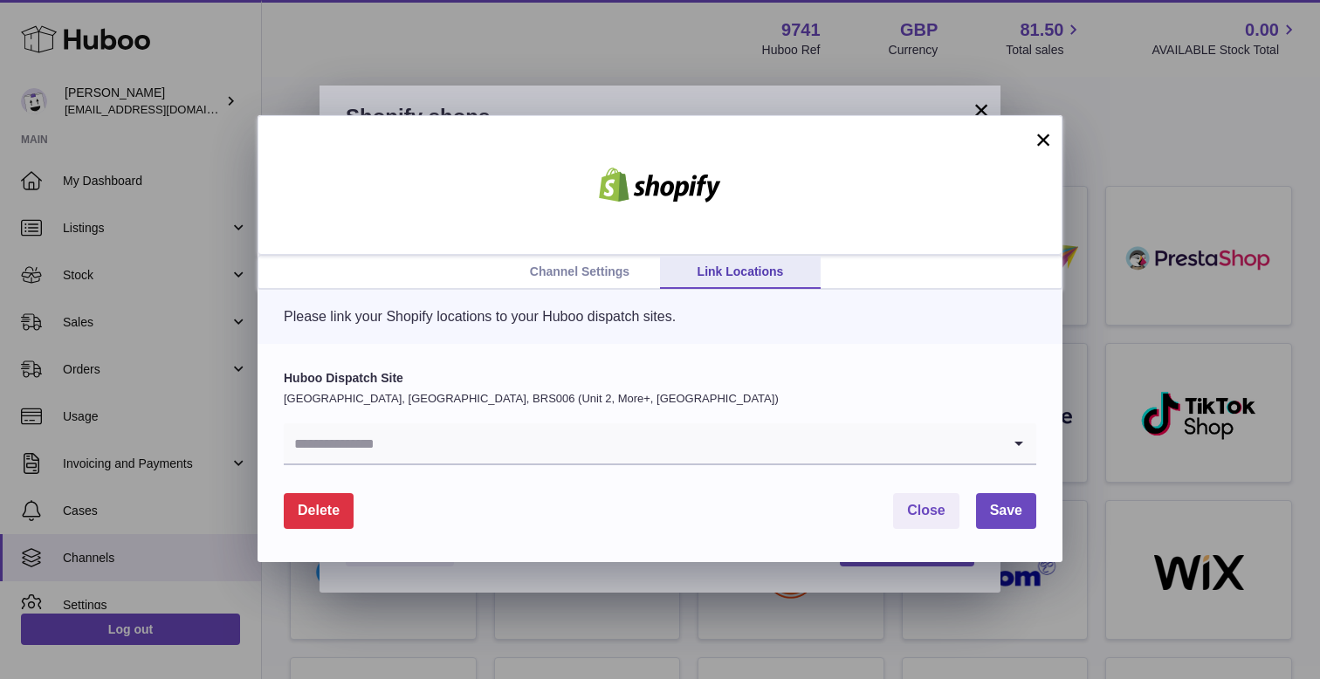
click at [433, 441] on input "Search for option" at bounding box center [642, 443] width 717 height 40
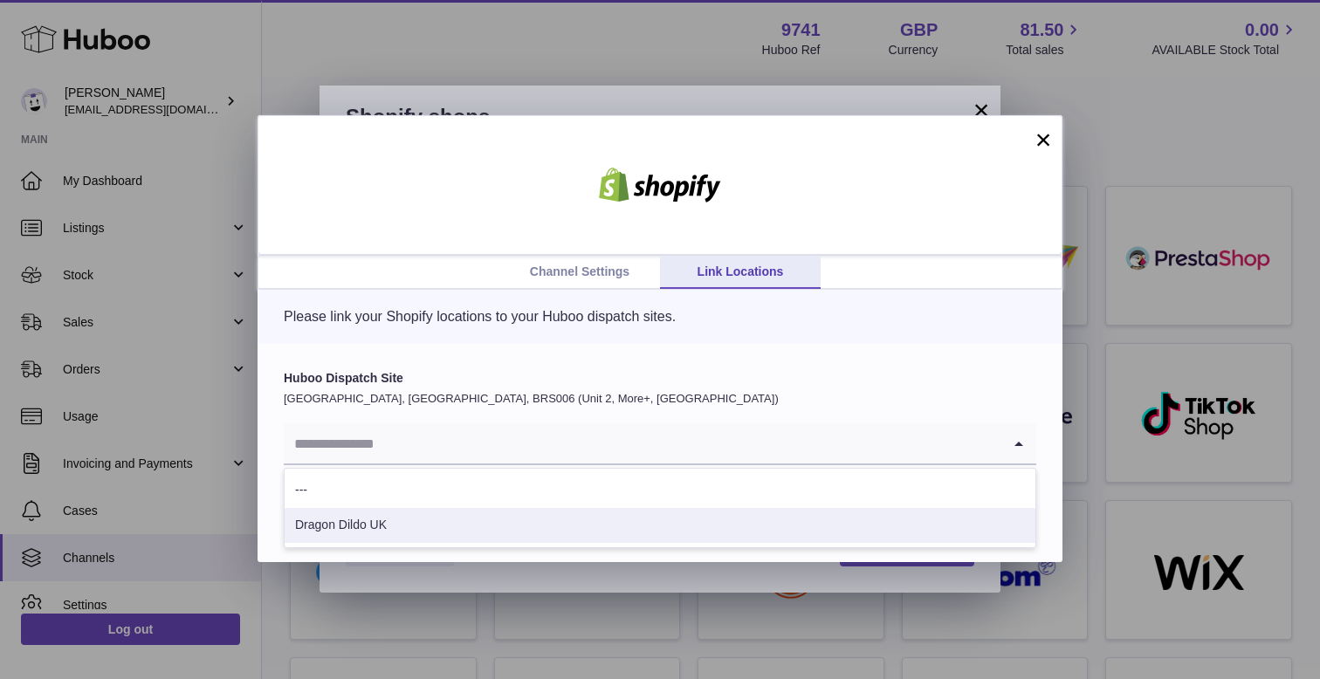
click at [388, 536] on li "Dragon Dildo UK" at bounding box center [660, 525] width 751 height 35
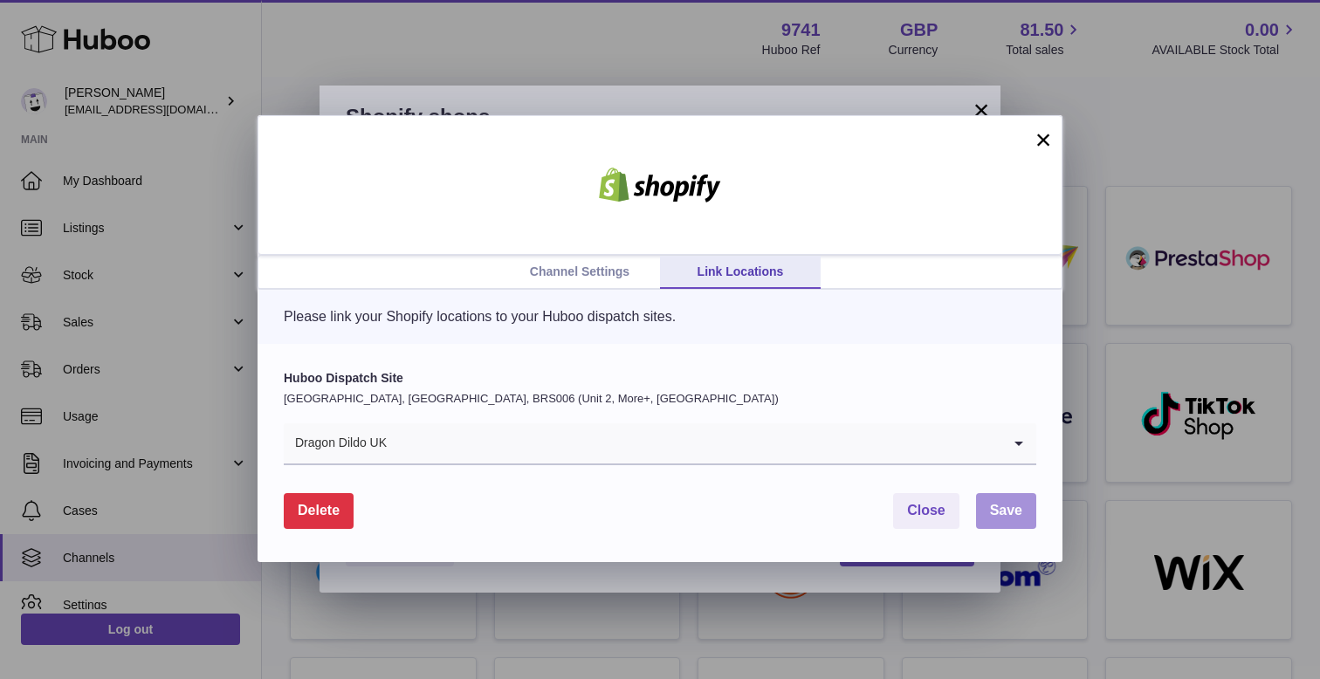
click at [1008, 505] on span "Save" at bounding box center [1006, 510] width 32 height 15
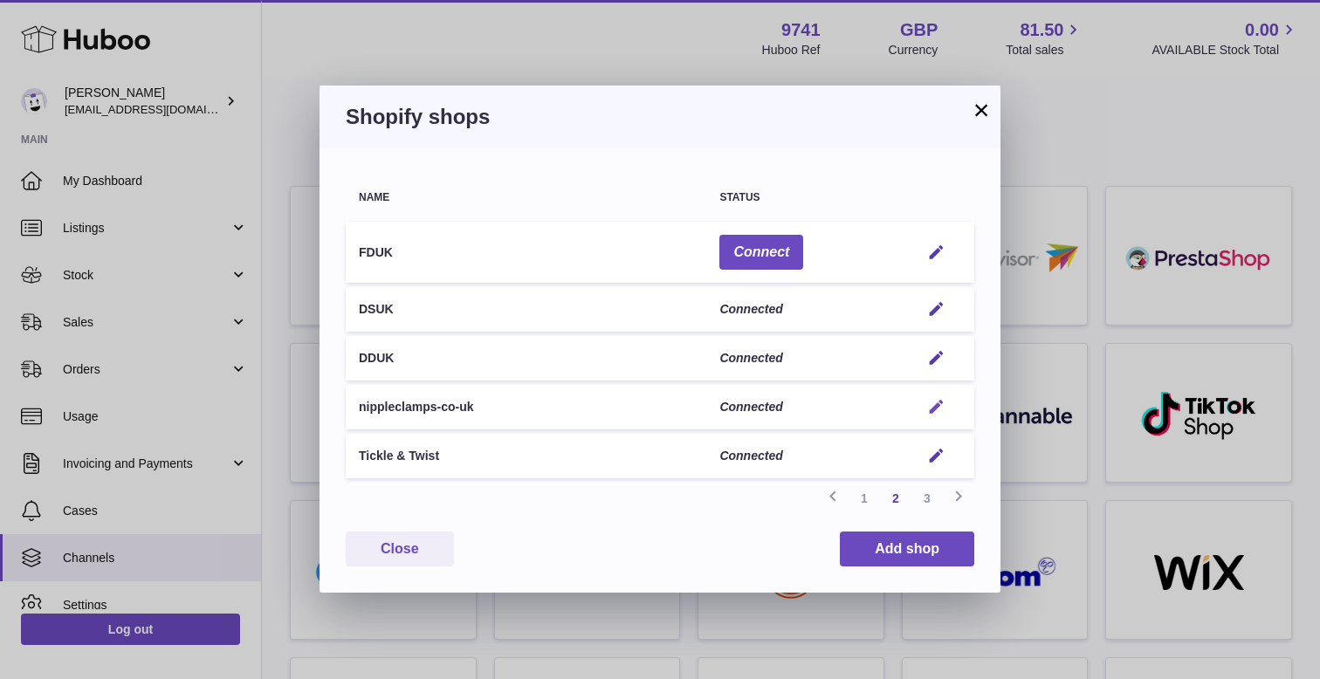
click at [935, 410] on em "button" at bounding box center [936, 407] width 18 height 18
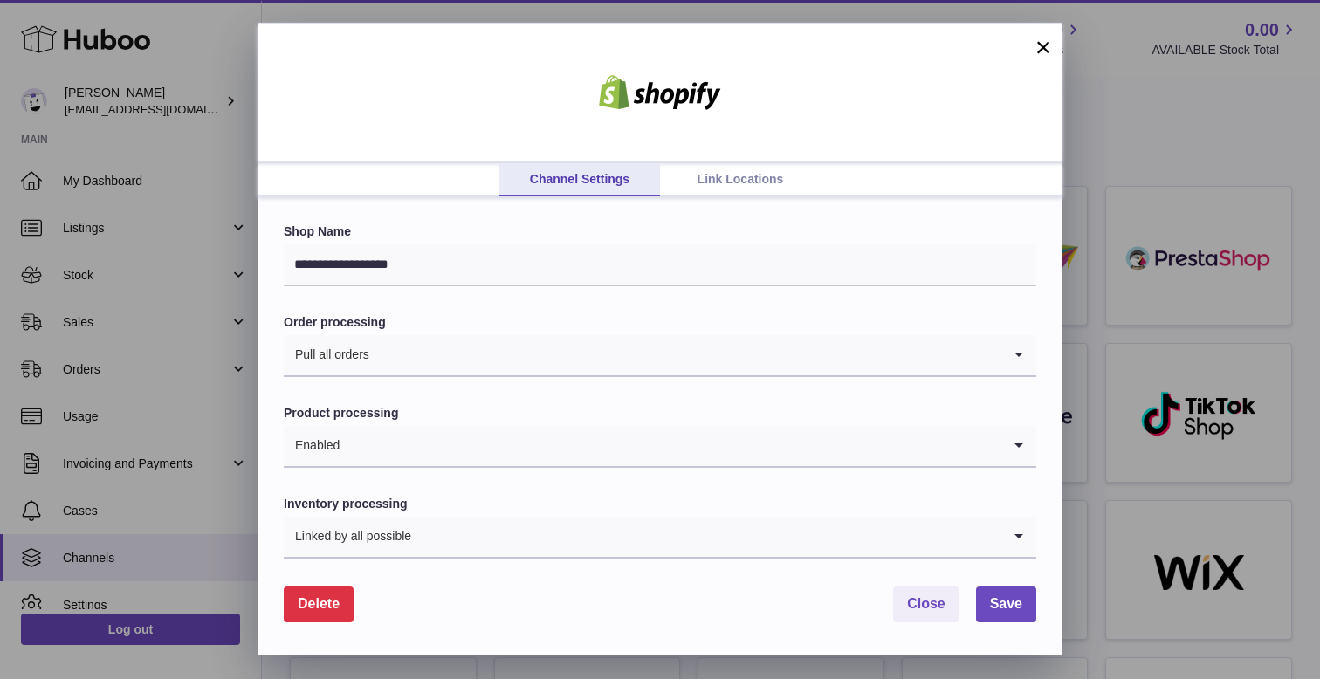
click at [763, 177] on link "Link Locations" at bounding box center [740, 179] width 161 height 33
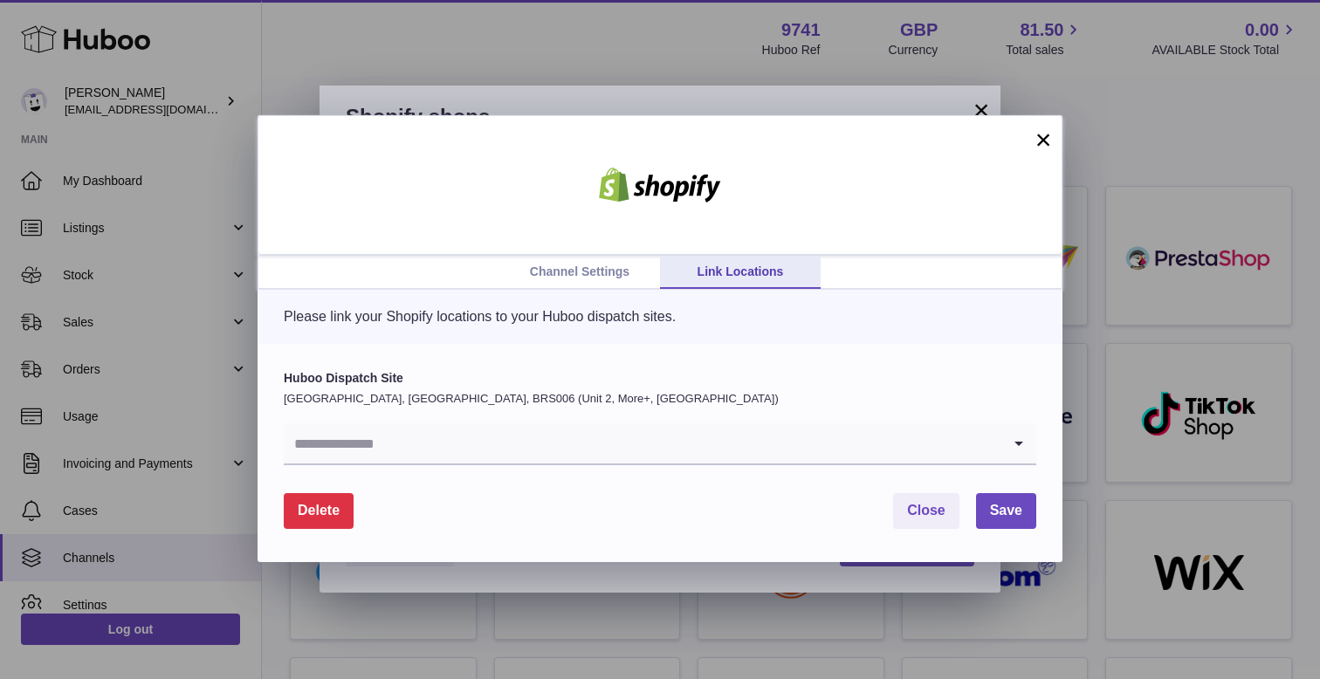
click at [525, 429] on input "Search for option" at bounding box center [642, 443] width 717 height 40
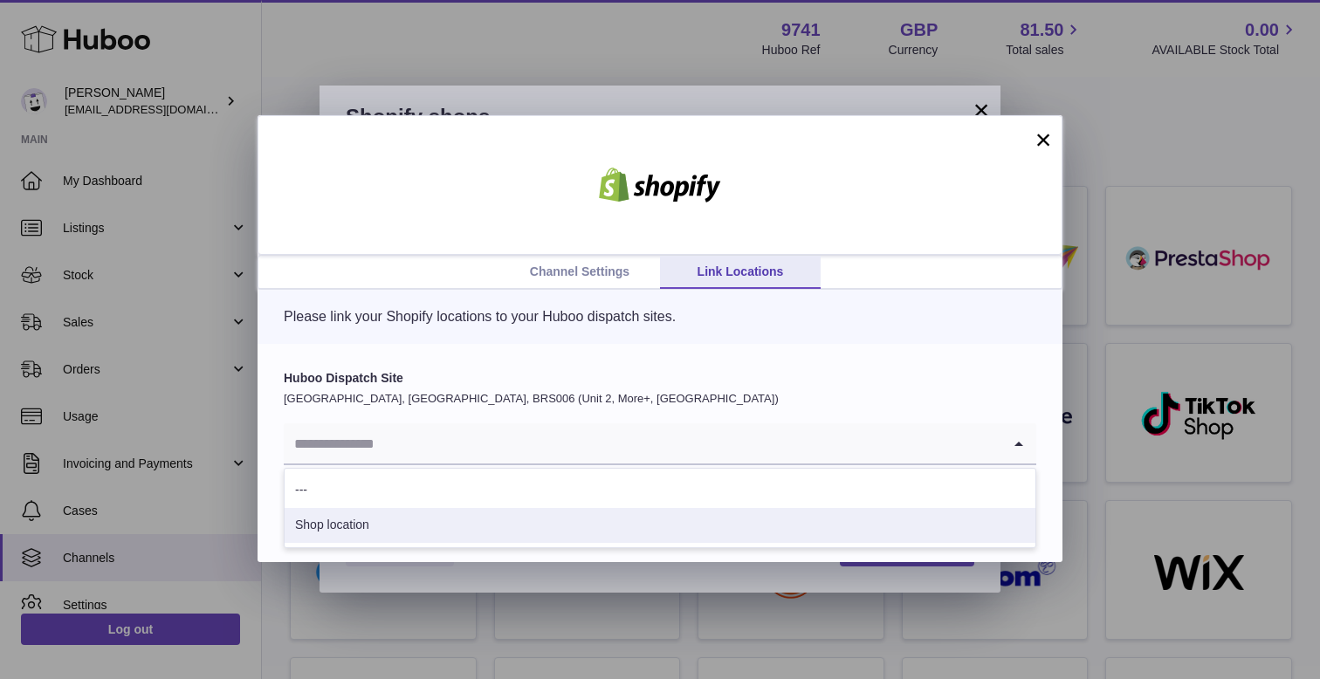
click at [430, 525] on li "Shop location" at bounding box center [660, 525] width 751 height 35
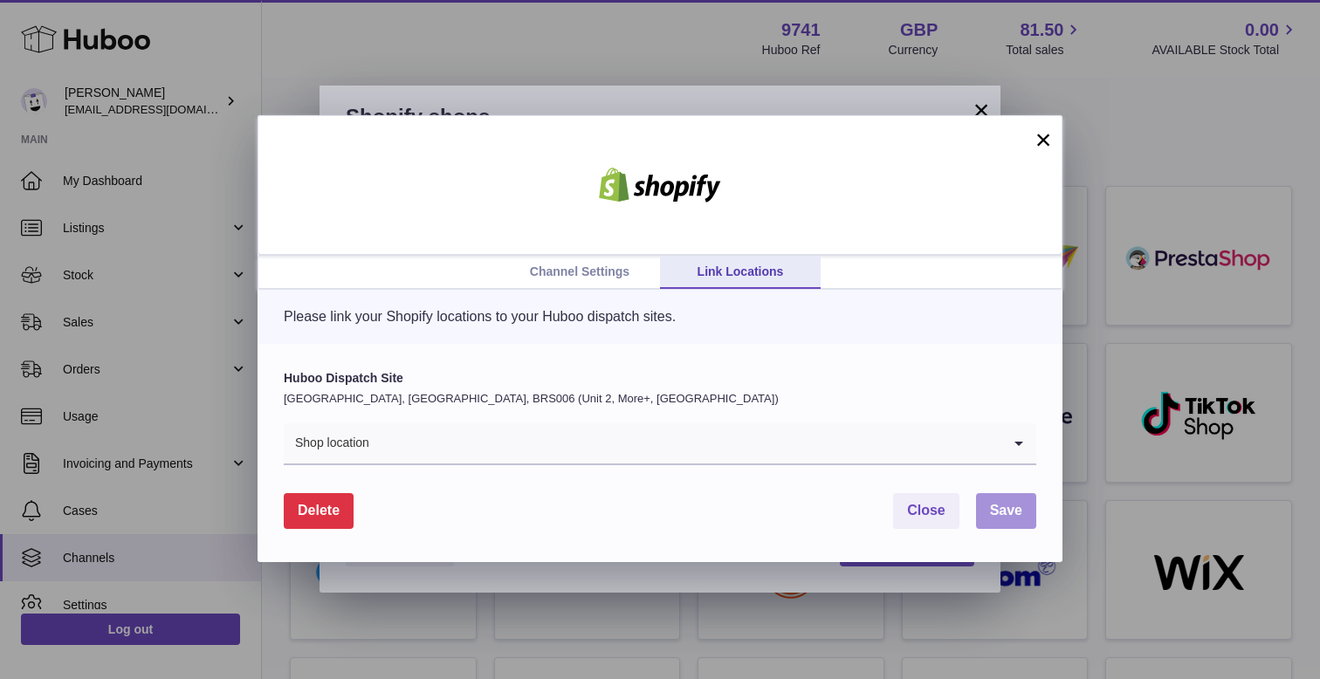
click at [1009, 511] on span "Save" at bounding box center [1006, 510] width 32 height 15
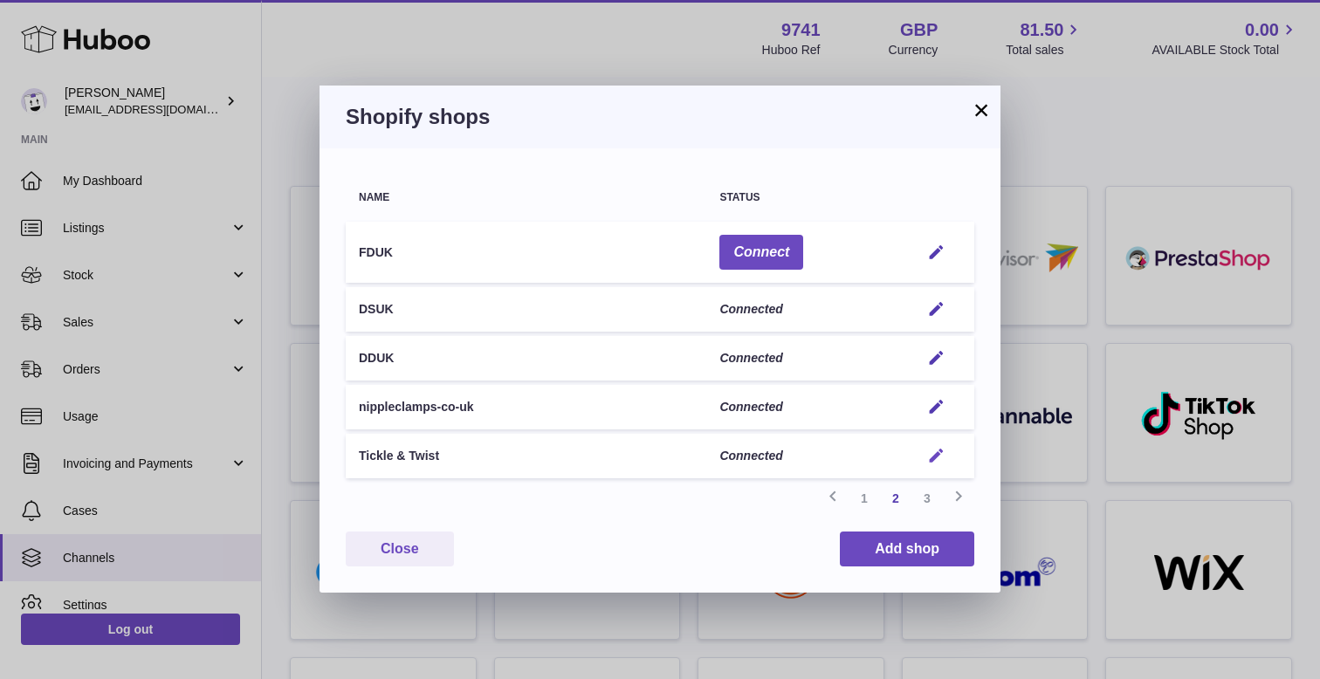
click at [930, 449] on em "button" at bounding box center [936, 456] width 18 height 18
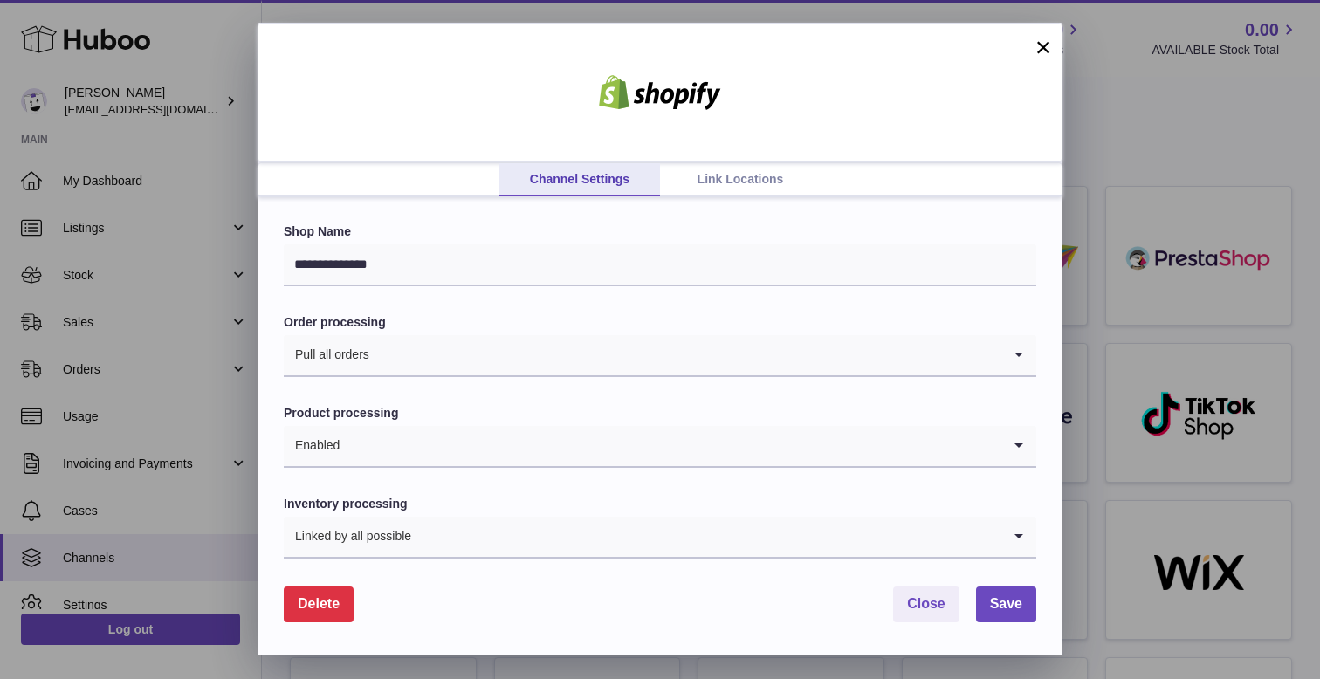
click at [721, 190] on link "Link Locations" at bounding box center [740, 179] width 161 height 33
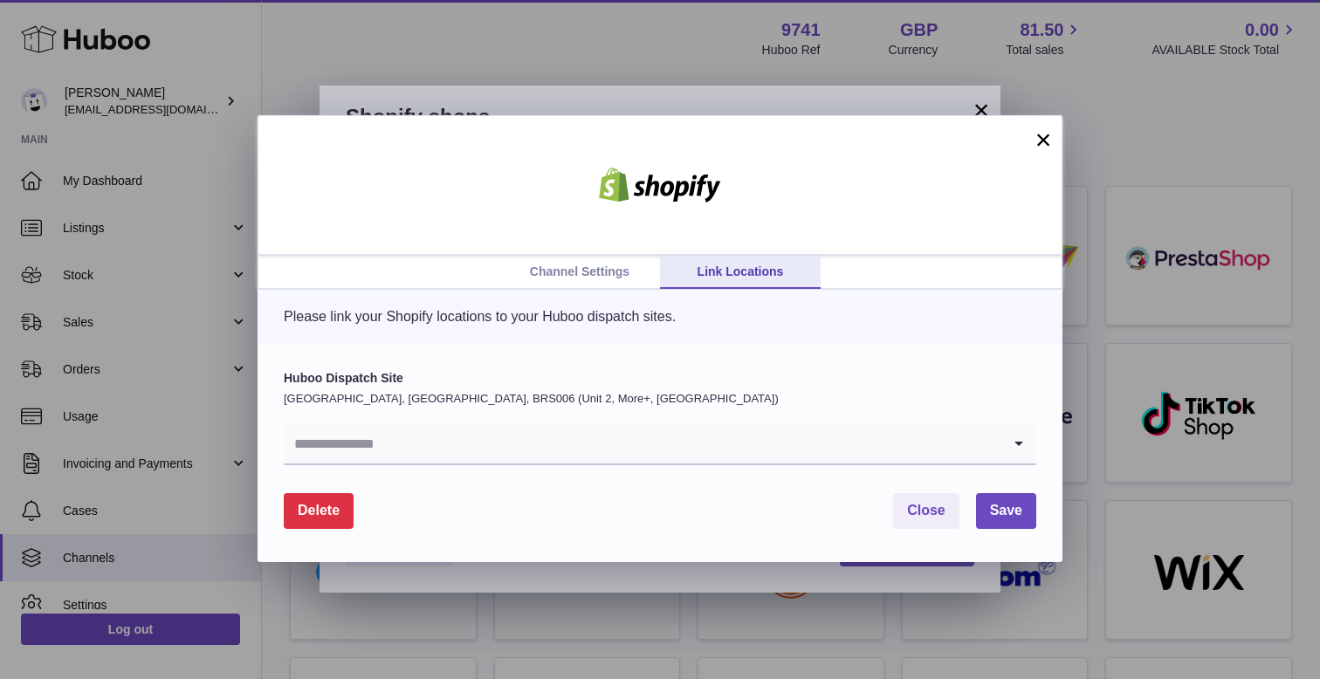
click at [466, 429] on input "Search for option" at bounding box center [642, 443] width 717 height 40
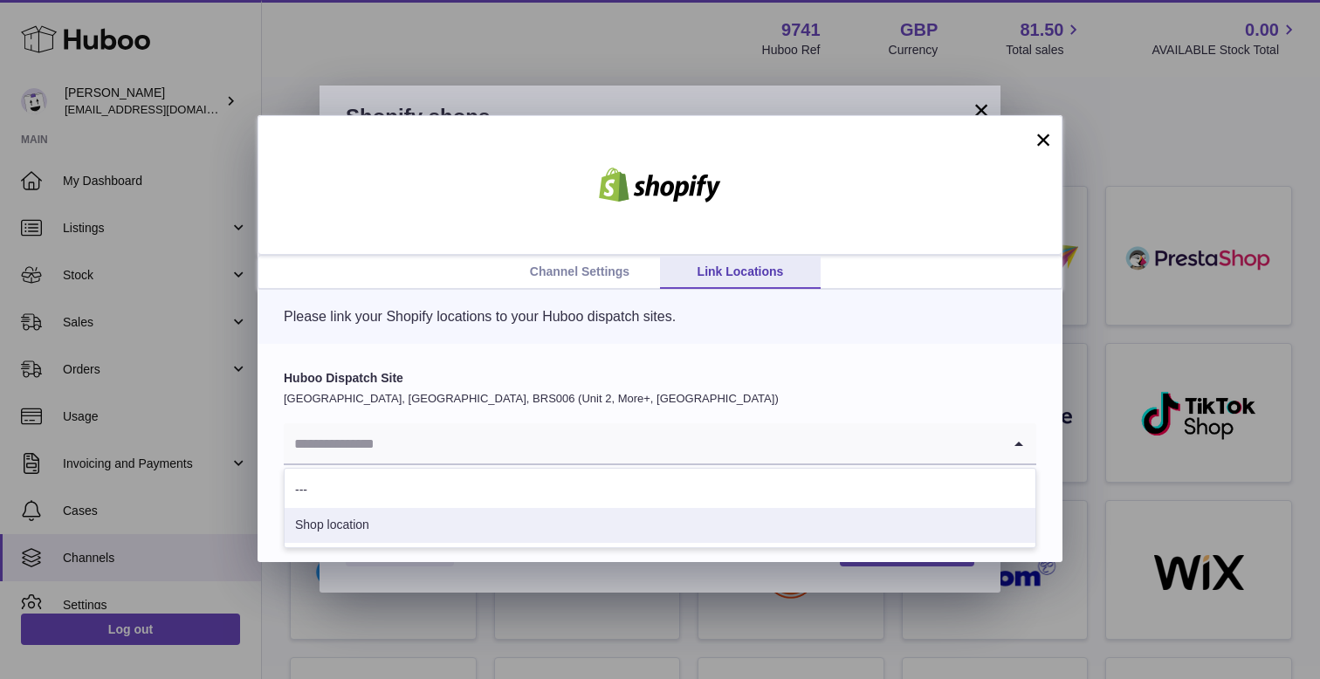
click at [388, 528] on li "Shop location" at bounding box center [660, 525] width 751 height 35
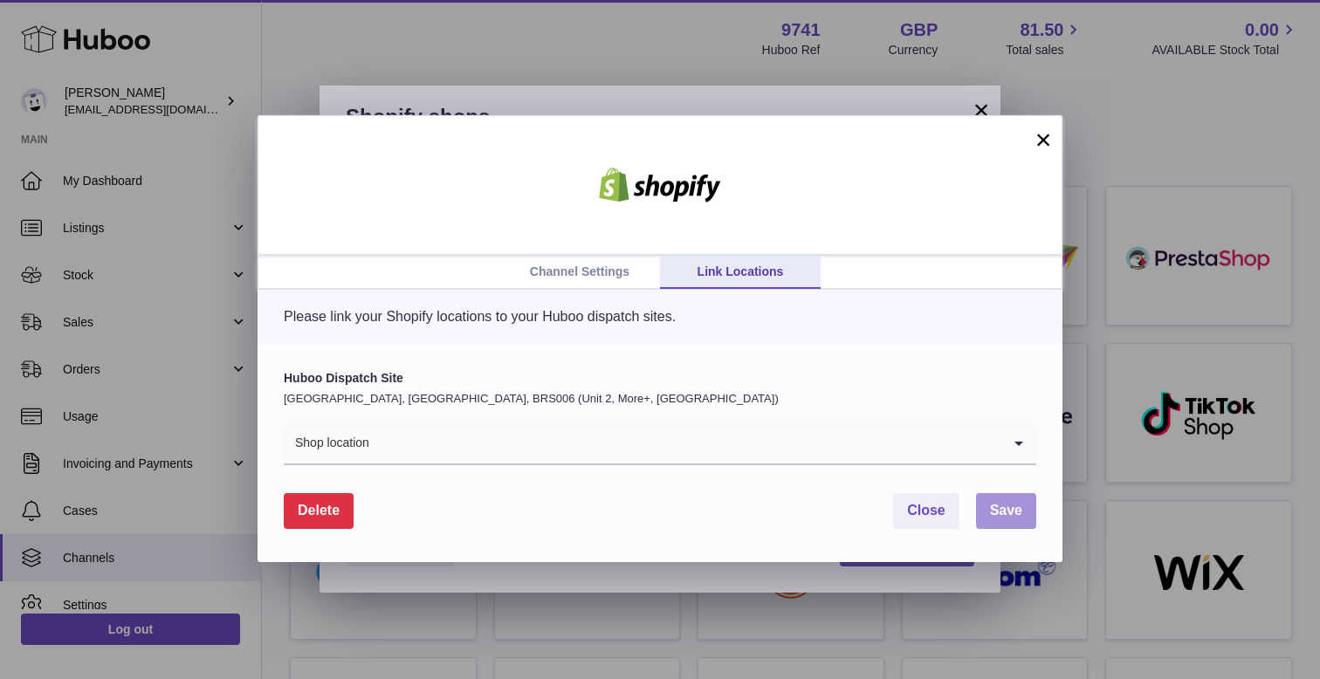
click at [1019, 500] on button "Save" at bounding box center [1006, 511] width 60 height 36
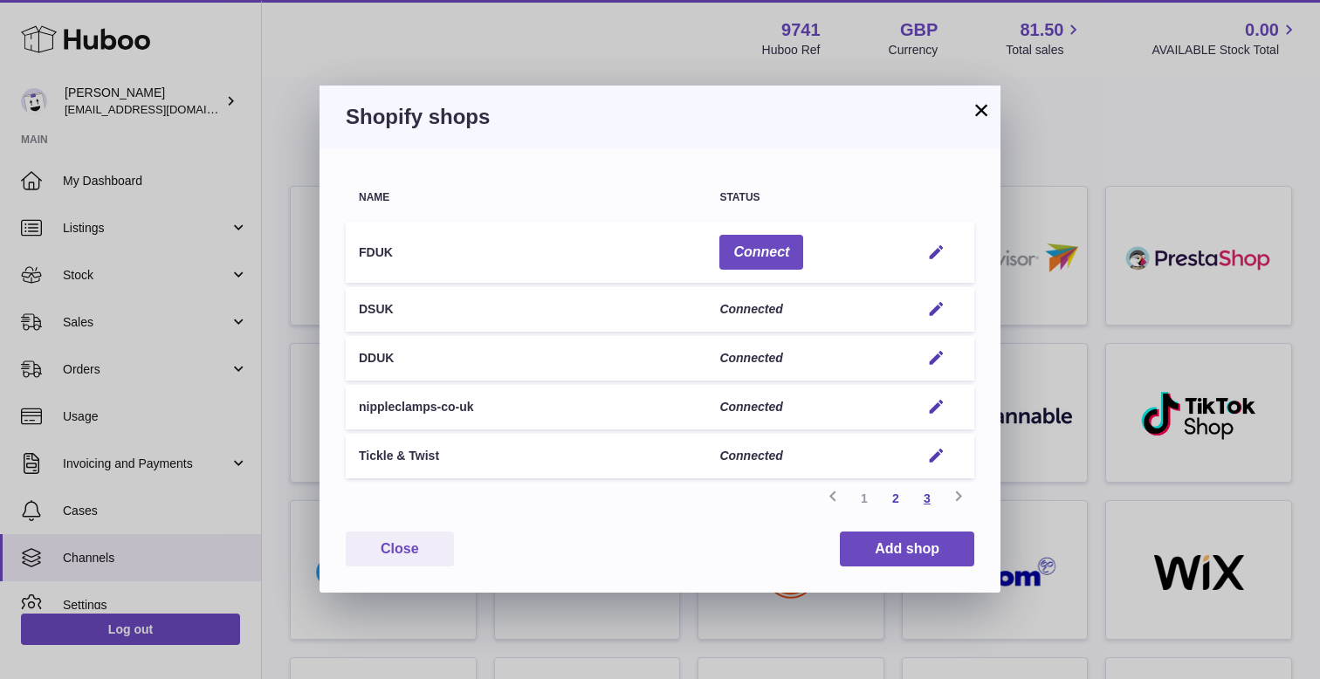
click at [932, 496] on link "3" at bounding box center [926, 498] width 31 height 31
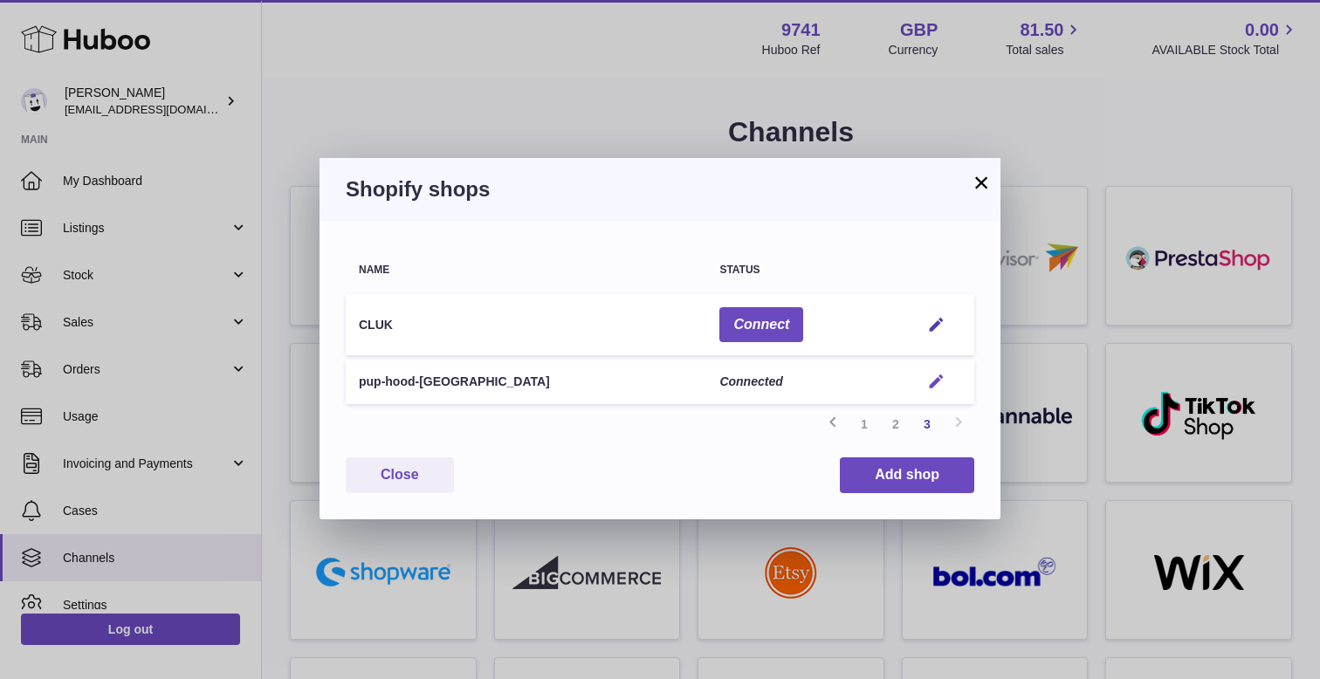
click at [930, 384] on em "button" at bounding box center [936, 382] width 18 height 18
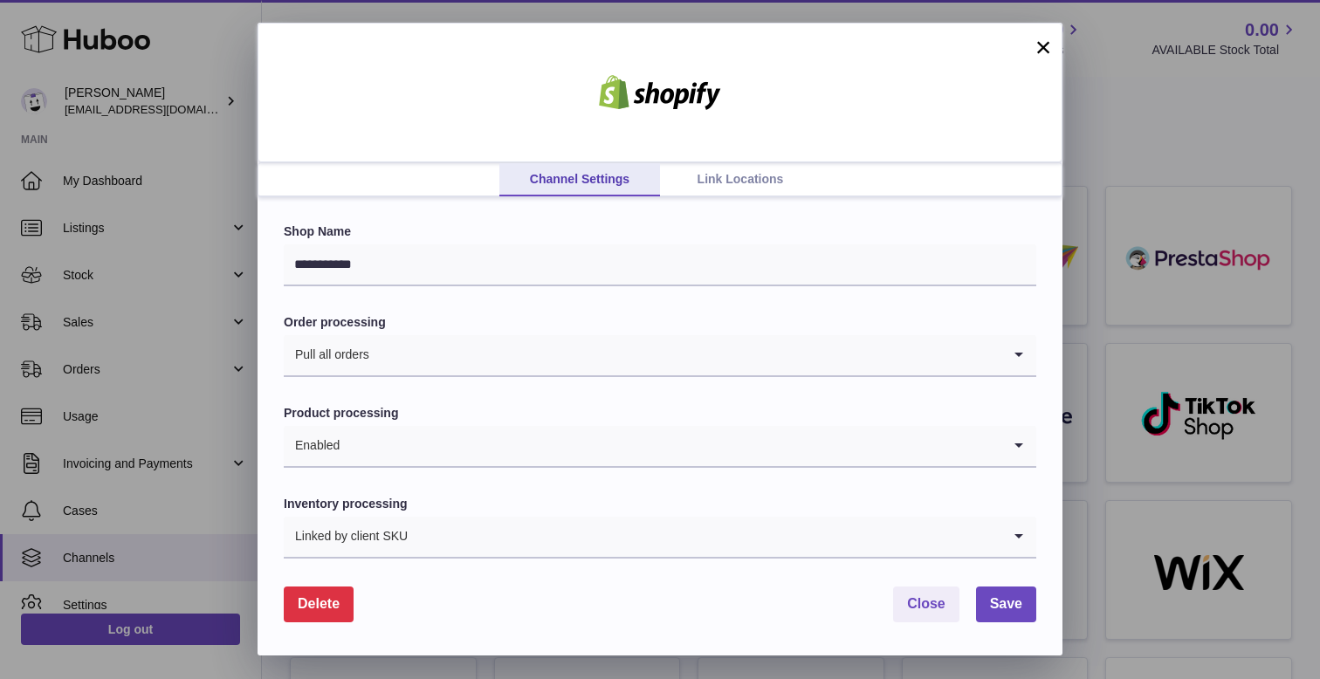
click at [707, 169] on link "Link Locations" at bounding box center [740, 179] width 161 height 33
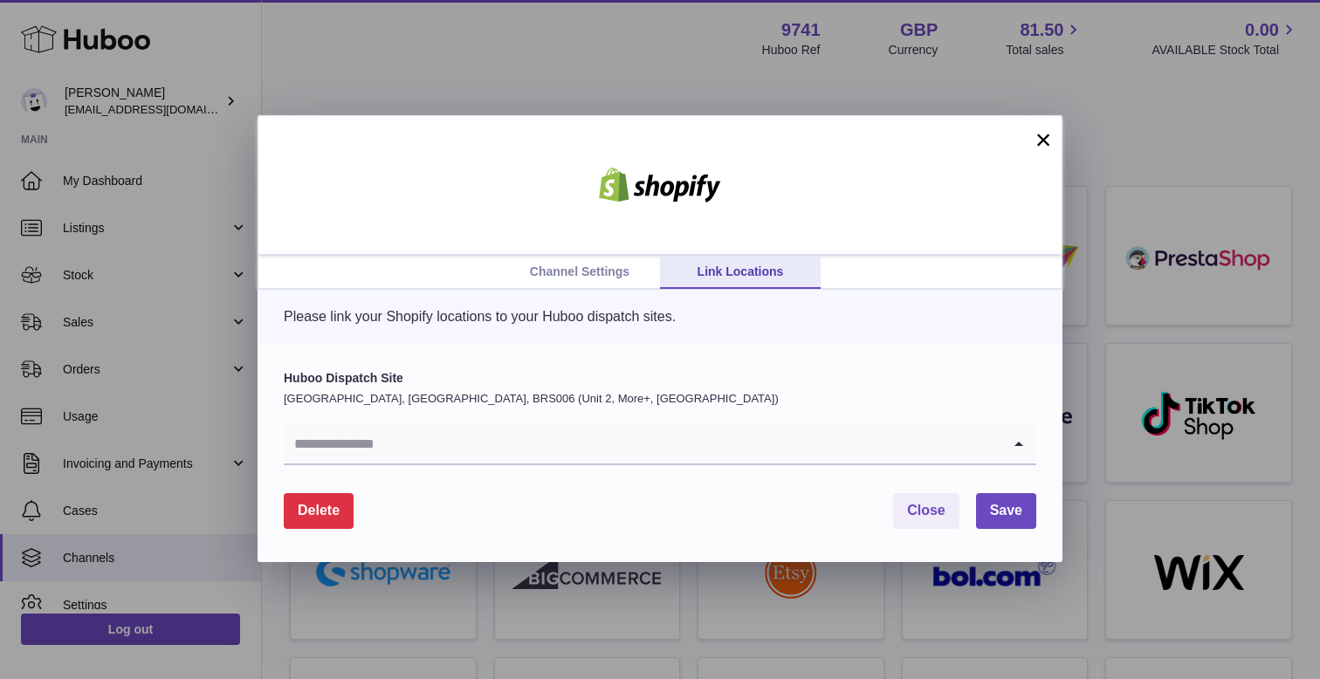
click at [511, 445] on input "Search for option" at bounding box center [642, 443] width 717 height 40
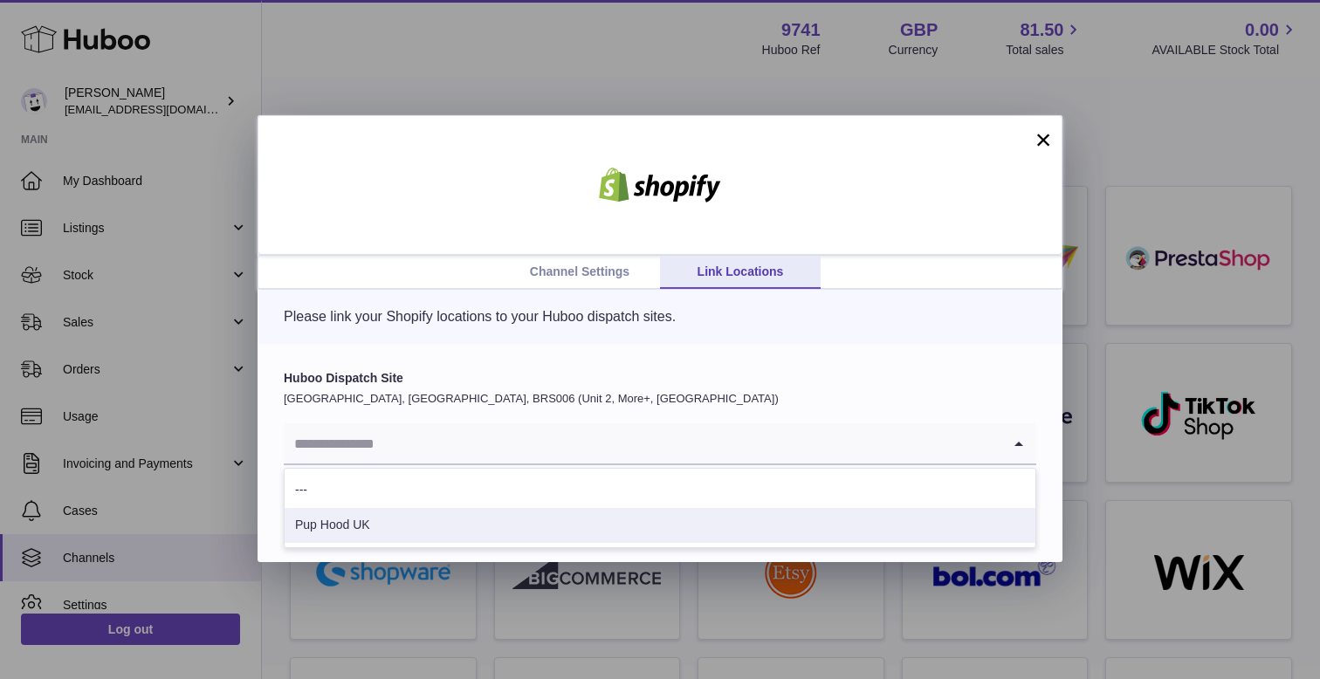
click at [444, 532] on li "Pup Hood UK" at bounding box center [660, 525] width 751 height 35
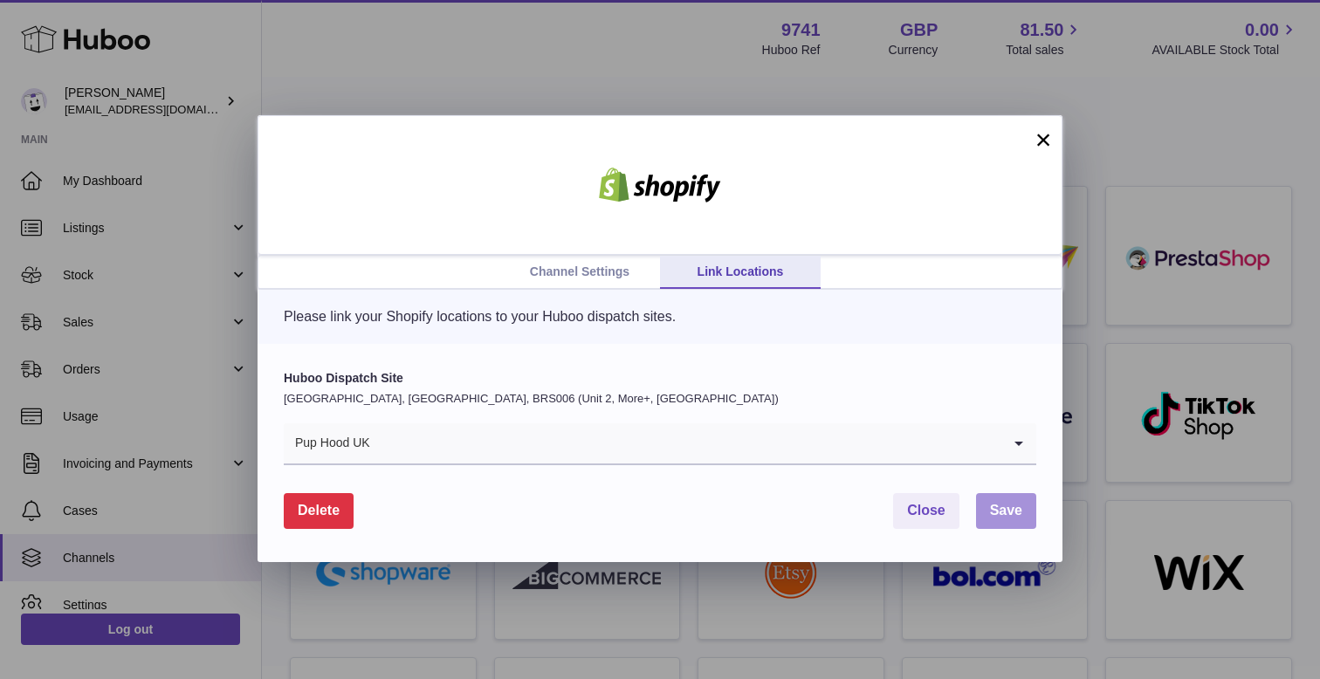
click at [1010, 511] on span "Save" at bounding box center [1006, 510] width 32 height 15
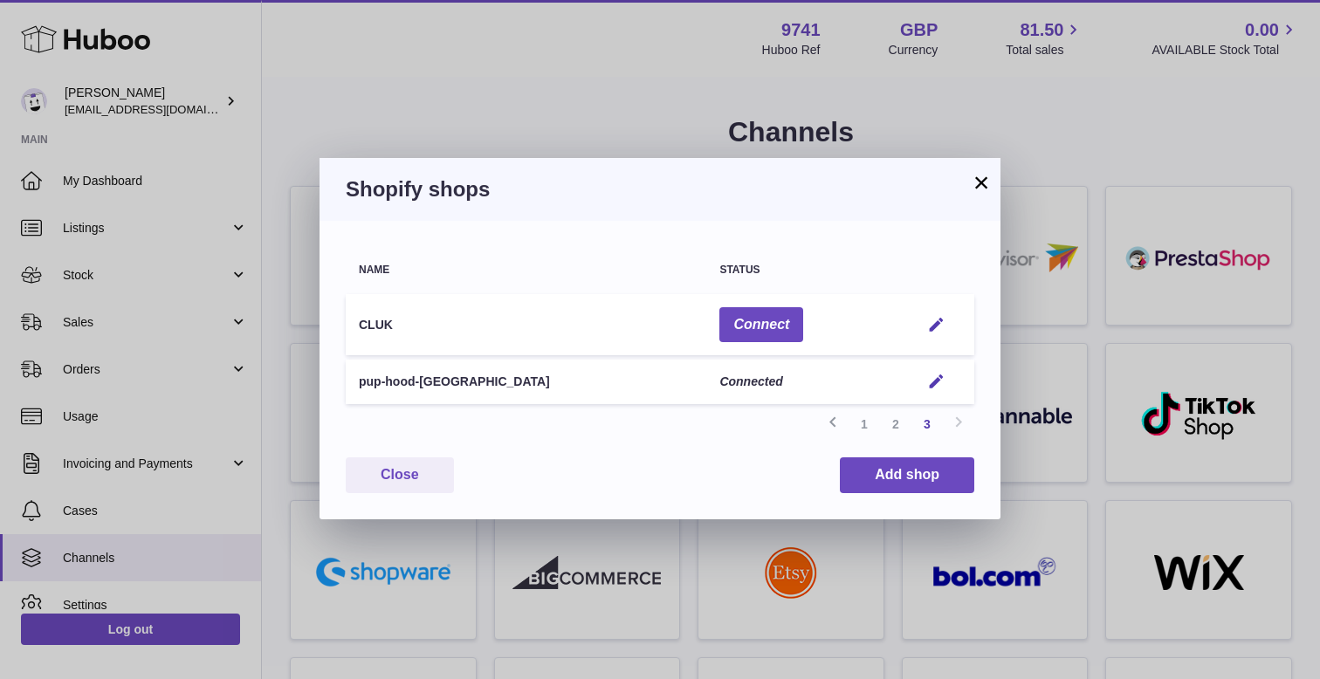
click at [977, 172] on button "×" at bounding box center [981, 182] width 21 height 21
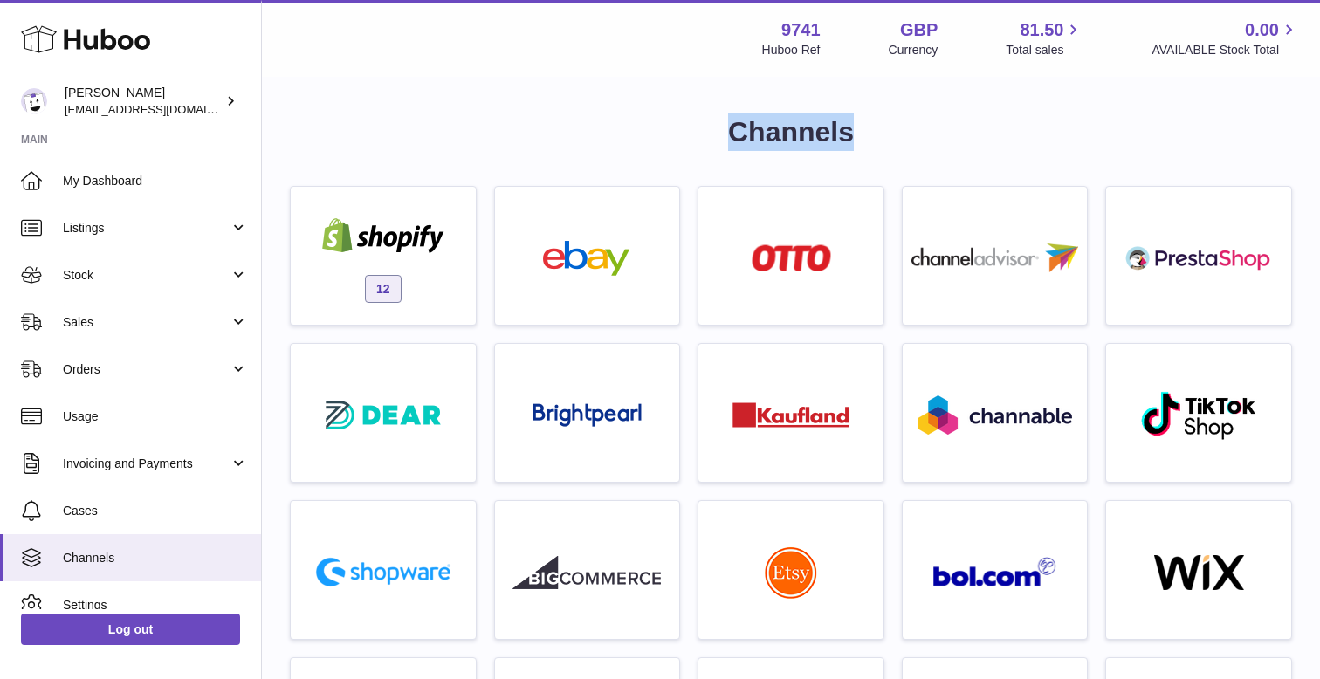
drag, startPoint x: 875, startPoint y: 127, endPoint x: 712, endPoint y: 122, distance: 162.4
click at [712, 122] on h1 "Channels" at bounding box center [791, 132] width 1002 height 38
click at [604, 125] on h1 "Channels" at bounding box center [791, 132] width 1002 height 38
click at [419, 36] on div "Menu Huboo 9741 Huboo Ref GBP Currency 81.50 Total sales 0.00 AVAILABLE Stock T…" at bounding box center [791, 38] width 1016 height 40
drag, startPoint x: 730, startPoint y: 129, endPoint x: 929, endPoint y: 135, distance: 199.1
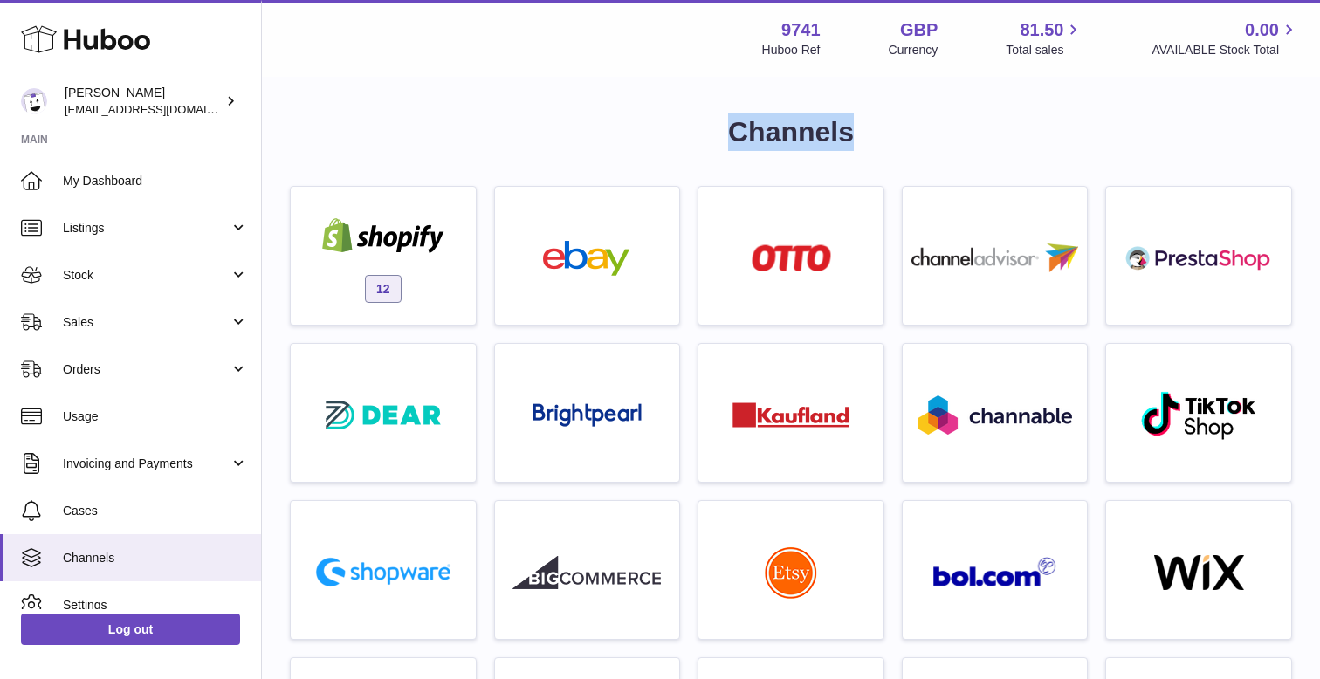
click at [929, 135] on h1 "Channels" at bounding box center [791, 132] width 1002 height 38
click at [986, 138] on h1 "Channels" at bounding box center [791, 132] width 1002 height 38
drag, startPoint x: 986, startPoint y: 136, endPoint x: 682, endPoint y: 125, distance: 304.8
click at [682, 125] on h1 "Channels" at bounding box center [791, 132] width 1002 height 38
click at [448, 64] on div "Menu Huboo 9741 Huboo Ref GBP Currency 81.50 Total sales 0.00 AVAILABLE Stock T…" at bounding box center [791, 38] width 1058 height 77
